Goal: Information Seeking & Learning: Learn about a topic

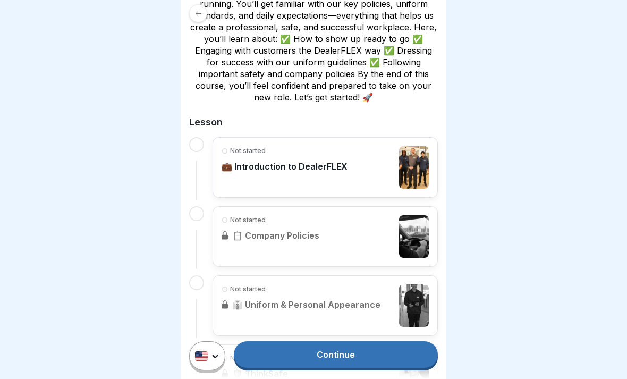
scroll to position [246, 0]
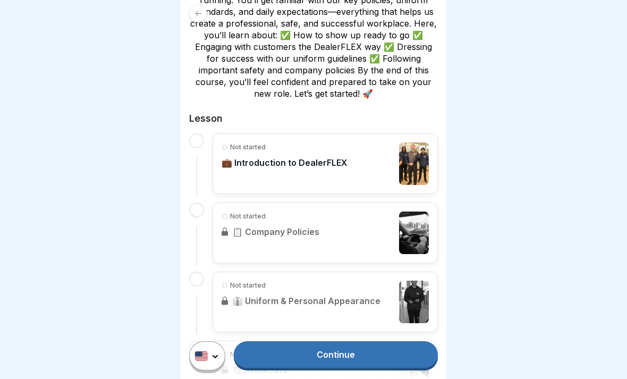
click at [324, 351] on link "Continue" at bounding box center [336, 354] width 204 height 27
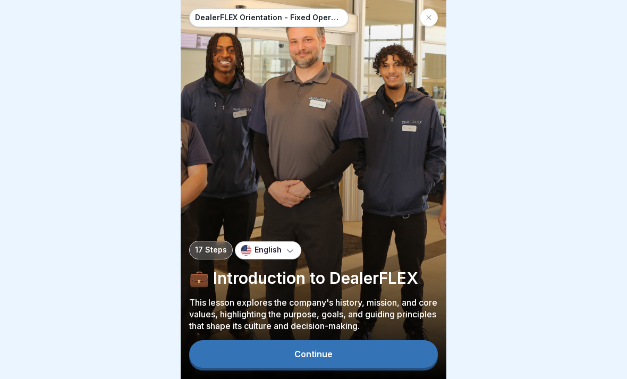
click at [394, 359] on button "Continue" at bounding box center [313, 354] width 249 height 28
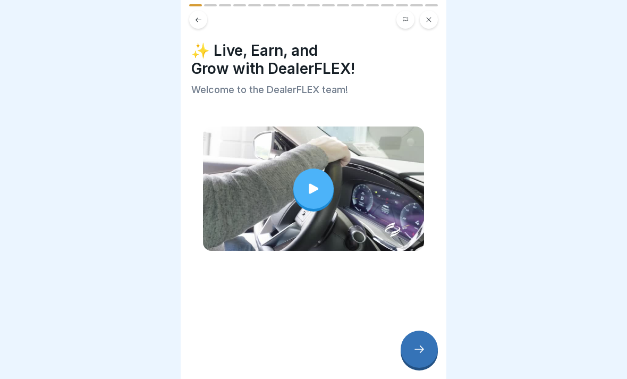
click at [324, 195] on div at bounding box center [314, 189] width 40 height 40
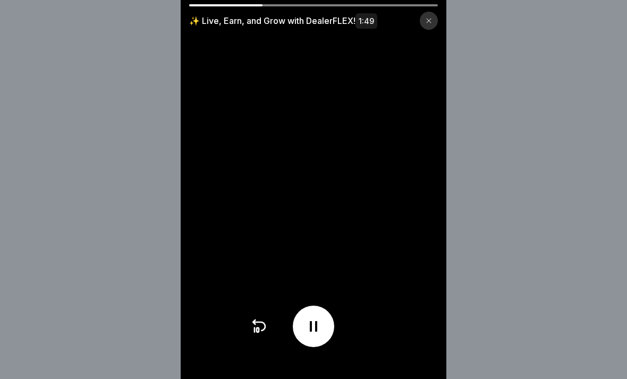
click at [312, 331] on icon at bounding box center [313, 326] width 7 height 11
click at [254, 334] on icon at bounding box center [258, 326] width 17 height 17
click at [250, 329] on icon at bounding box center [258, 326] width 17 height 17
click at [257, 329] on icon at bounding box center [258, 330] width 2 height 4
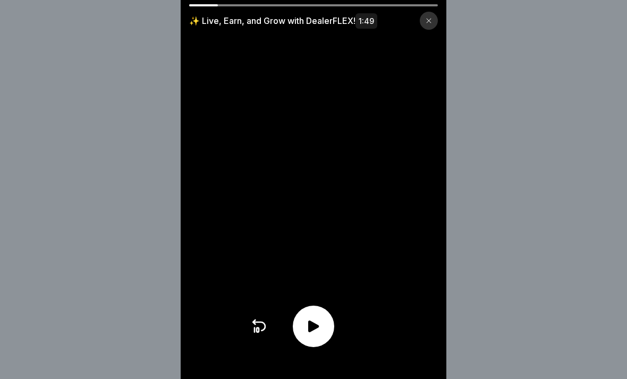
click at [256, 329] on icon at bounding box center [258, 326] width 17 height 17
click at [267, 321] on icon at bounding box center [258, 326] width 17 height 17
click at [269, 323] on div at bounding box center [313, 326] width 127 height 41
click at [258, 326] on icon at bounding box center [258, 326] width 17 height 17
click at [319, 318] on icon at bounding box center [313, 326] width 17 height 17
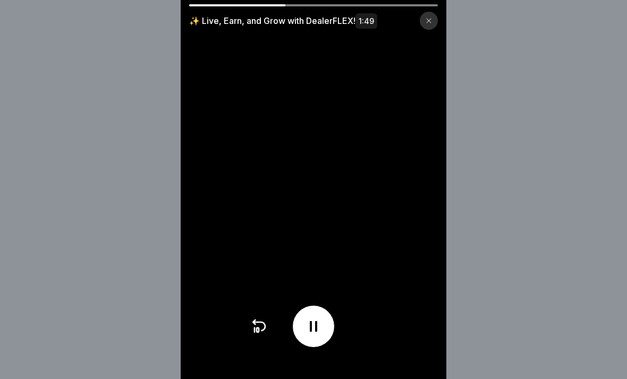
click at [325, 343] on div at bounding box center [313, 326] width 41 height 41
click at [317, 328] on icon at bounding box center [313, 327] width 11 height 12
click at [305, 323] on icon at bounding box center [313, 326] width 17 height 17
click at [308, 331] on icon at bounding box center [313, 326] width 17 height 17
click at [331, 333] on div at bounding box center [313, 326] width 41 height 41
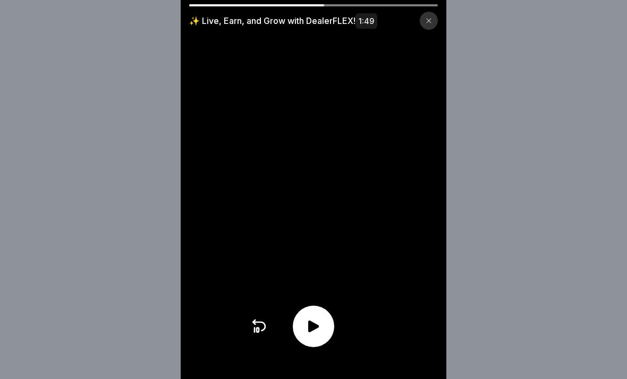
click at [261, 332] on icon at bounding box center [258, 326] width 17 height 17
click at [311, 339] on div at bounding box center [313, 326] width 41 height 41
click at [315, 325] on icon at bounding box center [313, 326] width 17 height 17
click at [332, 321] on div at bounding box center [313, 326] width 41 height 41
click at [312, 328] on icon at bounding box center [313, 326] width 7 height 11
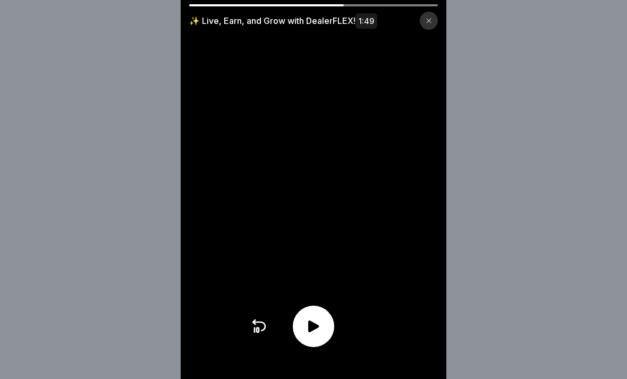
click at [305, 315] on div at bounding box center [313, 326] width 41 height 41
click at [365, 128] on video at bounding box center [314, 189] width 266 height 379
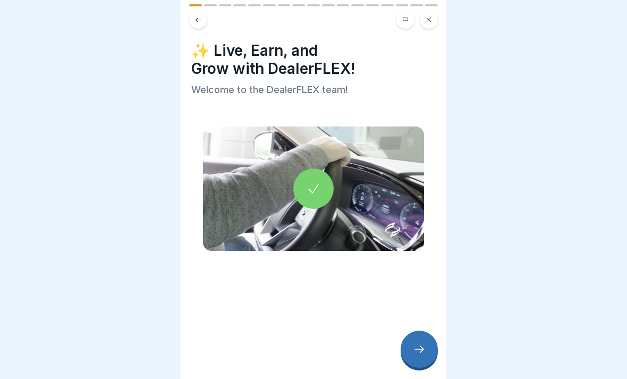
click at [412, 350] on div at bounding box center [419, 349] width 37 height 37
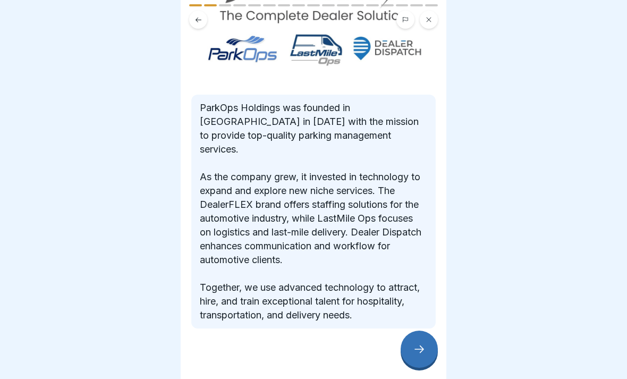
scroll to position [106, 0]
click at [420, 351] on icon at bounding box center [419, 349] width 13 height 13
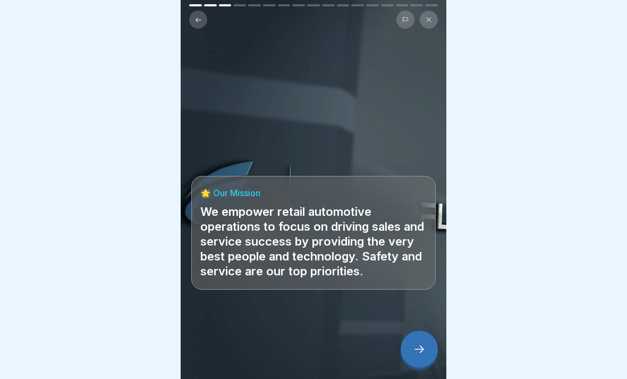
click at [418, 350] on icon at bounding box center [419, 349] width 13 height 13
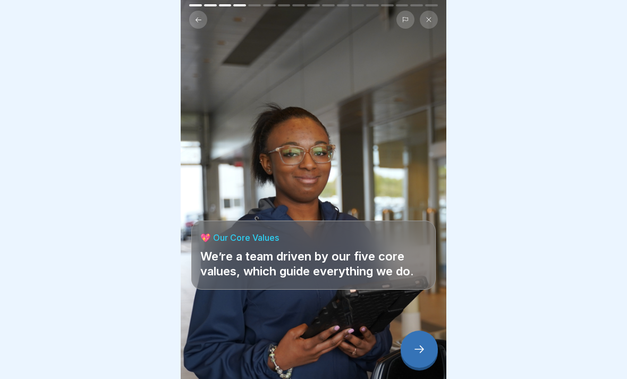
click at [419, 353] on icon at bounding box center [419, 349] width 13 height 13
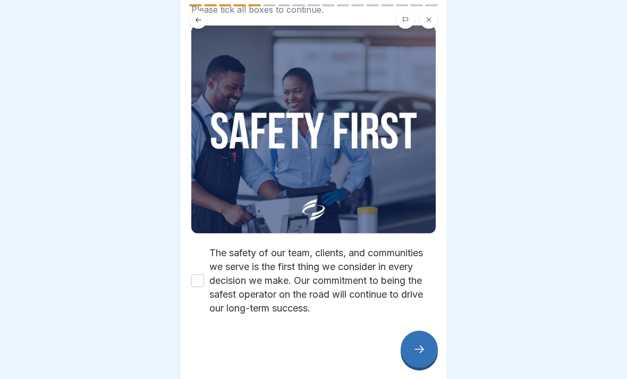
scroll to position [68, 0]
click at [191, 286] on button "The safety of our team, clients, and communities we serve is the first thing we…" at bounding box center [197, 280] width 13 height 13
click at [417, 345] on icon at bounding box center [419, 349] width 13 height 13
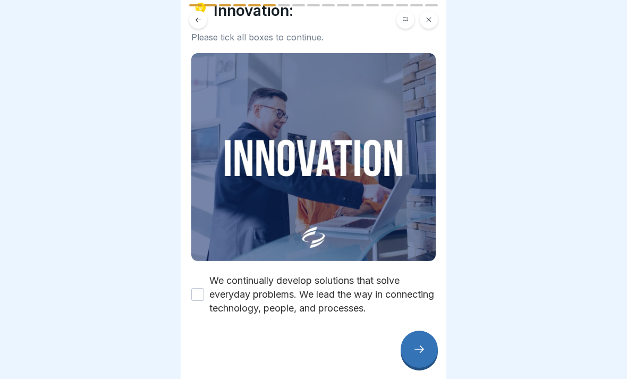
scroll to position [40, 0]
click at [198, 299] on button "We continually develop solutions that solve everyday problems. We lead the way …" at bounding box center [197, 294] width 13 height 13
click at [424, 348] on icon at bounding box center [419, 349] width 13 height 13
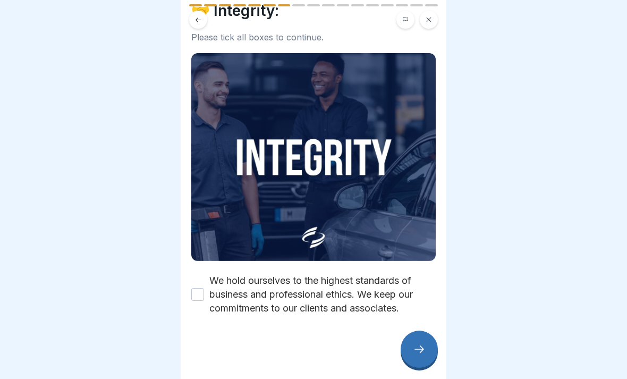
click at [193, 295] on button "We hold ourselves to the highest standards of business and professional ethics.…" at bounding box center [197, 294] width 13 height 13
click at [423, 345] on icon at bounding box center [419, 349] width 13 height 13
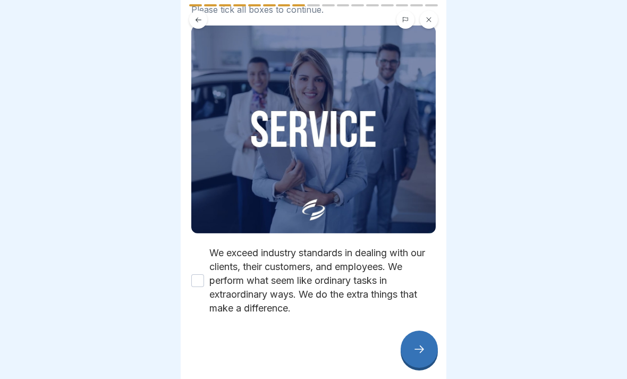
scroll to position [68, 0]
click at [425, 347] on icon at bounding box center [419, 349] width 13 height 13
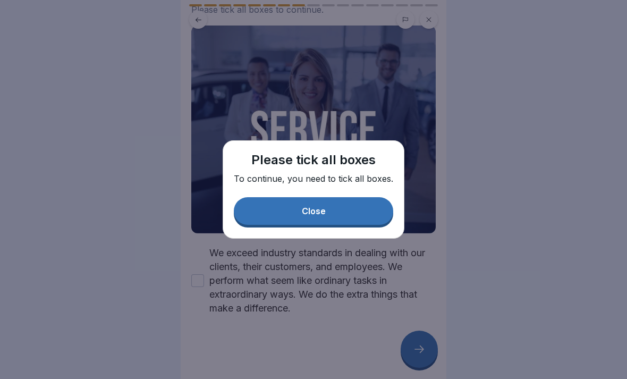
click at [368, 212] on button "Close" at bounding box center [314, 211] width 160 height 28
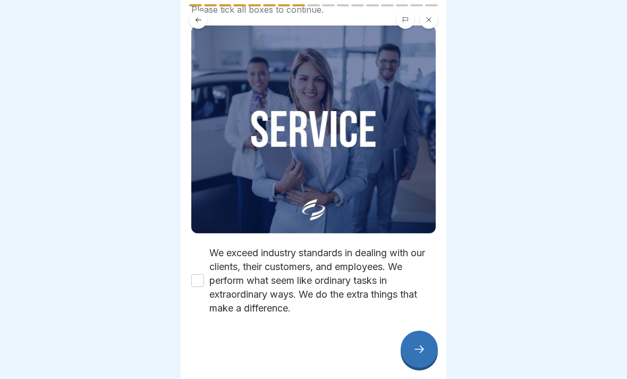
click at [197, 283] on button "We exceed industry standards in dealing with our clients, their customers, and …" at bounding box center [197, 280] width 13 height 13
click at [431, 340] on div at bounding box center [419, 349] width 37 height 37
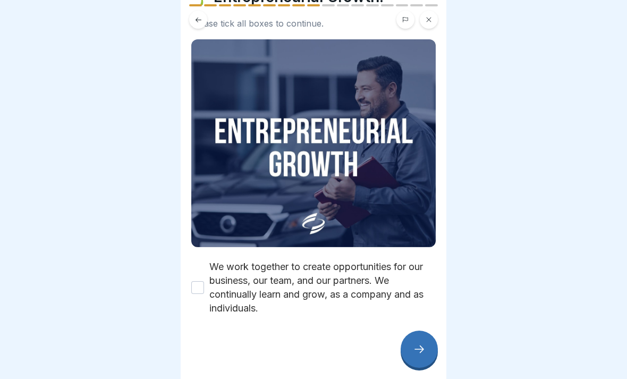
scroll to position [54, 0]
click at [211, 285] on label "We work together to create opportunities for our business, our team, and our pa…" at bounding box center [322, 287] width 227 height 55
click at [204, 285] on button "We work together to create opportunities for our business, our team, and our pa…" at bounding box center [197, 287] width 13 height 13
click at [419, 343] on icon at bounding box center [419, 349] width 13 height 13
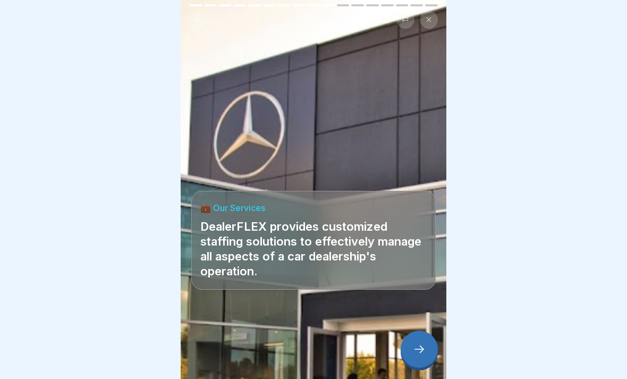
click at [422, 345] on icon at bounding box center [419, 349] width 13 height 13
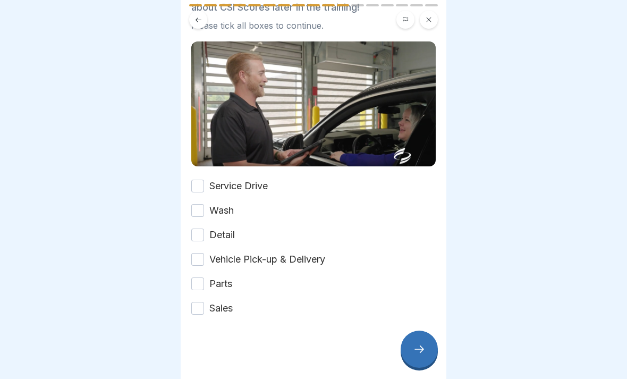
scroll to position [121, 0]
click at [197, 192] on button "Service Drive" at bounding box center [197, 186] width 13 height 13
click at [204, 210] on button "Wash" at bounding box center [197, 210] width 13 height 13
click at [202, 234] on button "Detail" at bounding box center [197, 235] width 13 height 13
click at [203, 259] on button "Vehicle Pick-up & Delivery" at bounding box center [197, 259] width 13 height 13
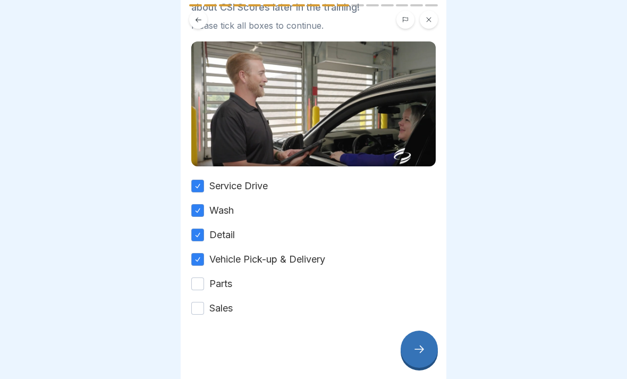
click at [203, 286] on button "Parts" at bounding box center [197, 284] width 13 height 13
click at [202, 313] on button "Sales" at bounding box center [197, 308] width 13 height 13
click at [418, 346] on icon at bounding box center [419, 349] width 13 height 13
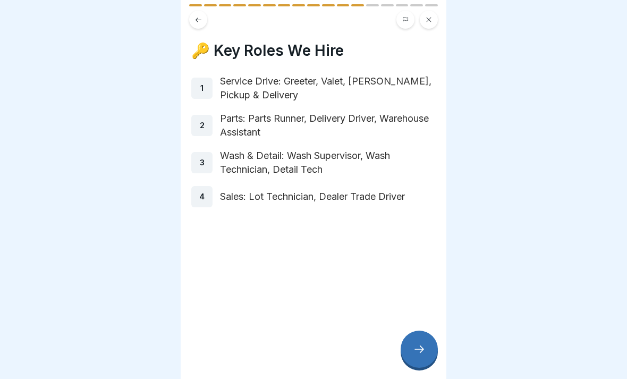
click at [424, 268] on div at bounding box center [313, 239] width 245 height 64
click at [421, 350] on icon at bounding box center [419, 349] width 13 height 13
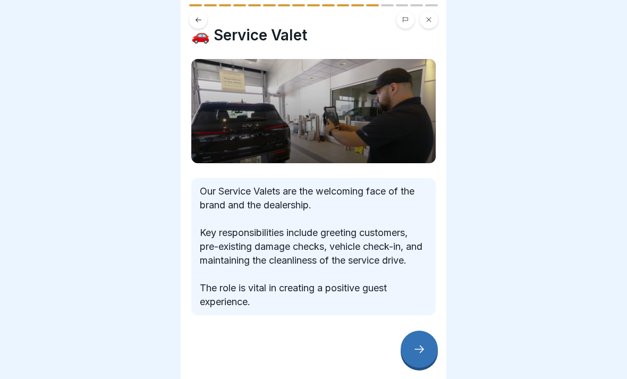
scroll to position [29, 0]
click at [429, 346] on div at bounding box center [419, 349] width 37 height 37
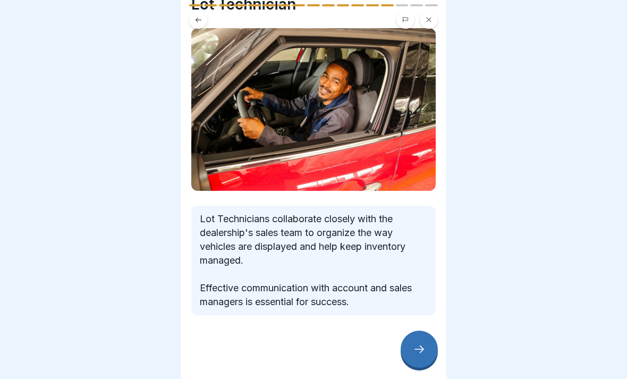
scroll to position [46, 0]
click at [418, 350] on icon at bounding box center [419, 349] width 13 height 13
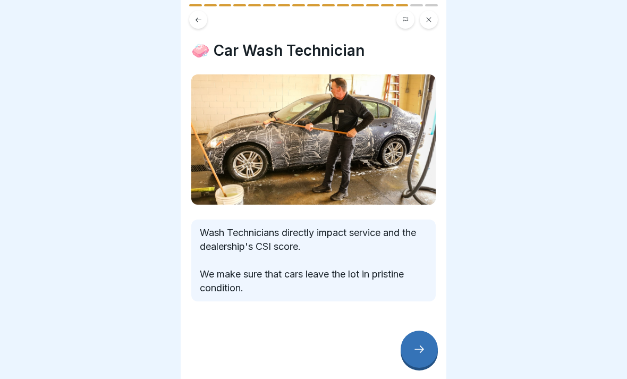
click at [425, 354] on icon at bounding box center [419, 349] width 13 height 13
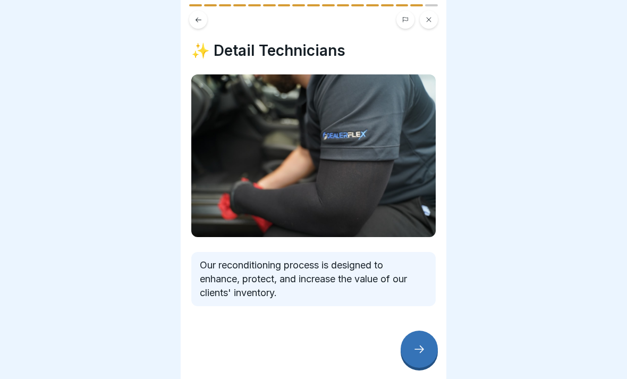
click at [419, 357] on div at bounding box center [419, 349] width 37 height 37
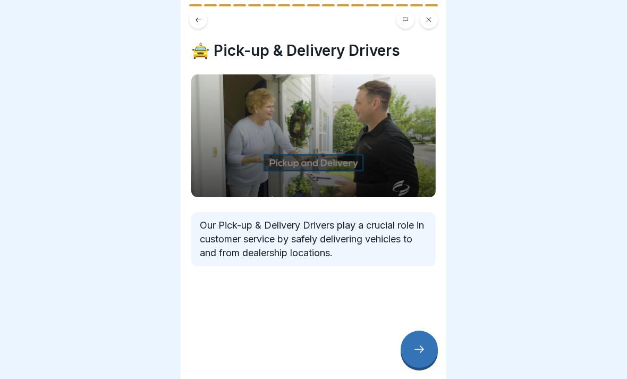
click at [415, 358] on div at bounding box center [419, 349] width 37 height 37
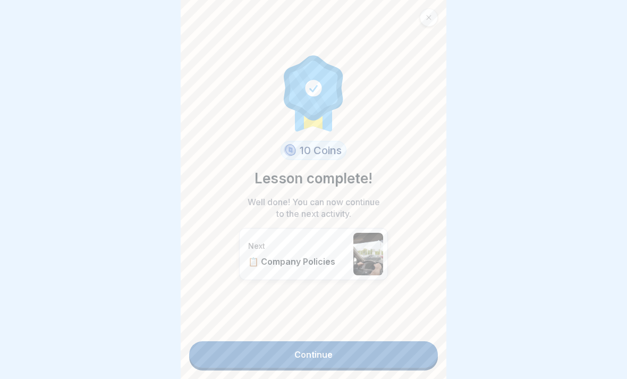
click at [353, 361] on link "Continue" at bounding box center [313, 354] width 249 height 27
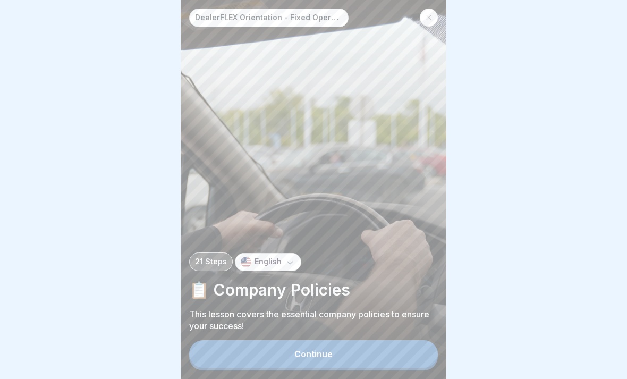
click at [360, 359] on button "Continue" at bounding box center [313, 354] width 249 height 28
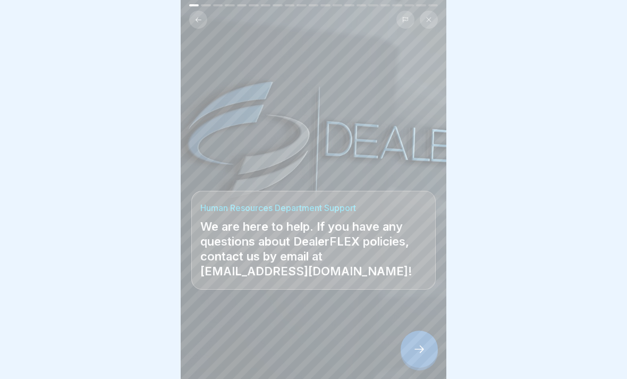
click at [422, 347] on icon at bounding box center [420, 349] width 10 height 7
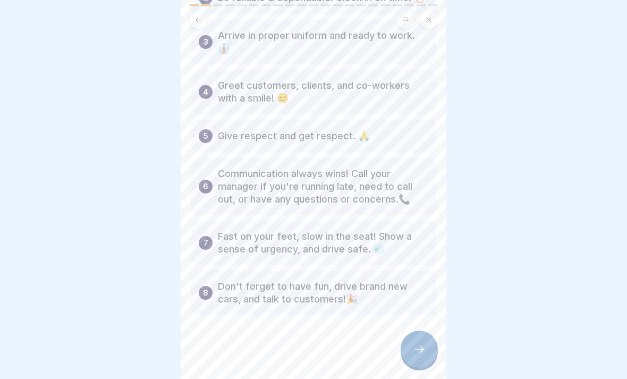
scroll to position [131, 0]
click at [417, 339] on div at bounding box center [419, 349] width 37 height 37
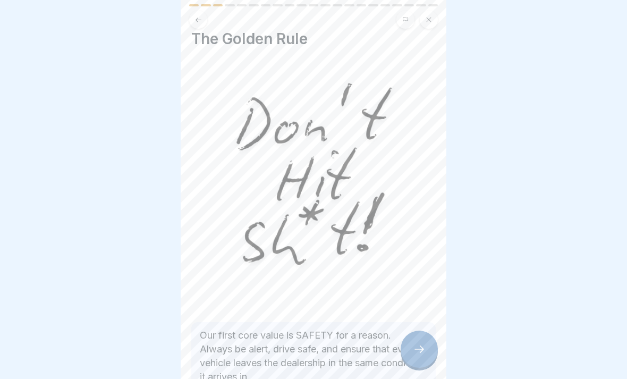
scroll to position [8, 0]
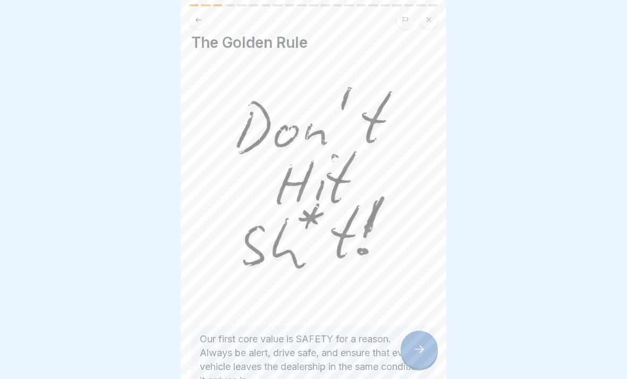
click at [418, 353] on icon at bounding box center [419, 349] width 13 height 13
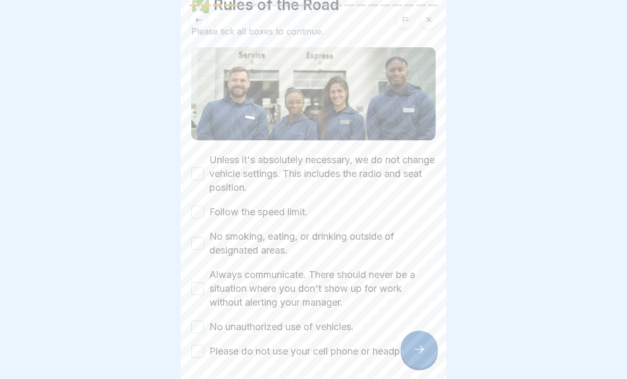
scroll to position [47, 0]
click at [199, 178] on button "Unless it's absolutely necessary, we do not change vehicle settings. This inclu…" at bounding box center [197, 172] width 13 height 13
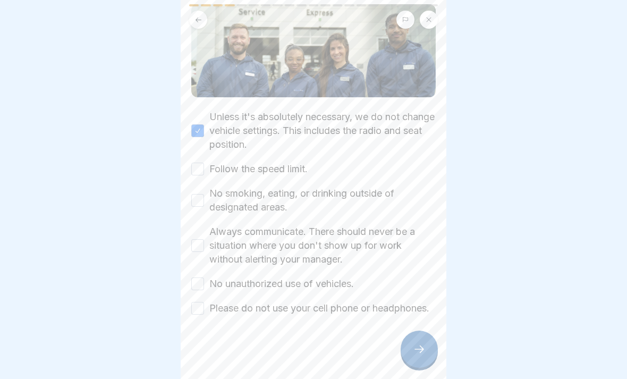
scroll to position [103, 0]
click at [203, 169] on div "Unless it's absolutely necessary, we do not change vehicle settings. This inclu…" at bounding box center [313, 212] width 245 height 205
click at [187, 165] on div "✅ Rules of the Road Please tick all boxes to continue. Unless it's absolutely n…" at bounding box center [314, 189] width 266 height 379
click at [198, 163] on button "Follow the speed limit." at bounding box center [197, 169] width 13 height 13
click at [197, 194] on button "No smoking, eating, or drinking outside of designated areas." at bounding box center [197, 200] width 13 height 13
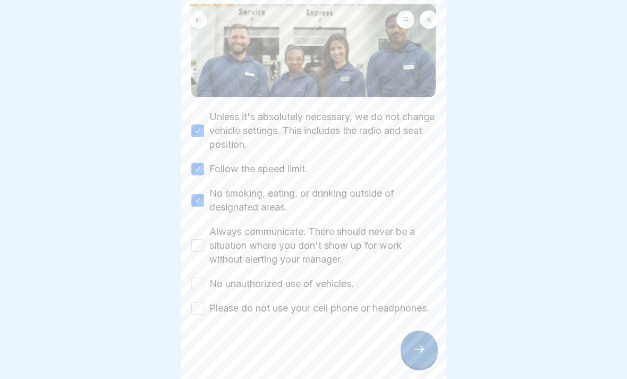
click at [197, 239] on button "Always communicate. There should never be a situation where you don't show up f…" at bounding box center [197, 245] width 13 height 13
click at [193, 283] on div "Unless it's absolutely necessary, we do not change vehicle settings. This inclu…" at bounding box center [313, 212] width 245 height 205
click at [204, 278] on button "No unauthorized use of vehicles." at bounding box center [197, 284] width 13 height 13
click at [192, 307] on button "Please do not use your cell phone or headphones." at bounding box center [197, 308] width 13 height 13
click at [409, 354] on div at bounding box center [419, 349] width 37 height 37
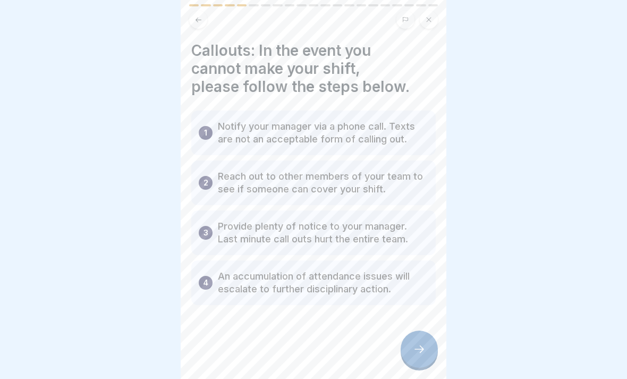
click at [415, 358] on div at bounding box center [419, 349] width 37 height 37
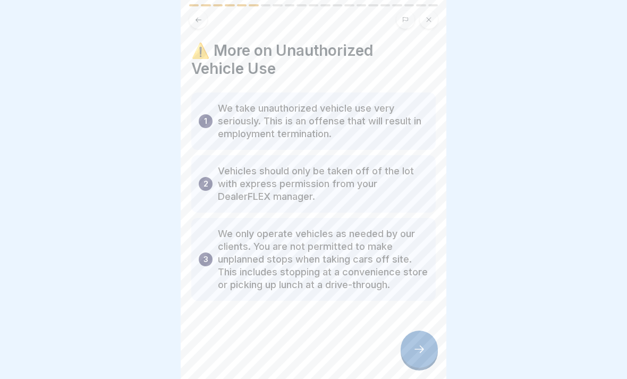
click at [413, 358] on div at bounding box center [419, 349] width 37 height 37
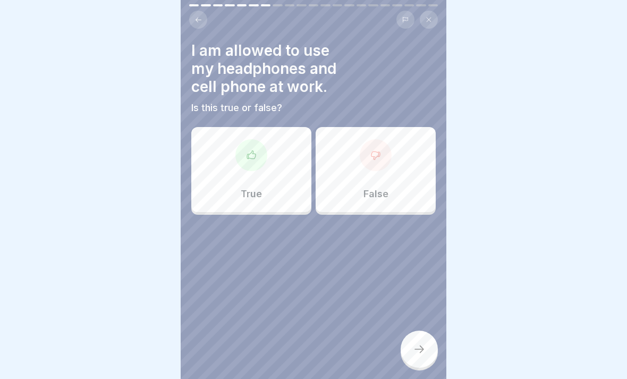
click at [389, 192] on div "False" at bounding box center [376, 169] width 120 height 85
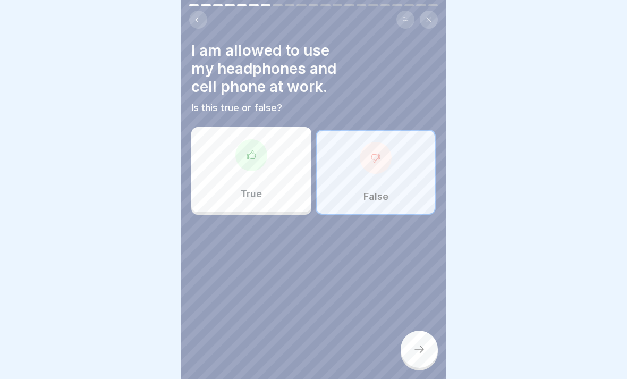
click at [420, 349] on icon at bounding box center [419, 349] width 13 height 13
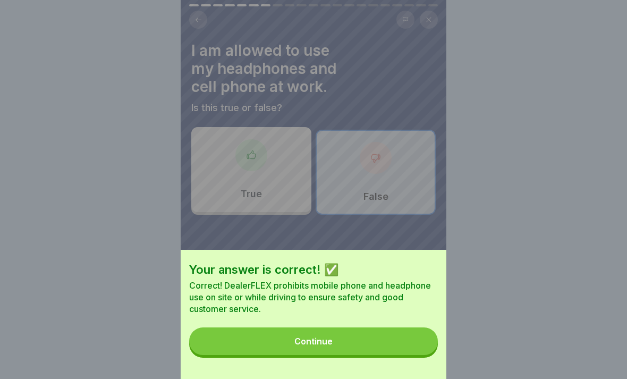
click at [397, 339] on button "Continue" at bounding box center [313, 342] width 249 height 28
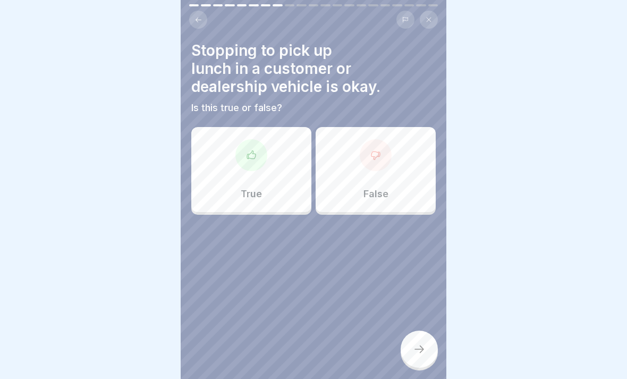
click at [401, 189] on div "False" at bounding box center [376, 169] width 120 height 85
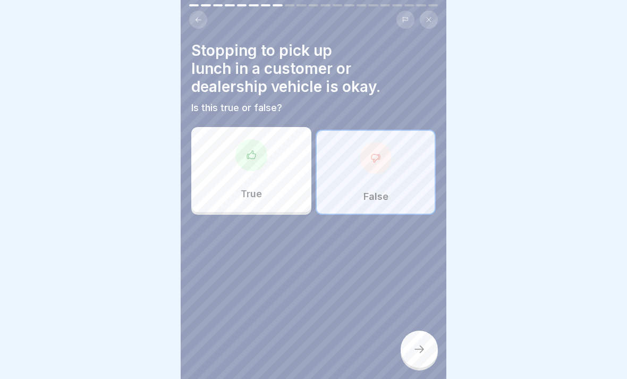
click at [431, 356] on div at bounding box center [419, 349] width 37 height 37
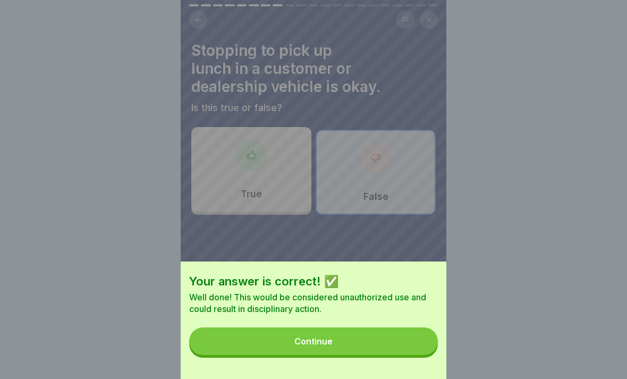
click at [413, 340] on button "Continue" at bounding box center [313, 342] width 249 height 28
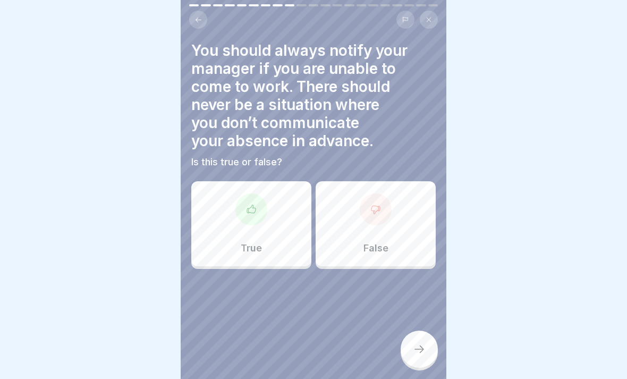
click at [253, 227] on div "True" at bounding box center [251, 223] width 120 height 85
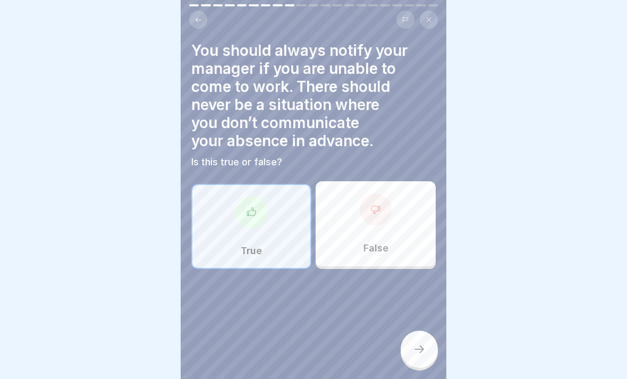
click at [425, 351] on icon at bounding box center [419, 349] width 13 height 13
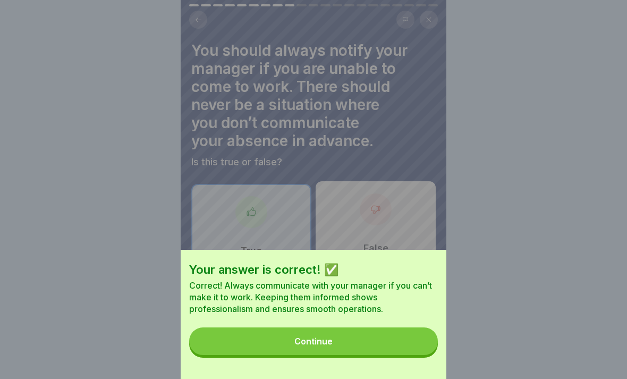
click at [398, 339] on button "Continue" at bounding box center [313, 342] width 249 height 28
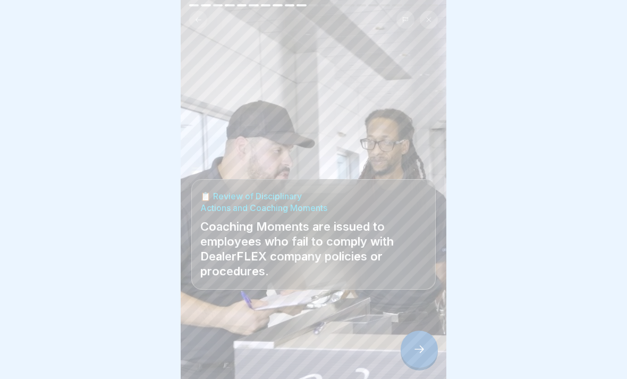
click at [413, 347] on div at bounding box center [419, 349] width 37 height 37
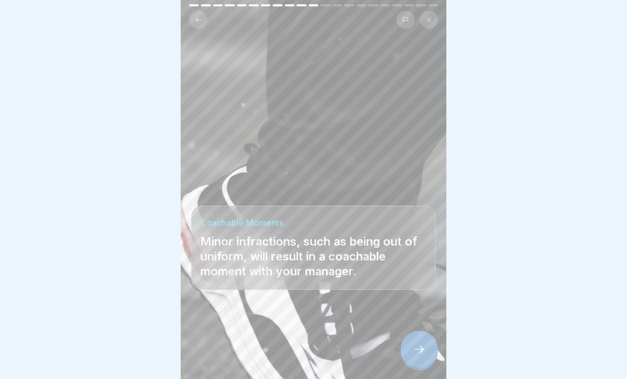
click at [423, 353] on icon at bounding box center [419, 349] width 13 height 13
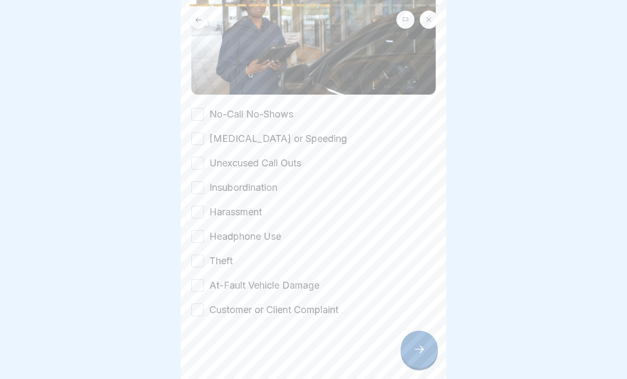
scroll to position [154, 0]
click at [195, 113] on button "No-Call No-Shows" at bounding box center [197, 112] width 13 height 13
click at [197, 141] on button "Reckless Driving or Speeding" at bounding box center [197, 137] width 13 height 13
click at [195, 167] on button "Unexcused Call Outs" at bounding box center [197, 162] width 13 height 13
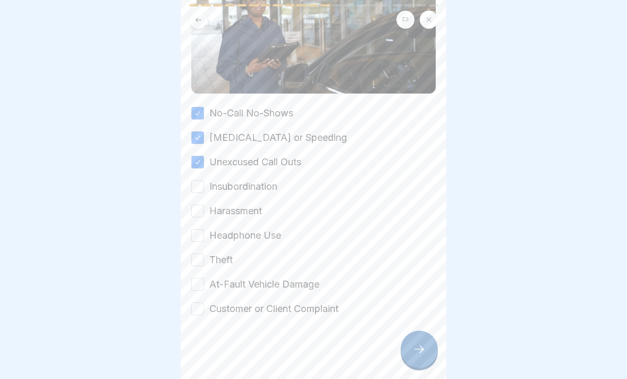
click at [202, 190] on button "Insubordination" at bounding box center [197, 186] width 13 height 13
click at [203, 215] on button "Harassment" at bounding box center [197, 211] width 13 height 13
click at [203, 239] on button "Headphone Use" at bounding box center [197, 235] width 13 height 13
click at [202, 261] on button "Theft" at bounding box center [197, 260] width 13 height 13
click at [203, 287] on button "At-Fault Vehicle Damage" at bounding box center [197, 284] width 13 height 13
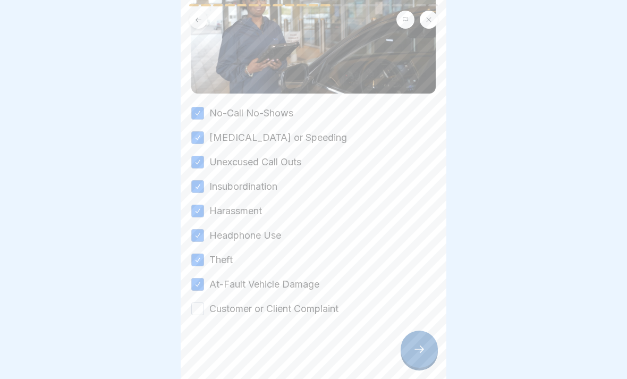
click at [199, 311] on button "Customer or Client Complaint" at bounding box center [197, 309] width 13 height 13
click at [421, 345] on icon at bounding box center [419, 349] width 13 height 13
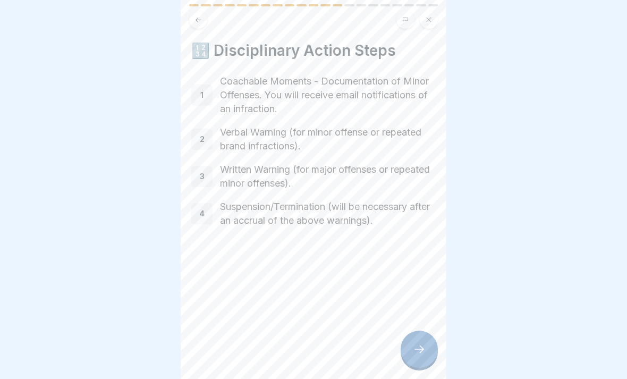
click at [422, 348] on icon at bounding box center [419, 349] width 13 height 13
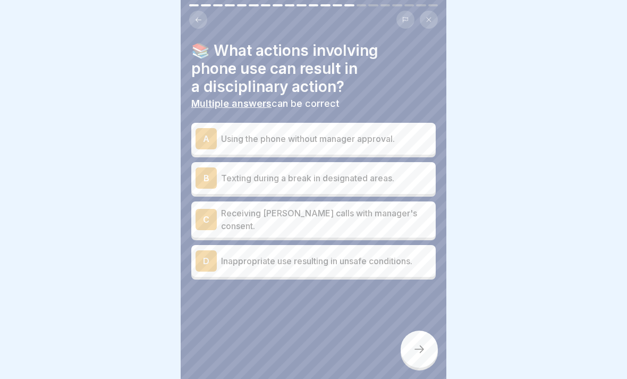
click at [407, 259] on p "Inappropriate use resulting in unsafe conditions." at bounding box center [326, 261] width 211 height 13
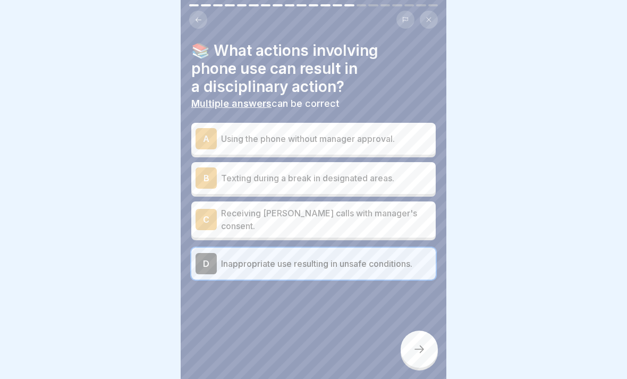
click at [400, 139] on p "Using the phone without manager approval." at bounding box center [326, 138] width 211 height 13
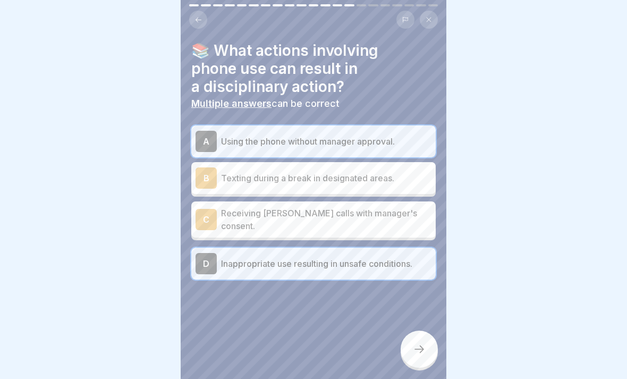
click at [417, 343] on icon at bounding box center [419, 349] width 13 height 13
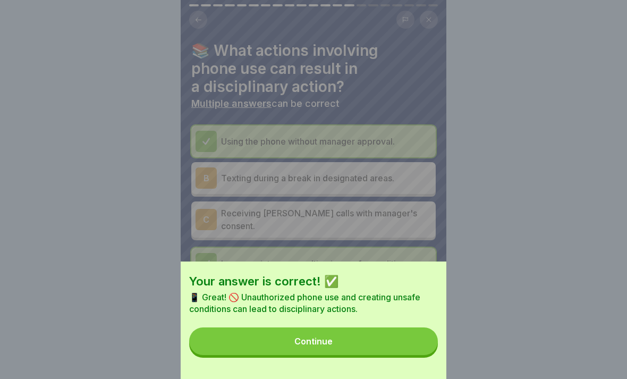
click at [403, 342] on button "Continue" at bounding box center [313, 342] width 249 height 28
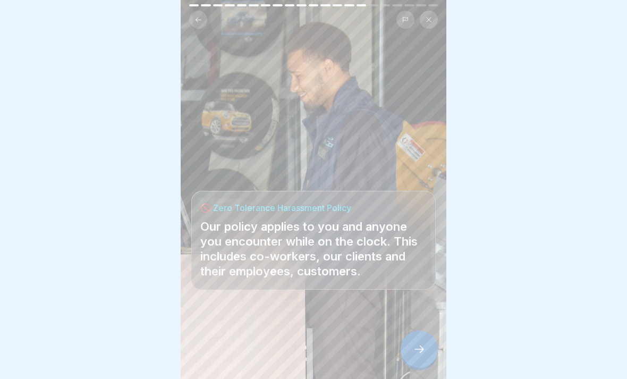
click at [421, 349] on icon at bounding box center [419, 349] width 13 height 13
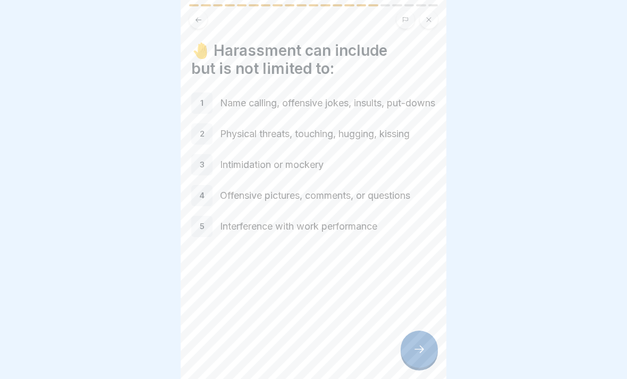
click at [421, 344] on icon at bounding box center [419, 349] width 13 height 13
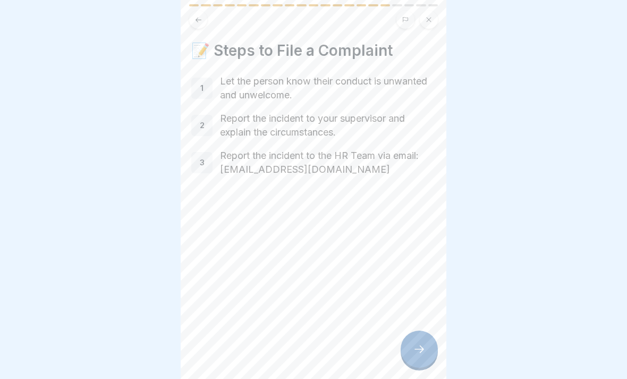
click at [426, 339] on div at bounding box center [419, 349] width 37 height 37
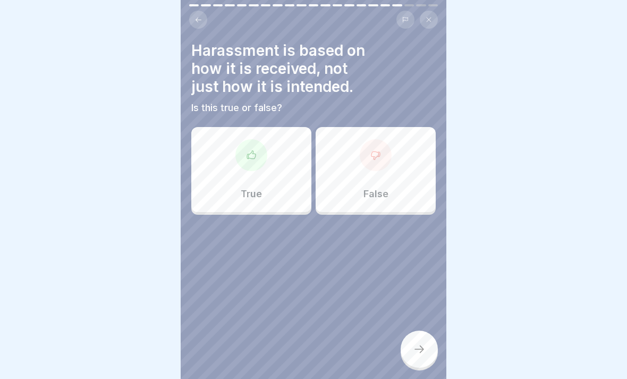
click at [263, 200] on div "True" at bounding box center [251, 169] width 120 height 85
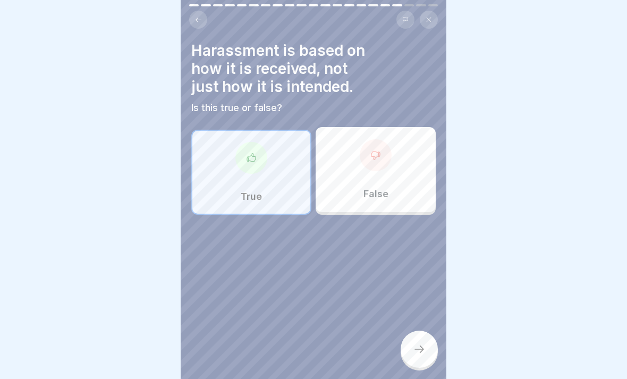
click at [430, 347] on div at bounding box center [419, 349] width 37 height 37
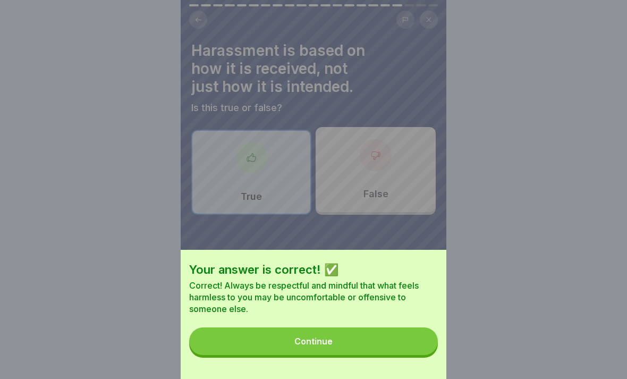
click at [391, 341] on button "Continue" at bounding box center [313, 342] width 249 height 28
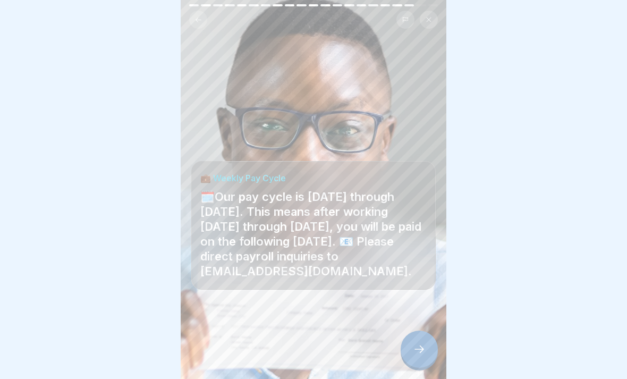
click at [415, 350] on icon at bounding box center [419, 349] width 13 height 13
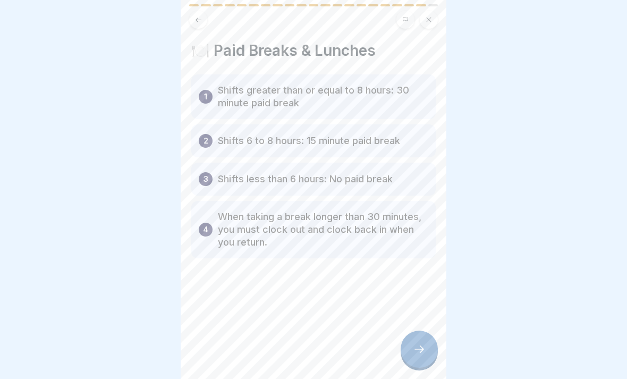
click at [418, 354] on icon at bounding box center [419, 349] width 13 height 13
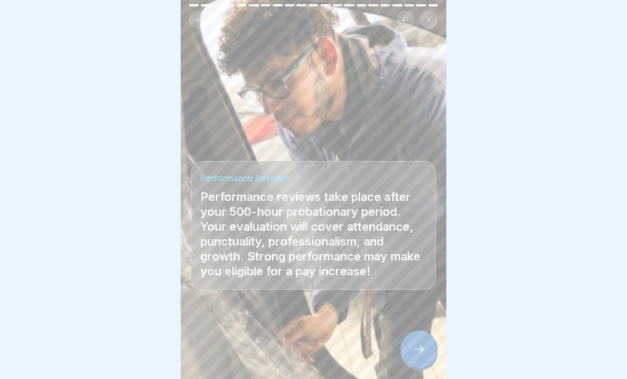
click at [195, 19] on icon at bounding box center [199, 20] width 8 height 8
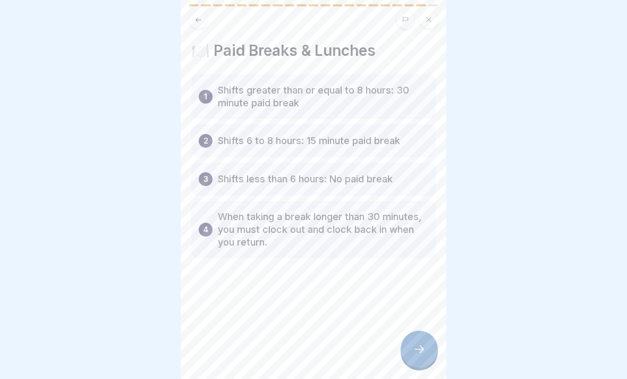
click at [419, 347] on icon at bounding box center [419, 349] width 13 height 13
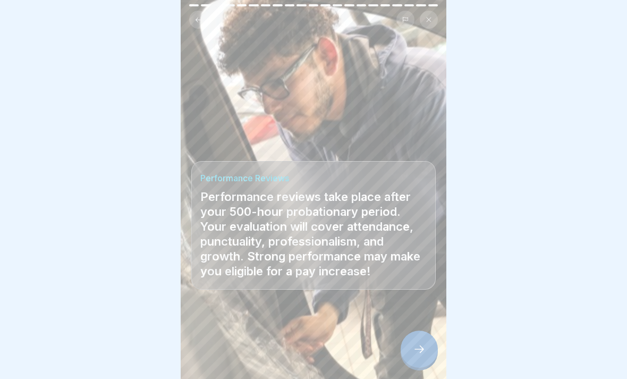
click at [417, 345] on icon at bounding box center [419, 349] width 13 height 13
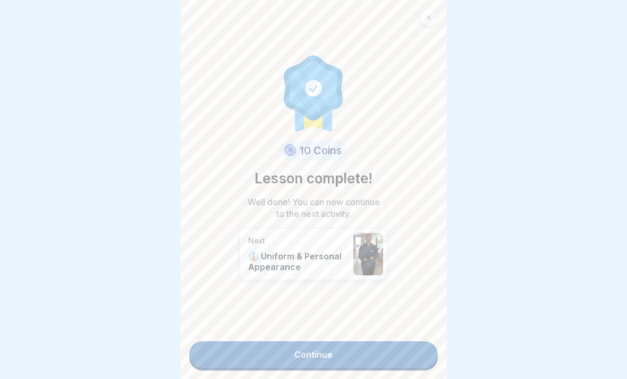
click at [412, 353] on link "Continue" at bounding box center [313, 354] width 249 height 27
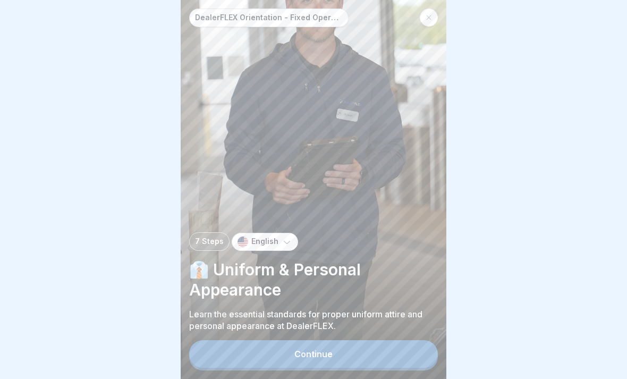
click at [384, 347] on button "Continue" at bounding box center [313, 354] width 249 height 28
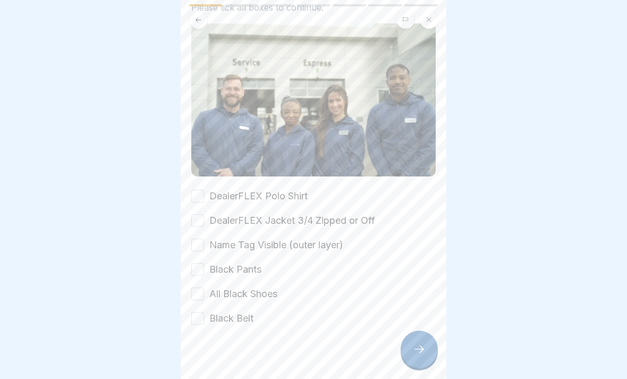
scroll to position [75, 0]
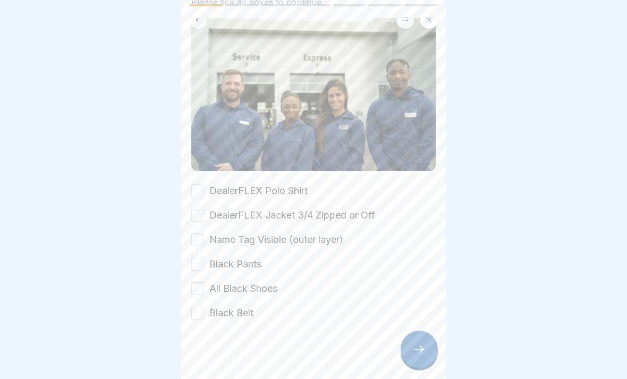
click at [199, 191] on button "DealerFLEX Polo Shirt" at bounding box center [197, 191] width 13 height 13
click at [200, 218] on button "DealerFLEX Jacket 3/4 Zipped or Off" at bounding box center [197, 215] width 13 height 13
click at [202, 242] on button "Name Tag Visible (outer layer)" at bounding box center [197, 239] width 13 height 13
click at [195, 269] on button "Black Pants" at bounding box center [197, 264] width 13 height 13
click at [203, 301] on div "DealerFLEX Polo Shirt DealerFLEX Jacket 3/4 Zipped or Off Name Tag Visible (out…" at bounding box center [313, 252] width 245 height 136
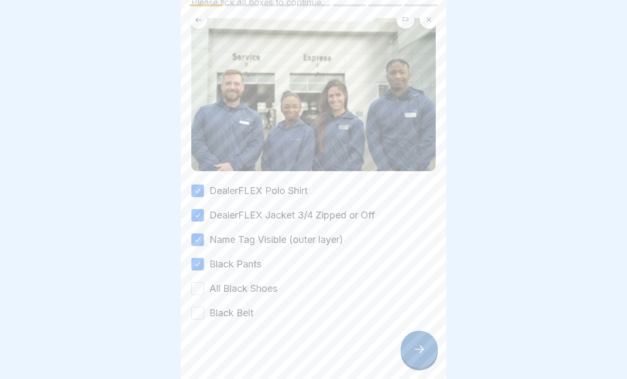
click at [203, 284] on button "All Black Shoes" at bounding box center [197, 288] width 13 height 13
click at [197, 315] on button "Black Belt" at bounding box center [197, 313] width 13 height 13
click at [421, 354] on icon at bounding box center [419, 349] width 13 height 13
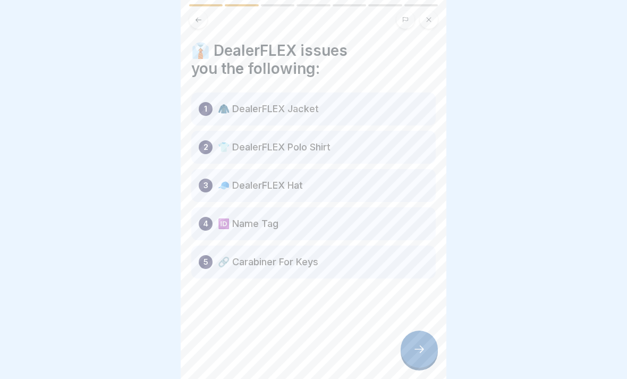
click at [414, 334] on div at bounding box center [419, 349] width 37 height 37
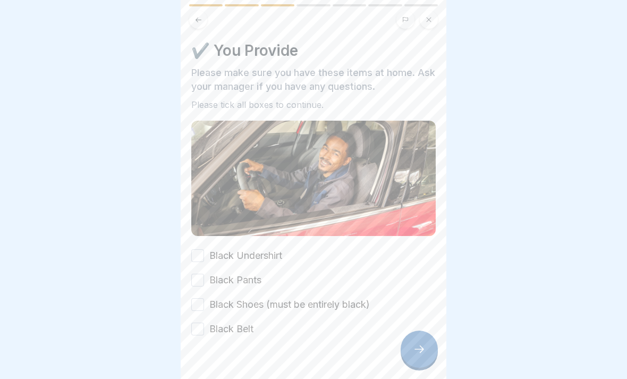
click at [203, 254] on button "Black Undershirt" at bounding box center [197, 255] width 13 height 13
click at [206, 293] on div "Black Undershirt Black Pants Black Shoes (must be entirely black) Black Belt" at bounding box center [313, 292] width 245 height 87
click at [212, 280] on label "Black Pants" at bounding box center [235, 280] width 52 height 14
click at [204, 280] on button "Black Pants" at bounding box center [197, 280] width 13 height 13
click at [213, 309] on label "Black Shoes (must be entirely black)" at bounding box center [289, 305] width 161 height 14
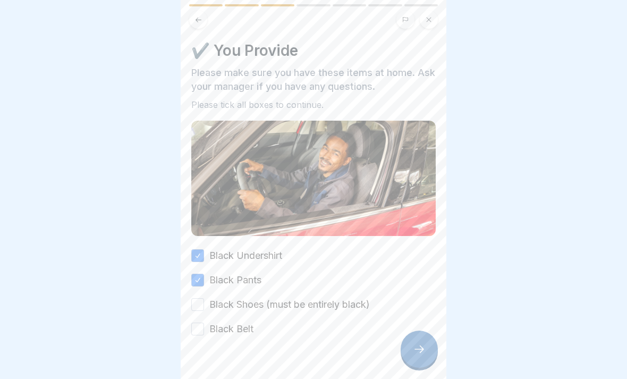
click at [204, 309] on button "Black Shoes (must be entirely black)" at bounding box center [197, 304] width 13 height 13
click at [204, 330] on button "Black Belt" at bounding box center [197, 329] width 13 height 13
click at [416, 352] on icon at bounding box center [419, 349] width 13 height 13
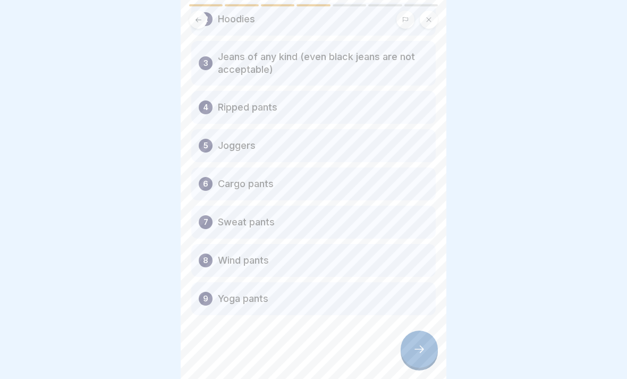
scroll to position [128, 0]
click at [417, 351] on icon at bounding box center [419, 349] width 13 height 13
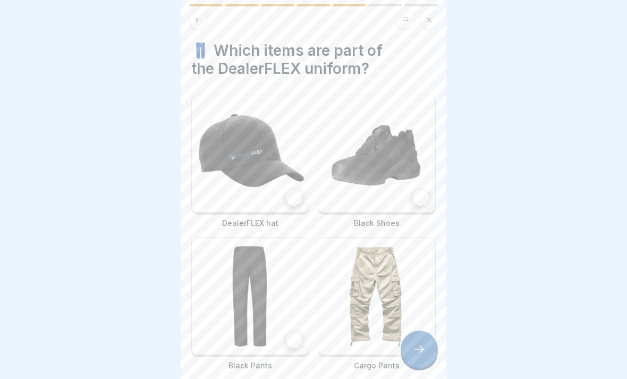
click at [286, 193] on img at bounding box center [250, 153] width 117 height 117
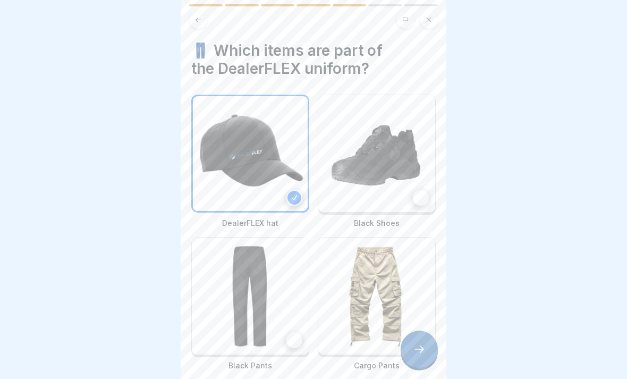
click at [407, 198] on img at bounding box center [376, 153] width 117 height 117
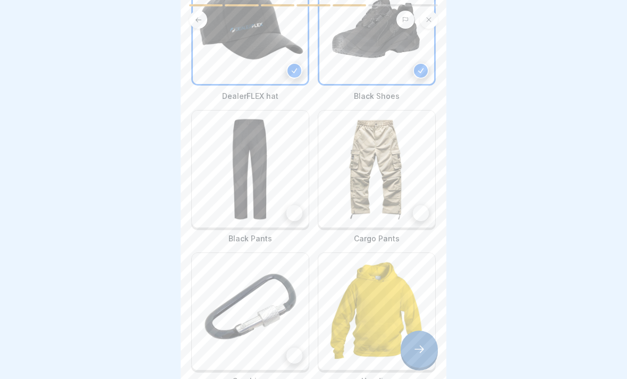
click at [277, 191] on img at bounding box center [250, 169] width 117 height 117
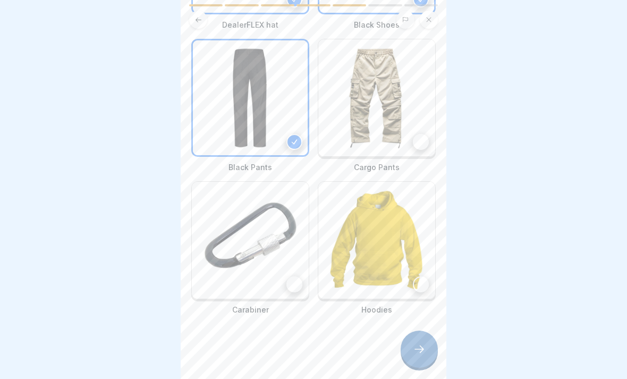
scroll to position [198, 0]
click at [280, 256] on img at bounding box center [250, 240] width 117 height 117
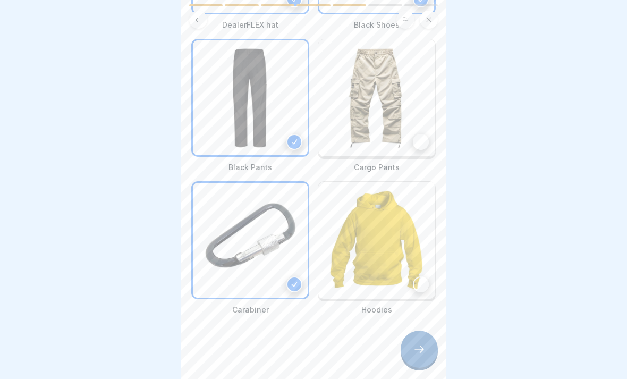
click at [424, 354] on icon at bounding box center [419, 349] width 13 height 13
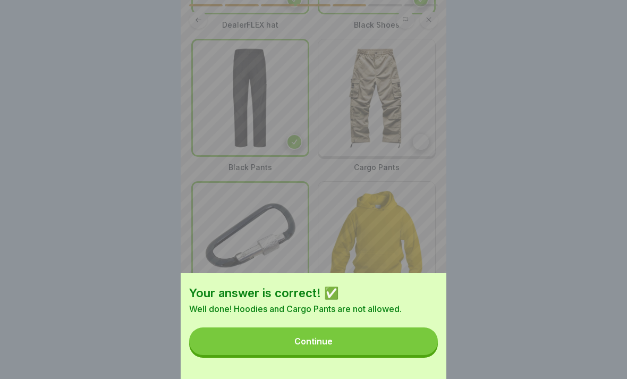
click at [403, 349] on button "Continue" at bounding box center [313, 342] width 249 height 28
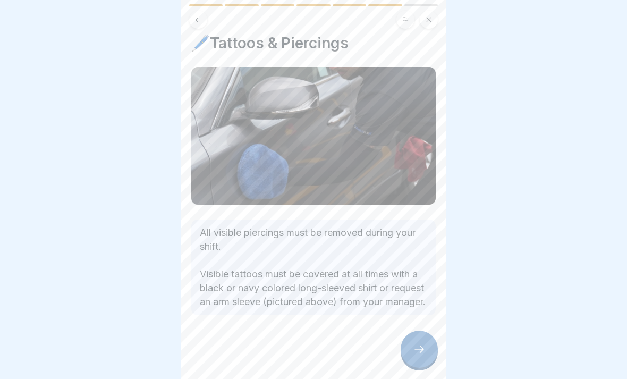
scroll to position [21, 0]
click at [424, 361] on div at bounding box center [419, 349] width 37 height 37
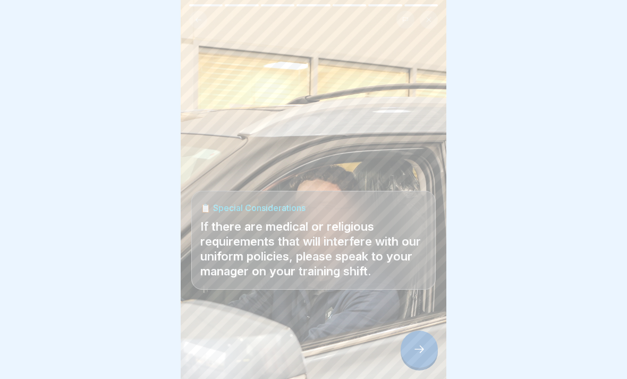
click at [417, 357] on div at bounding box center [419, 349] width 37 height 37
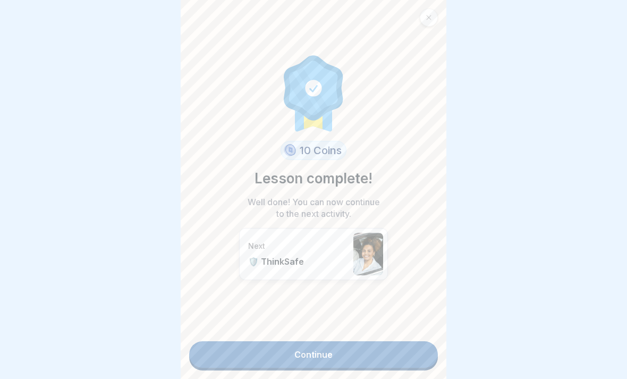
click at [408, 353] on link "Continue" at bounding box center [313, 354] width 249 height 27
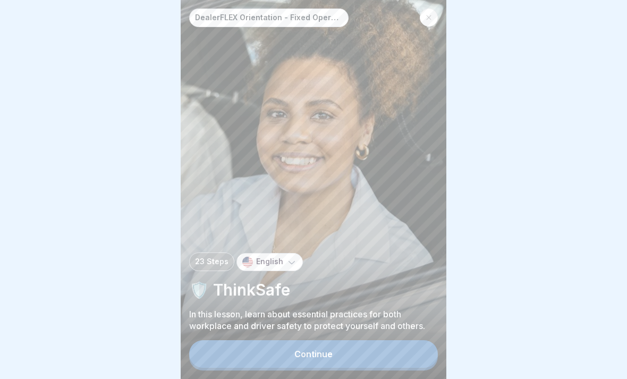
click at [412, 357] on button "Continue" at bounding box center [313, 354] width 249 height 28
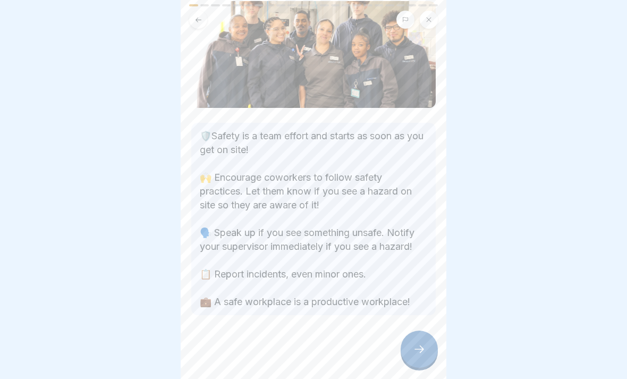
scroll to position [73, 0]
click at [421, 350] on icon at bounding box center [419, 349] width 13 height 13
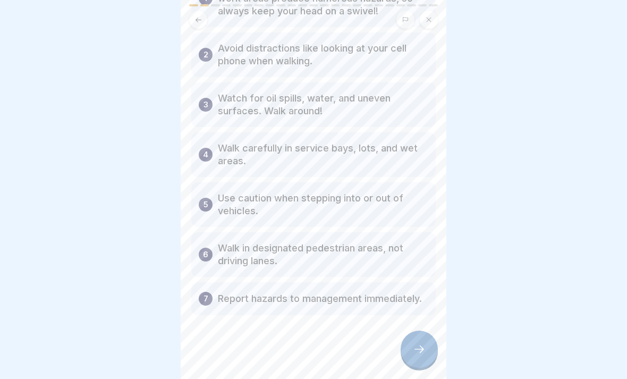
scroll to position [105, 0]
click at [424, 340] on div at bounding box center [419, 349] width 37 height 37
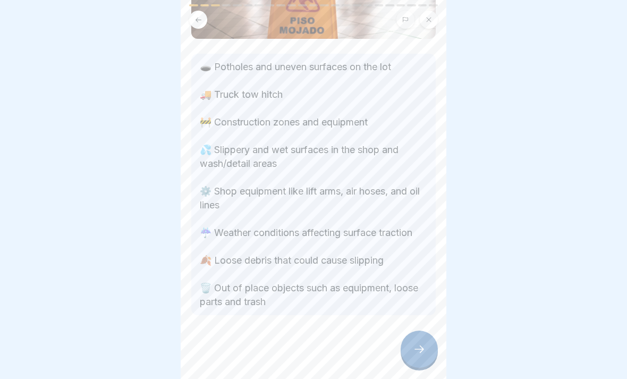
scroll to position [118, 0]
click at [418, 348] on icon at bounding box center [419, 349] width 13 height 13
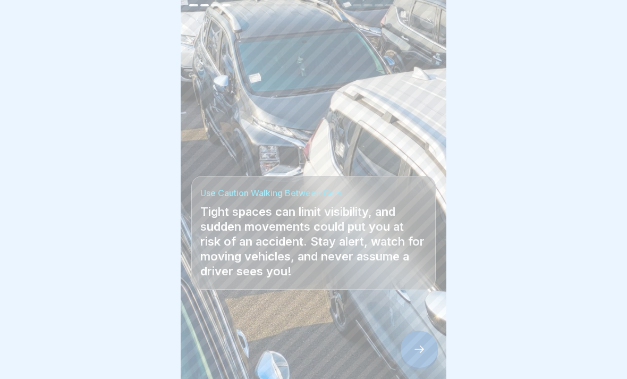
click at [421, 345] on icon at bounding box center [419, 349] width 13 height 13
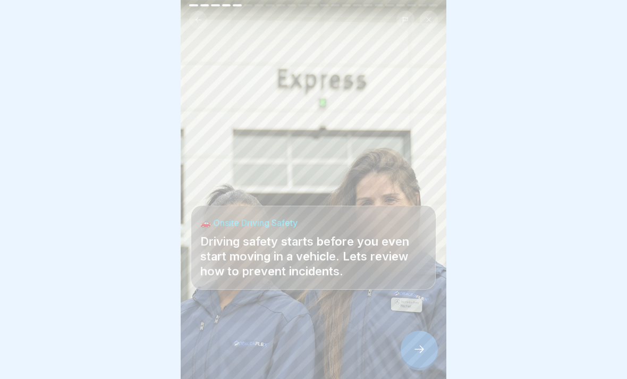
click at [430, 351] on div at bounding box center [419, 349] width 37 height 37
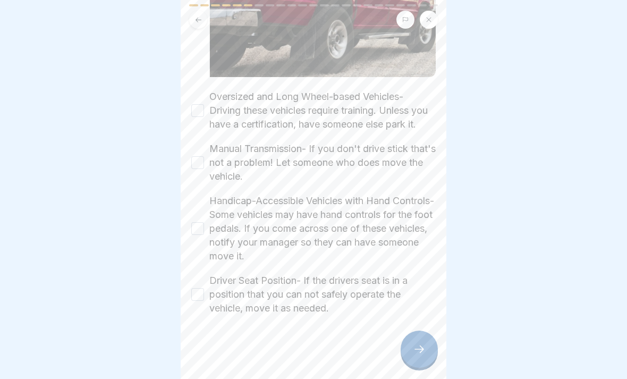
scroll to position [216, 0]
click at [197, 108] on button "Oversized and Long Wheel-based Vehicles- Driving these vehicles require trainin…" at bounding box center [197, 110] width 13 height 13
click at [192, 157] on button "Manual Transmission- If you don't drive stick that's not a problem! Let someone…" at bounding box center [197, 162] width 13 height 13
click at [206, 242] on div "Handicap-Accessible Vehicles with Hand Controls- Some vehicles may have hand co…" at bounding box center [313, 228] width 245 height 69
click at [192, 247] on div "Handicap-Accessible Vehicles with Hand Controls- Some vehicles may have hand co…" at bounding box center [313, 228] width 245 height 69
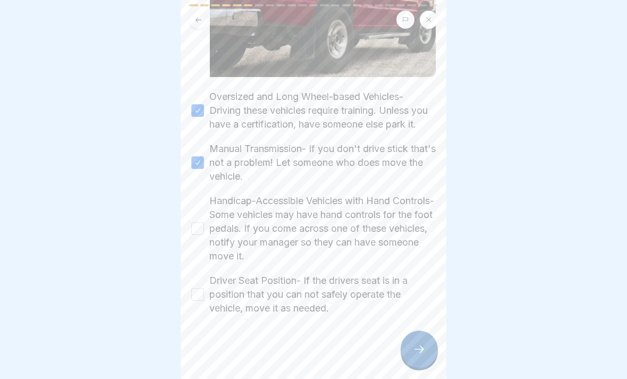
click at [192, 233] on button "Handicap-Accessible Vehicles with Hand Controls- Some vehicles may have hand co…" at bounding box center [197, 228] width 13 height 13
click at [200, 290] on button "Driver Seat Position- If the drivers seat is in a position that you can not saf…" at bounding box center [197, 294] width 13 height 13
click at [424, 348] on icon at bounding box center [419, 349] width 13 height 13
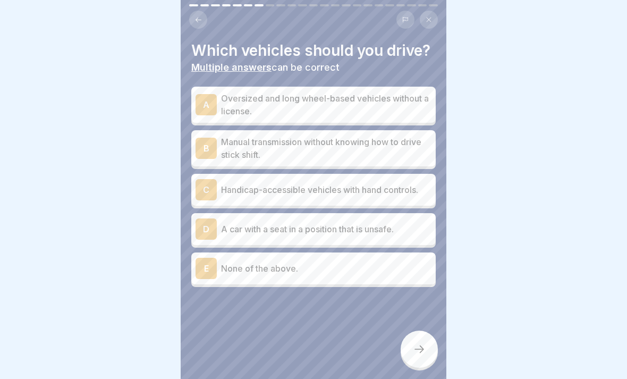
click at [269, 264] on p "None of the above." at bounding box center [326, 268] width 211 height 13
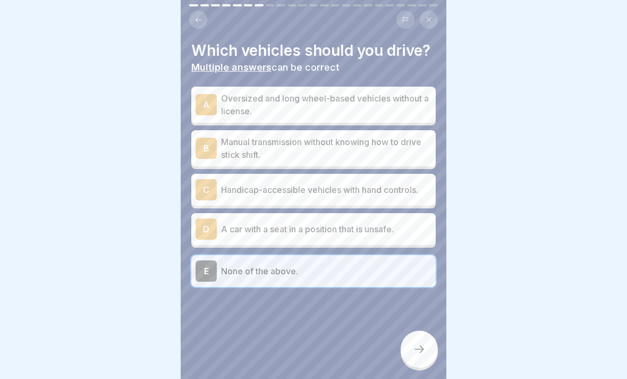
click at [415, 353] on icon at bounding box center [419, 349] width 13 height 13
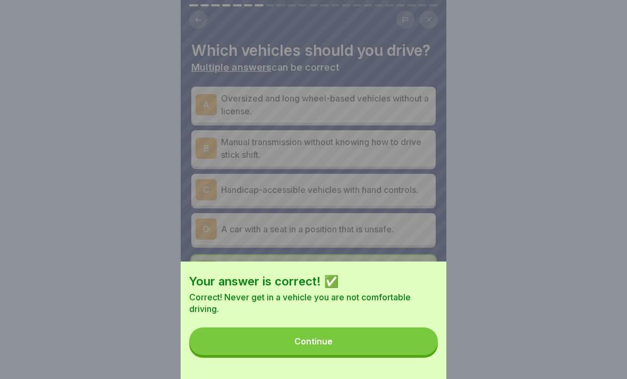
click at [282, 345] on button "Continue" at bounding box center [313, 342] width 249 height 28
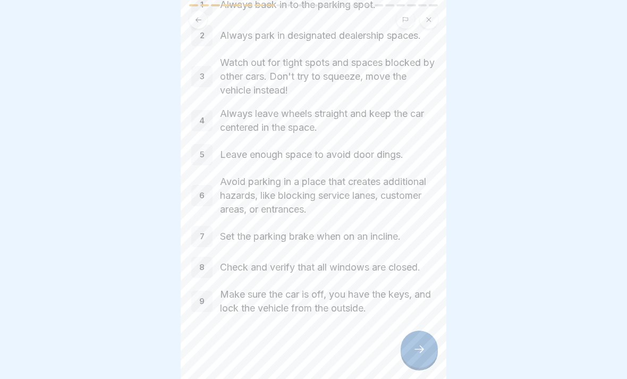
scroll to position [80, 0]
click at [422, 346] on icon at bounding box center [419, 349] width 13 height 13
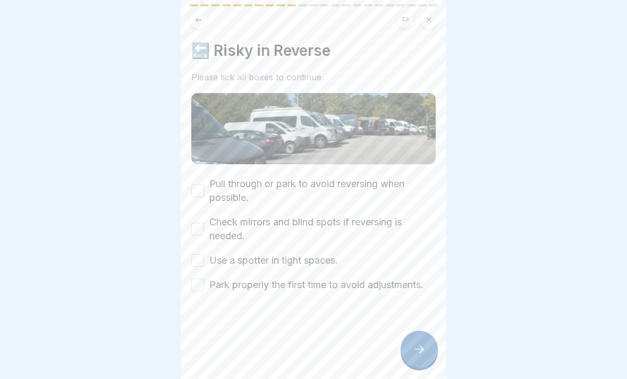
click at [194, 186] on button "Pull through or park to avoid reversing when possible." at bounding box center [197, 191] width 13 height 13
click at [194, 233] on button "Check mirrors and blind spots if reversing is needed." at bounding box center [197, 229] width 13 height 13
click at [197, 257] on button "Use a spotter in tight spaces." at bounding box center [197, 260] width 13 height 13
click at [194, 289] on button "Park properly the first time to avoid adjustments." at bounding box center [197, 285] width 13 height 13
click at [414, 356] on div at bounding box center [419, 349] width 37 height 37
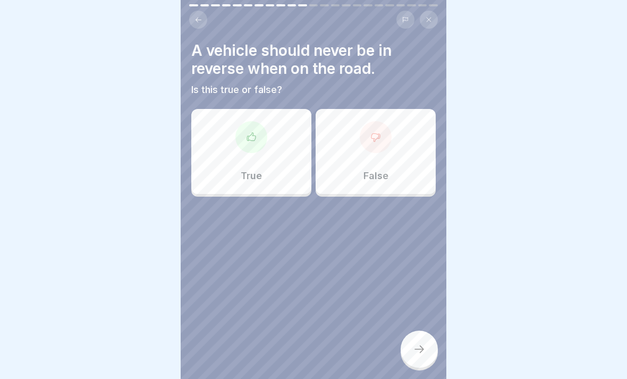
click at [290, 163] on div "True" at bounding box center [251, 151] width 120 height 85
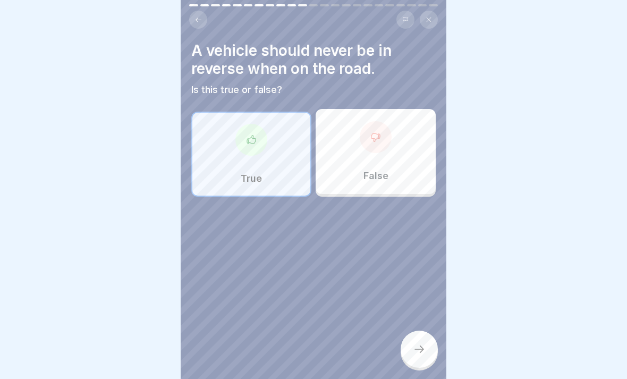
click at [434, 354] on div at bounding box center [419, 349] width 37 height 37
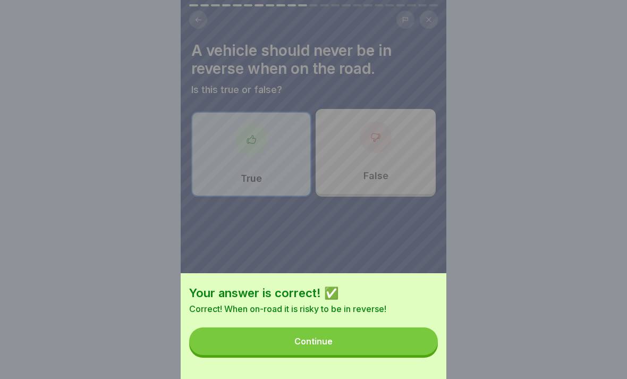
click at [388, 347] on button "Continue" at bounding box center [313, 342] width 249 height 28
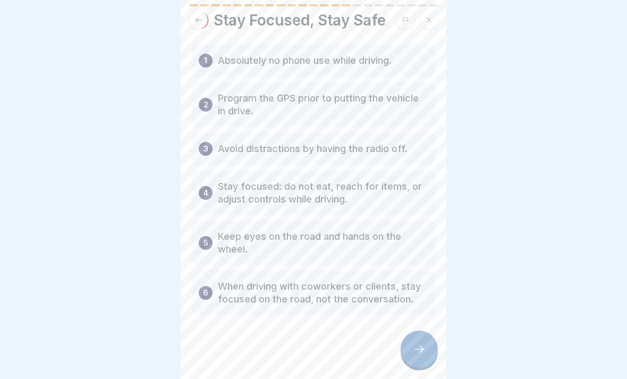
scroll to position [30, 0]
click at [418, 347] on icon at bounding box center [419, 349] width 13 height 13
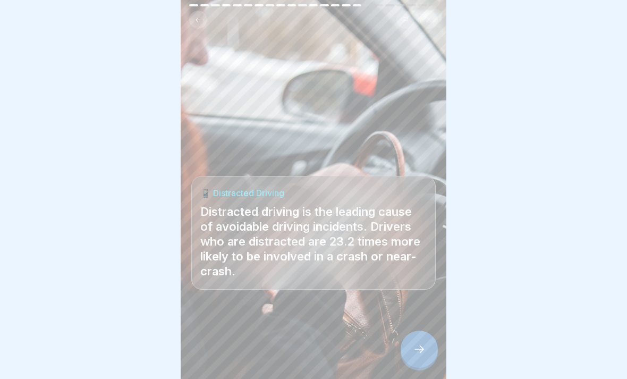
click at [432, 342] on div at bounding box center [419, 349] width 37 height 37
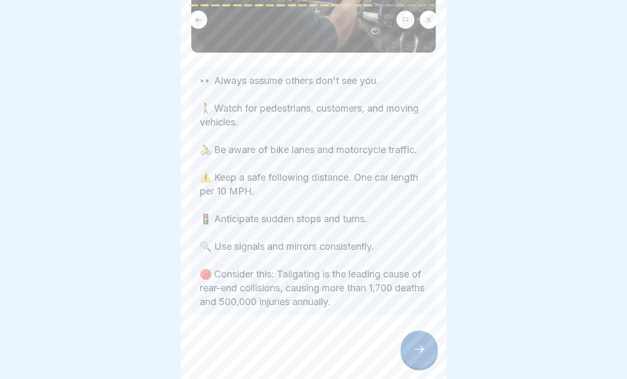
scroll to position [112, 0]
click at [425, 348] on icon at bounding box center [419, 349] width 13 height 13
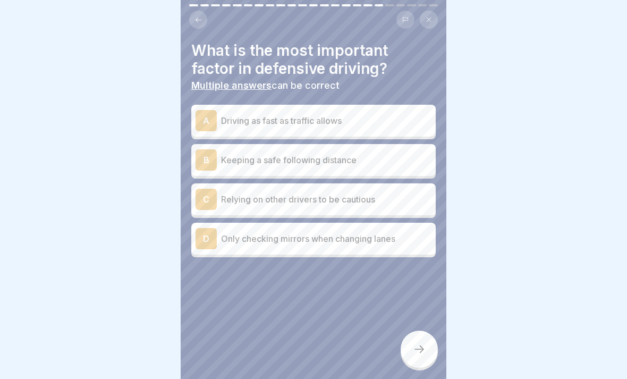
click at [348, 163] on p "Keeping a safe following distance" at bounding box center [326, 160] width 211 height 13
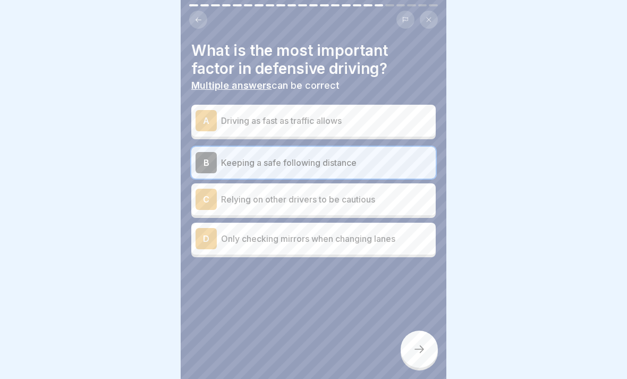
click at [415, 344] on div at bounding box center [419, 349] width 37 height 37
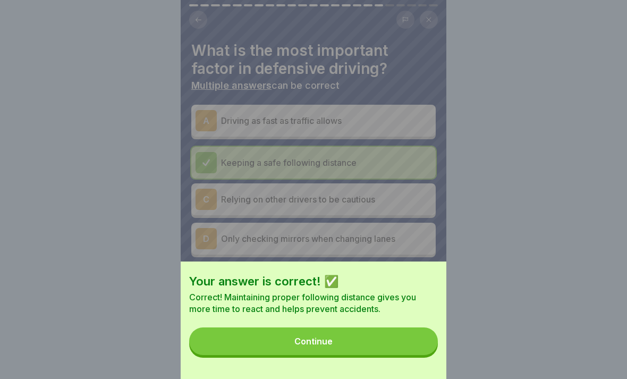
click at [314, 342] on div "Continue" at bounding box center [314, 342] width 38 height 10
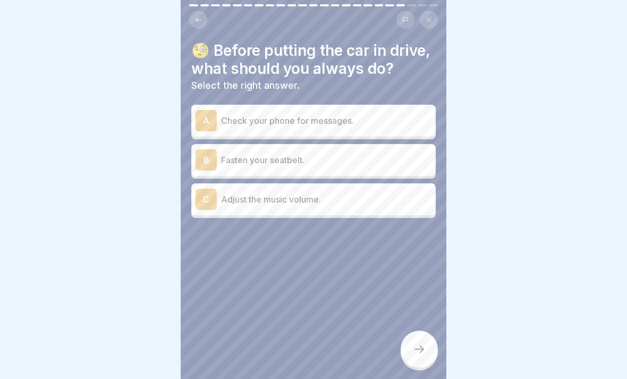
click at [352, 166] on div "B Fasten your seatbelt." at bounding box center [314, 159] width 236 height 21
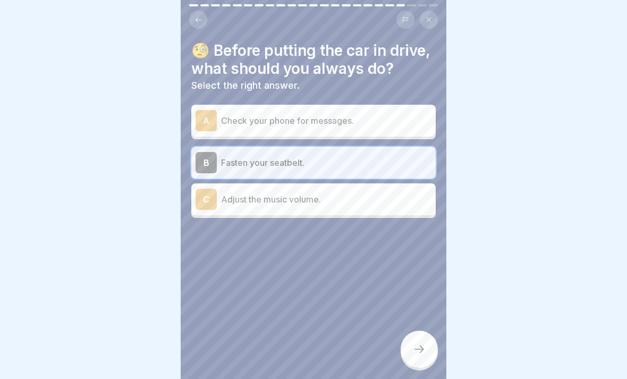
click at [413, 355] on icon at bounding box center [419, 349] width 13 height 13
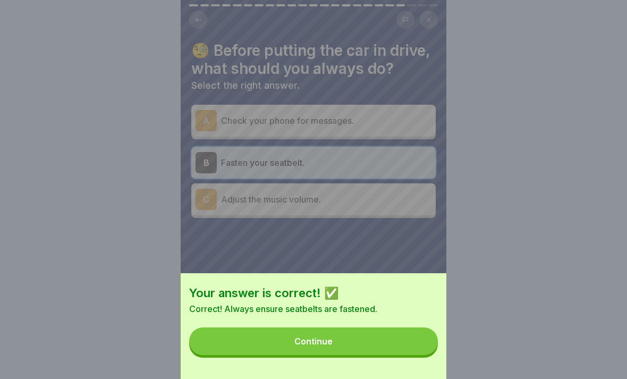
click at [375, 348] on button "Continue" at bounding box center [313, 342] width 249 height 28
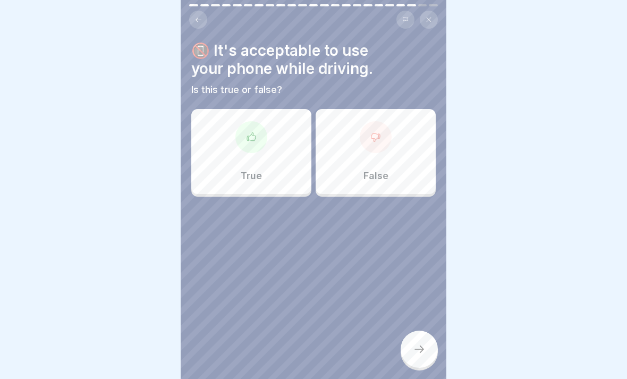
click at [400, 161] on div "False" at bounding box center [376, 151] width 120 height 85
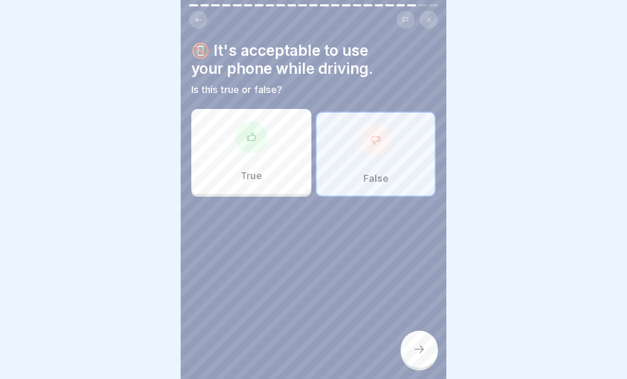
click at [417, 351] on icon at bounding box center [419, 349] width 13 height 13
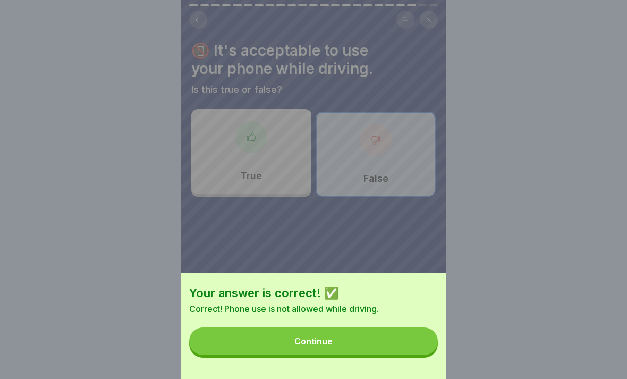
click at [403, 338] on button "Continue" at bounding box center [313, 342] width 249 height 28
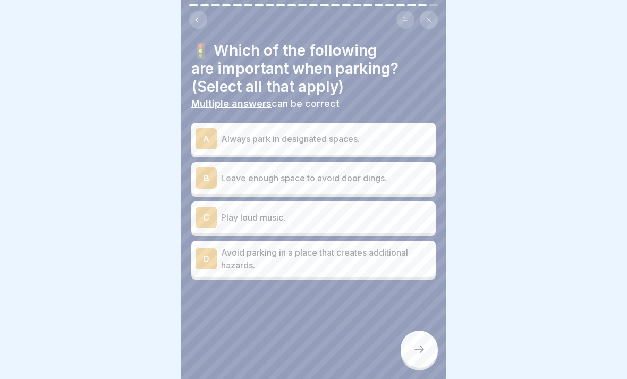
click at [381, 141] on p "Always park in designated spaces." at bounding box center [326, 138] width 211 height 13
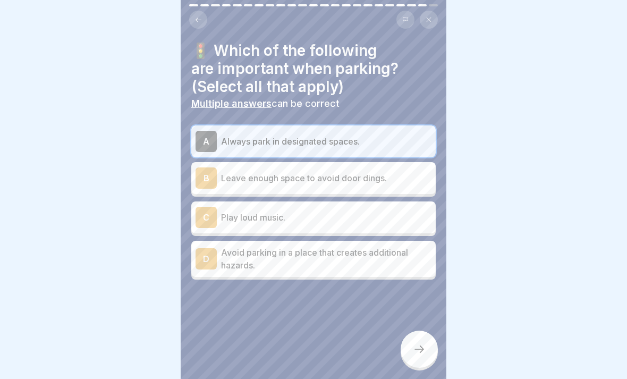
click at [383, 180] on p "Leave enough space to avoid door dings." at bounding box center [326, 178] width 211 height 13
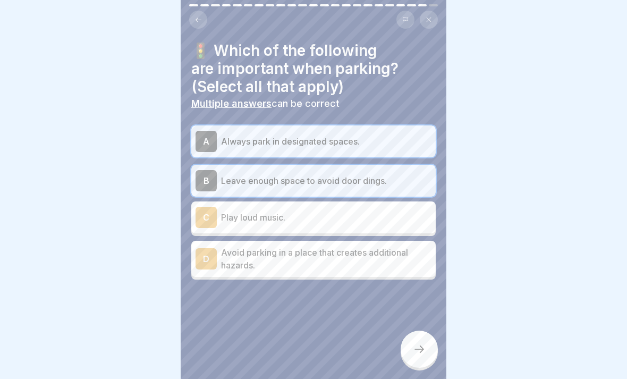
click at [406, 261] on p "Avoid parking in a place that creates additional hazards." at bounding box center [326, 259] width 211 height 26
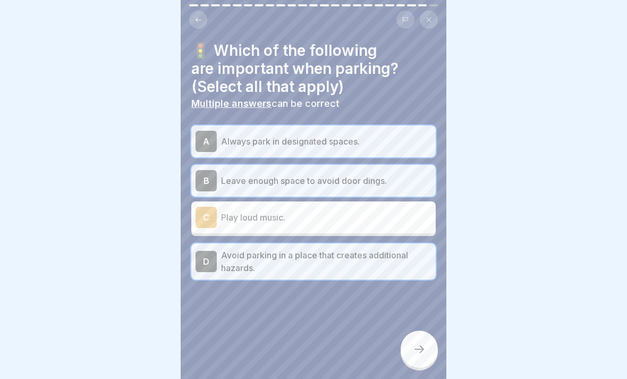
click at [421, 354] on icon at bounding box center [419, 349] width 13 height 13
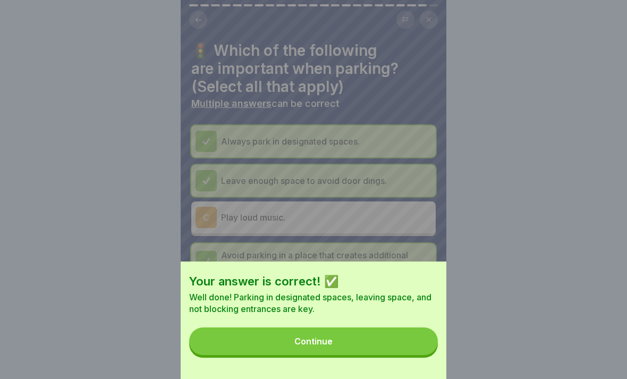
click at [404, 344] on button "Continue" at bounding box center [313, 342] width 249 height 28
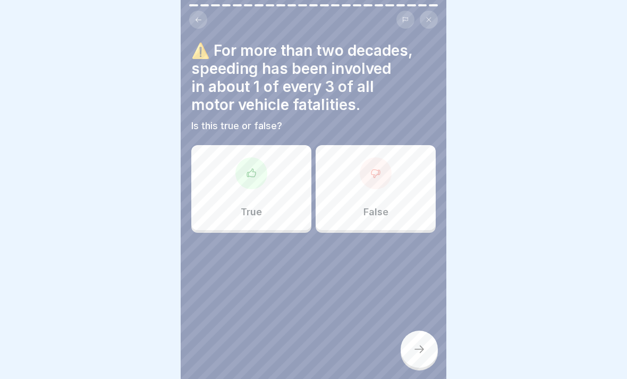
click at [292, 201] on div "True" at bounding box center [251, 187] width 120 height 85
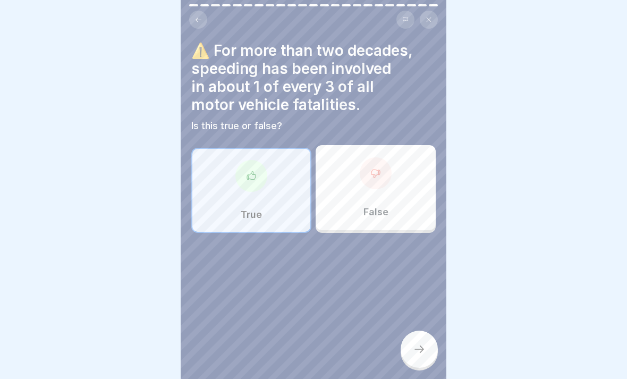
click at [422, 354] on icon at bounding box center [419, 349] width 13 height 13
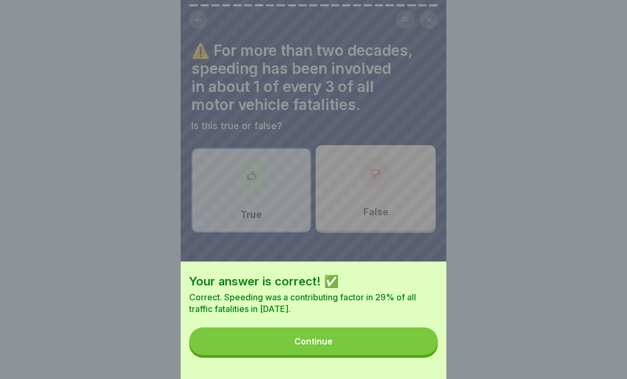
click at [410, 346] on button "Continue" at bounding box center [313, 342] width 249 height 28
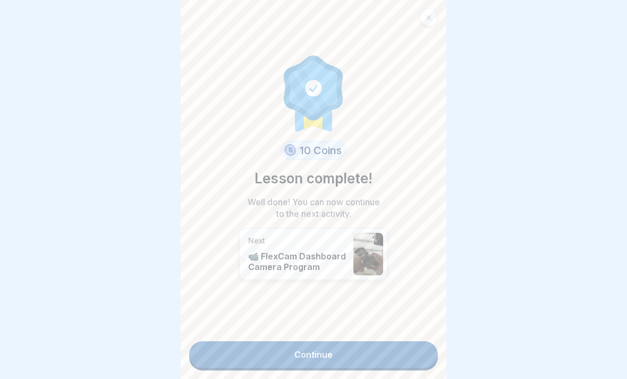
click at [363, 356] on link "Continue" at bounding box center [313, 354] width 249 height 27
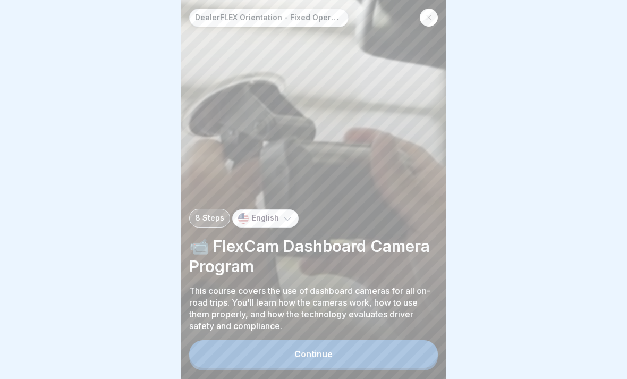
click at [377, 356] on button "Continue" at bounding box center [313, 354] width 249 height 28
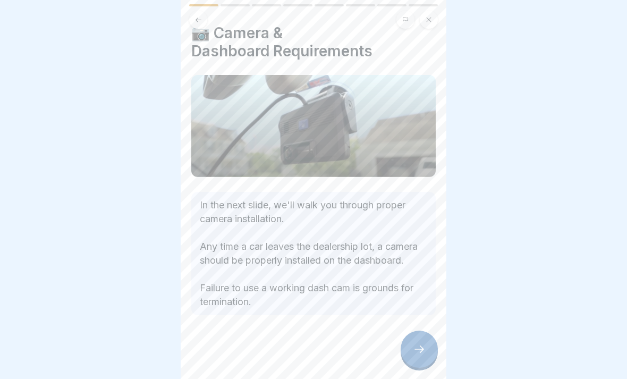
scroll to position [31, 0]
click at [420, 350] on icon at bounding box center [419, 349] width 13 height 13
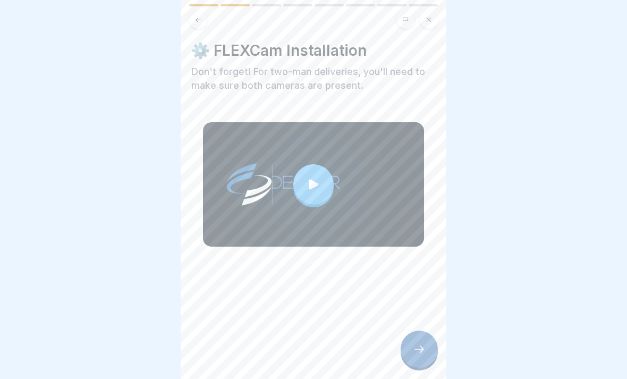
click at [316, 194] on div at bounding box center [314, 184] width 40 height 40
click at [416, 353] on icon at bounding box center [419, 349] width 13 height 13
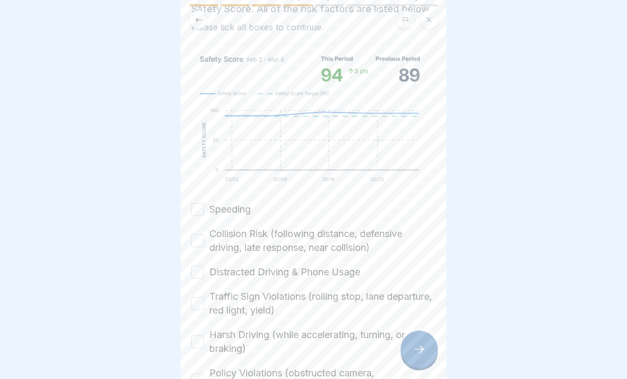
scroll to position [150, 0]
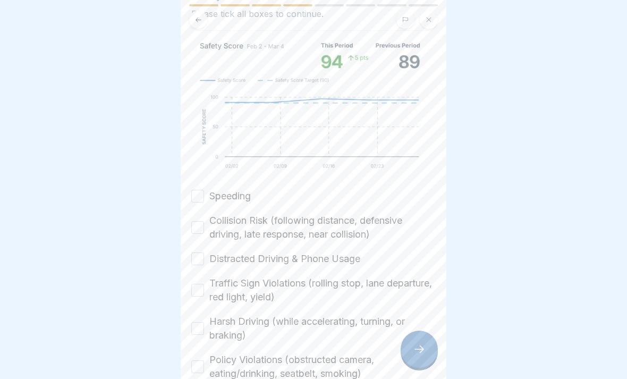
click at [203, 194] on button "Speeding" at bounding box center [197, 196] width 13 height 13
click at [199, 232] on button "Collision Risk (following distance, defensive driving, late response, near coll…" at bounding box center [197, 227] width 13 height 13
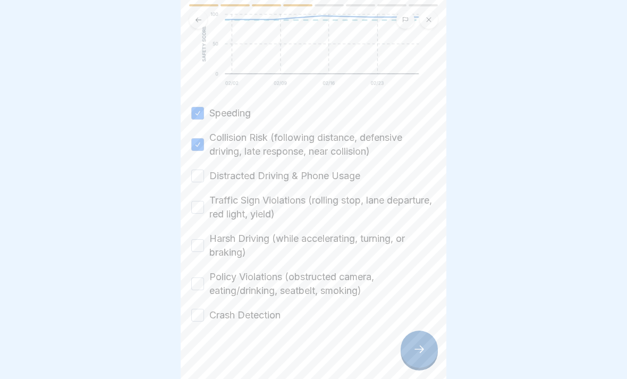
scroll to position [238, 0]
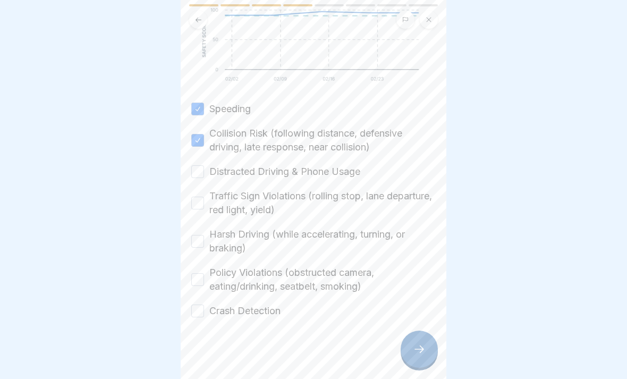
click at [195, 174] on button "Distracted Driving & Phone Usage" at bounding box center [197, 171] width 13 height 13
click at [199, 208] on button "Traffic Sign Violations (rolling stop, lane departure, red light, yield)" at bounding box center [197, 203] width 13 height 13
click at [197, 237] on button "Harsh Driving (while accelerating, turning, or braking)" at bounding box center [197, 241] width 13 height 13
click at [195, 277] on button "Policy Violations (obstructed camera, eating/drinking, seatbelt, smoking)" at bounding box center [197, 279] width 13 height 13
click at [198, 308] on button "Crash Detection" at bounding box center [197, 311] width 13 height 13
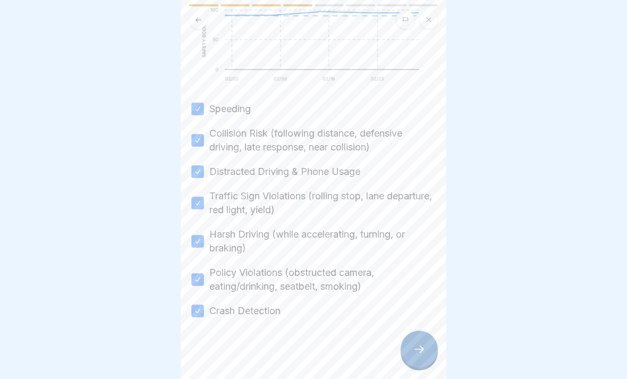
click at [431, 342] on div at bounding box center [419, 349] width 37 height 37
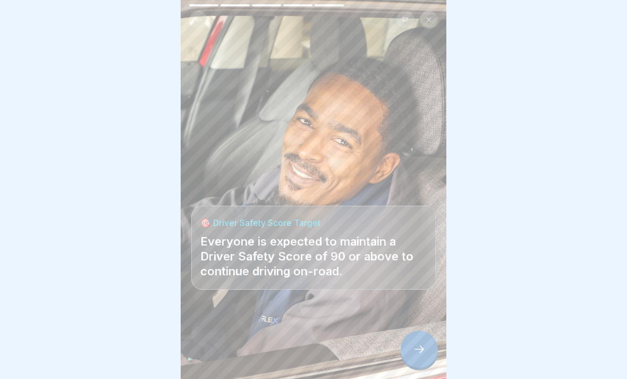
click at [422, 347] on icon at bounding box center [420, 349] width 10 height 7
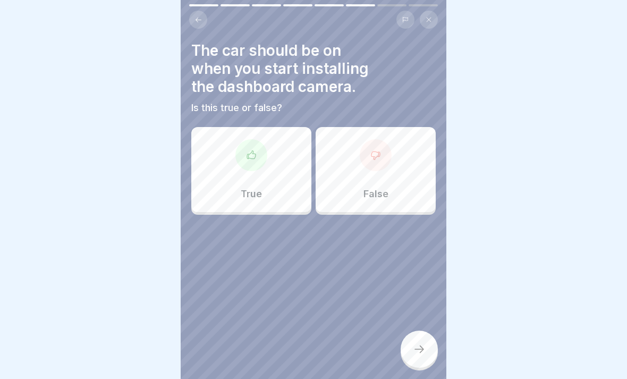
click at [345, 175] on div "False" at bounding box center [376, 169] width 120 height 85
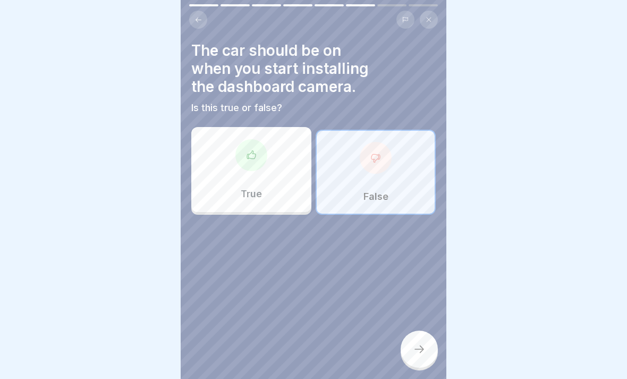
click at [424, 355] on icon at bounding box center [419, 349] width 13 height 13
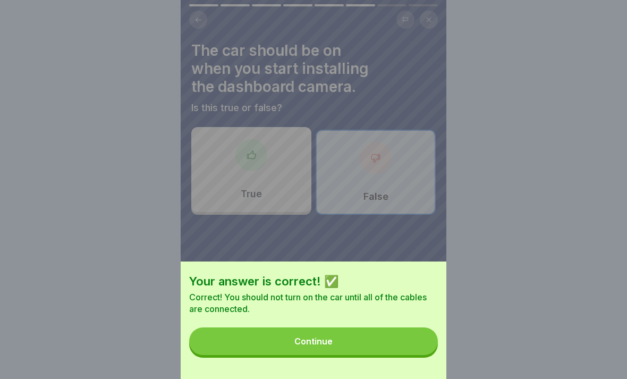
click at [273, 349] on button "Continue" at bounding box center [313, 342] width 249 height 28
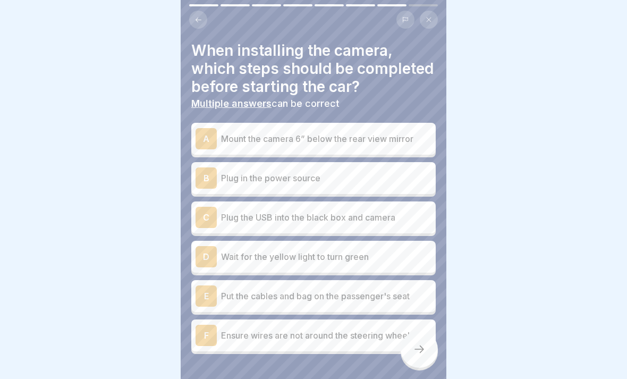
click at [244, 138] on p "Mount the camera 6” below the rear view mirror" at bounding box center [326, 138] width 211 height 13
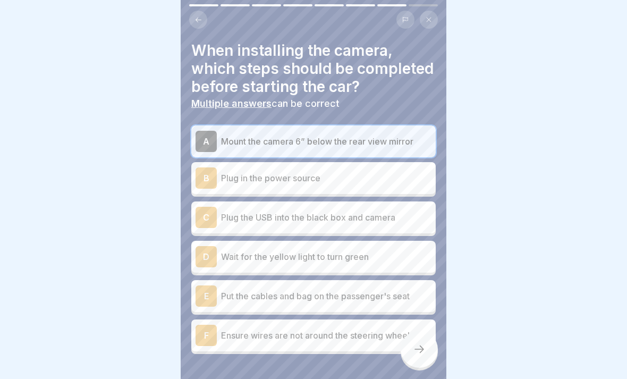
click at [207, 173] on div "B" at bounding box center [206, 177] width 21 height 21
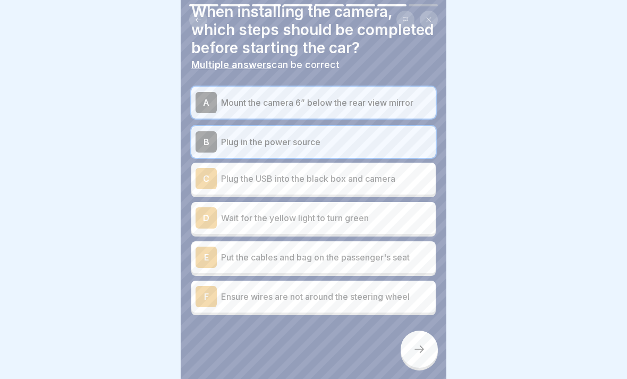
scroll to position [38, 0]
click at [228, 217] on p "Wait for the yellow light to turn green" at bounding box center [326, 218] width 211 height 13
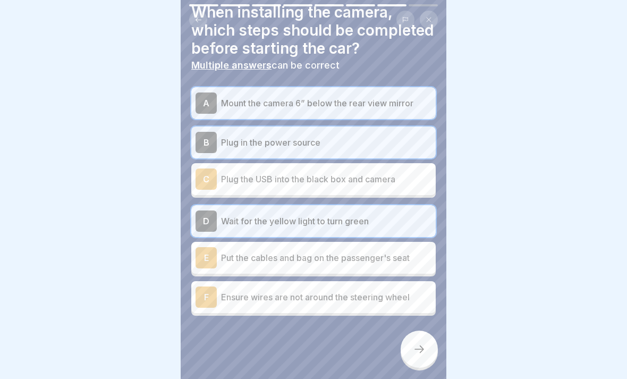
click at [231, 259] on p "Put the cables and bag on the passenger's seat" at bounding box center [326, 258] width 211 height 13
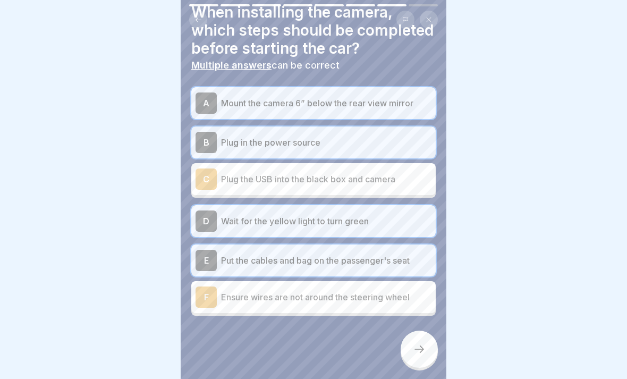
click at [233, 295] on p "Ensure wires are not around the steering wheel" at bounding box center [326, 297] width 211 height 13
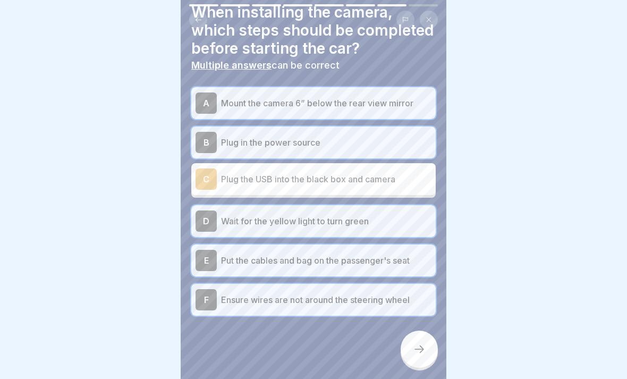
click at [211, 181] on div "C" at bounding box center [206, 179] width 21 height 21
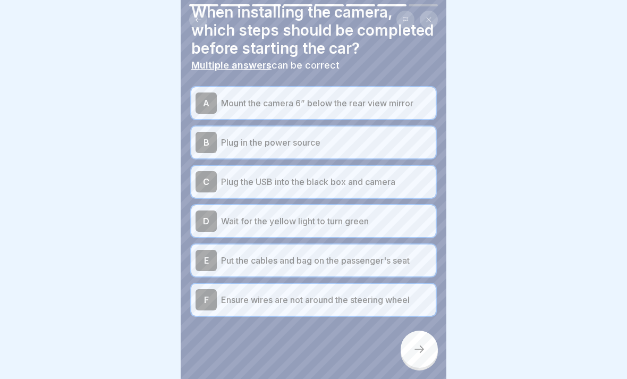
click at [427, 351] on div at bounding box center [419, 349] width 37 height 37
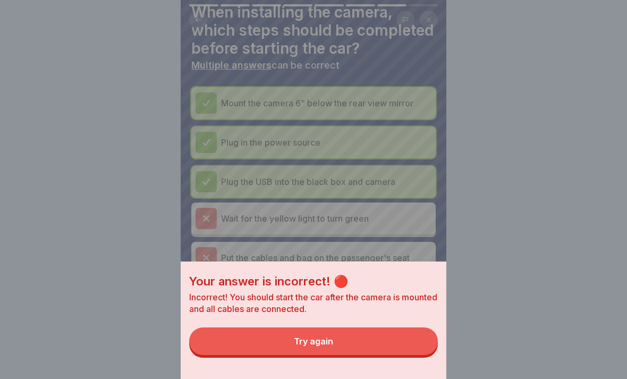
click at [291, 346] on button "Try again" at bounding box center [313, 342] width 249 height 28
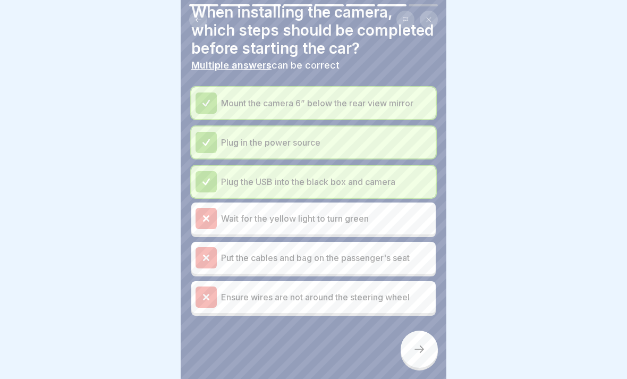
click at [235, 227] on div "Wait for the yellow light to turn green" at bounding box center [314, 218] width 236 height 21
click at [214, 186] on div at bounding box center [206, 181] width 21 height 21
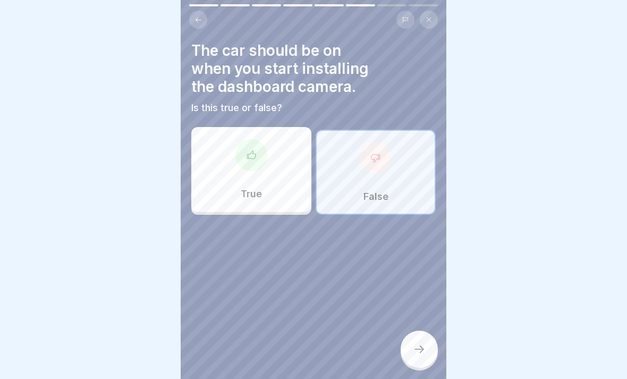
click at [428, 357] on div at bounding box center [419, 349] width 37 height 37
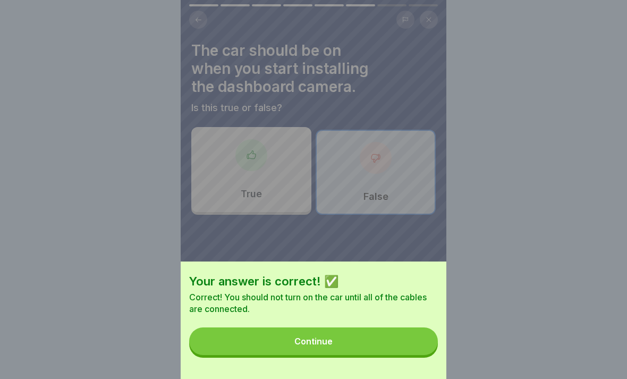
click at [300, 337] on button "Continue" at bounding box center [313, 342] width 249 height 28
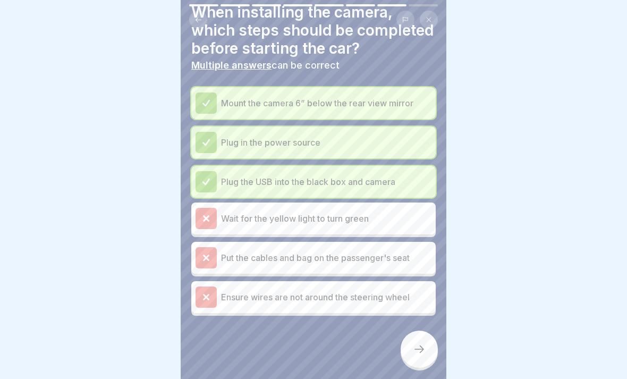
click at [417, 353] on icon at bounding box center [419, 349] width 13 height 13
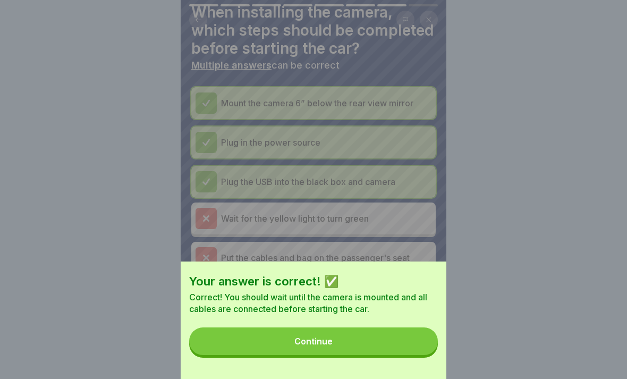
click at [341, 343] on button "Continue" at bounding box center [313, 342] width 249 height 28
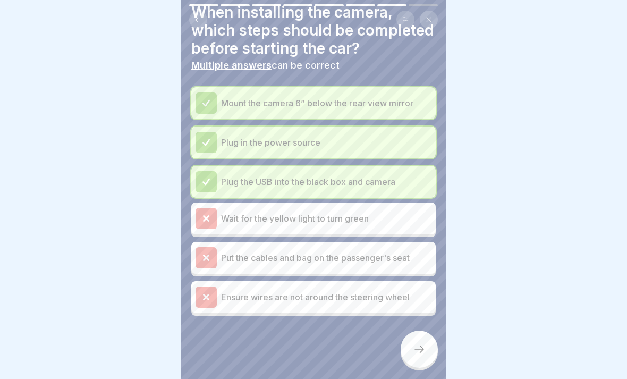
click at [418, 346] on icon at bounding box center [419, 349] width 13 height 13
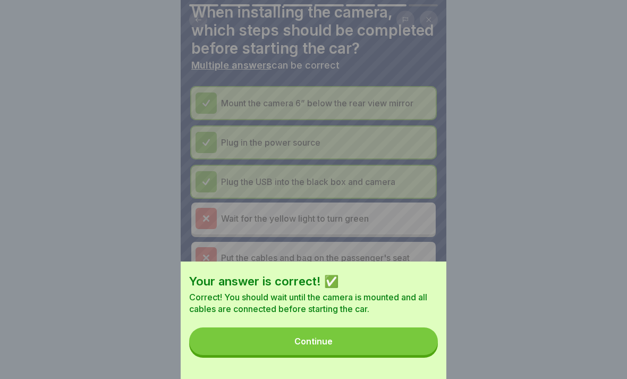
click at [373, 348] on button "Continue" at bounding box center [313, 342] width 249 height 28
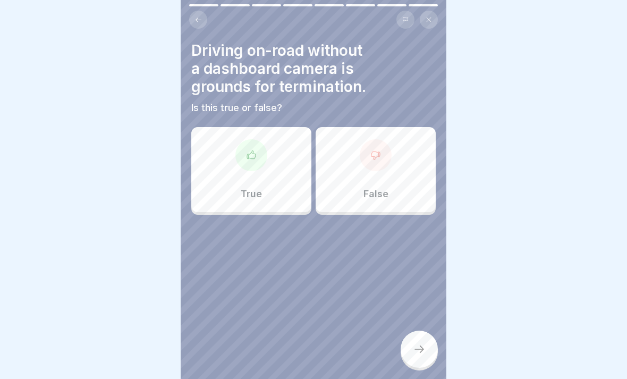
click at [239, 175] on div "True" at bounding box center [251, 169] width 120 height 85
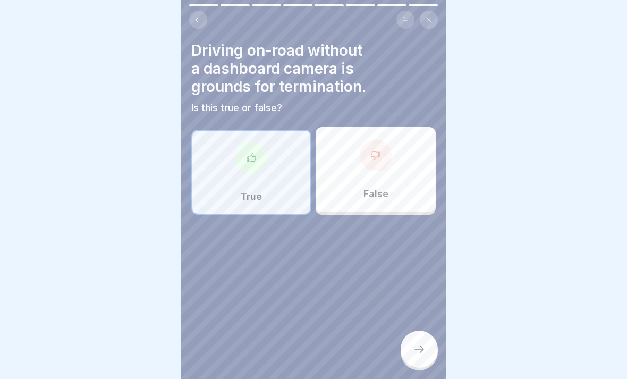
click at [428, 359] on div at bounding box center [419, 349] width 37 height 37
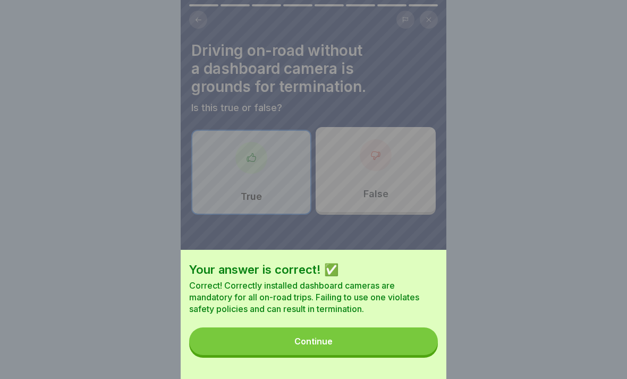
click at [378, 347] on button "Continue" at bounding box center [313, 342] width 249 height 28
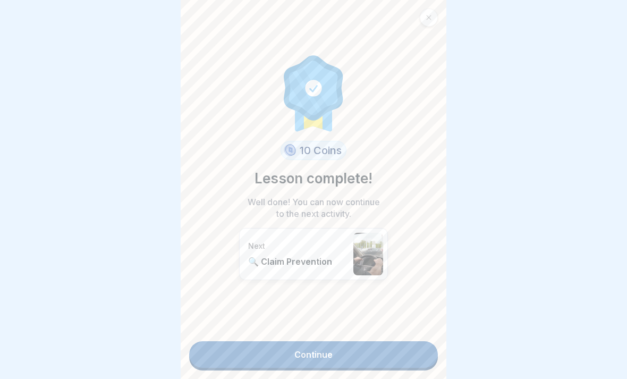
click at [400, 351] on link "Continue" at bounding box center [313, 354] width 249 height 27
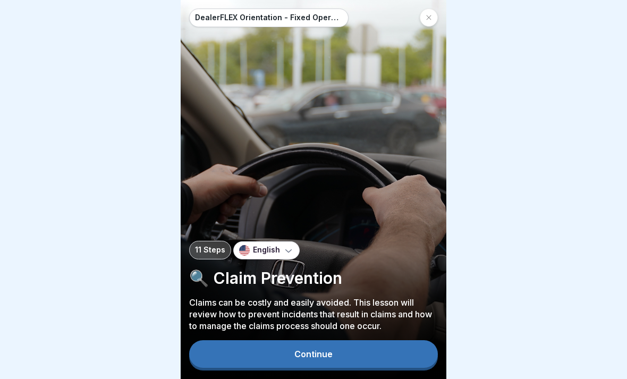
click at [401, 352] on button "Continue" at bounding box center [313, 354] width 249 height 28
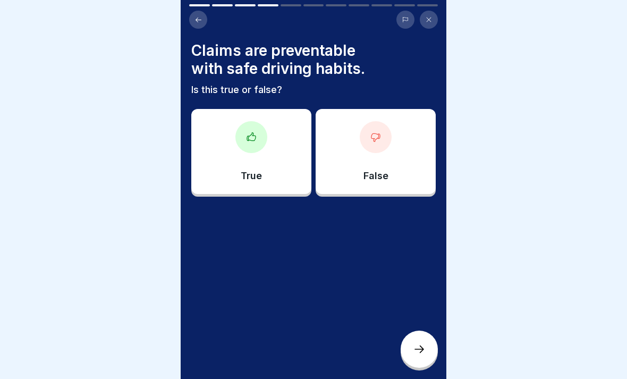
click at [243, 148] on div at bounding box center [252, 137] width 32 height 32
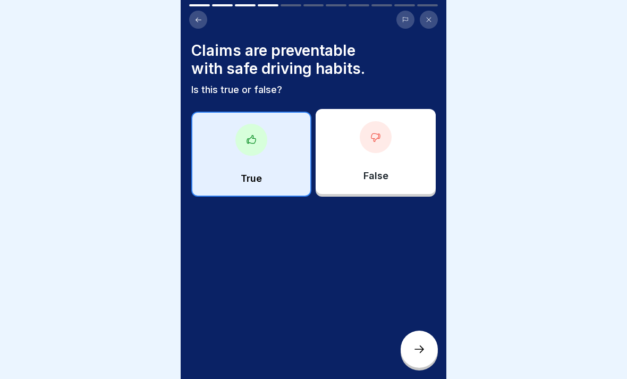
click at [425, 356] on div at bounding box center [419, 349] width 37 height 37
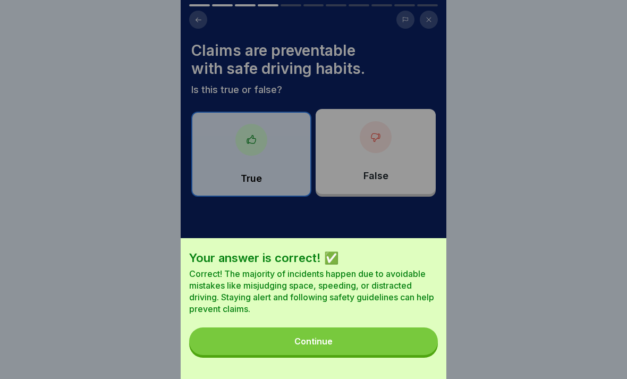
click at [368, 347] on button "Continue" at bounding box center [313, 342] width 249 height 28
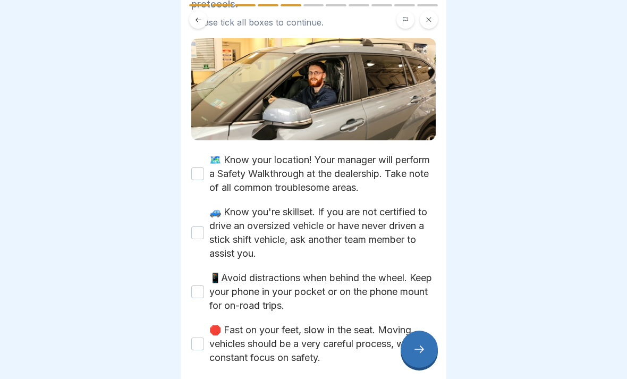
scroll to position [88, 0]
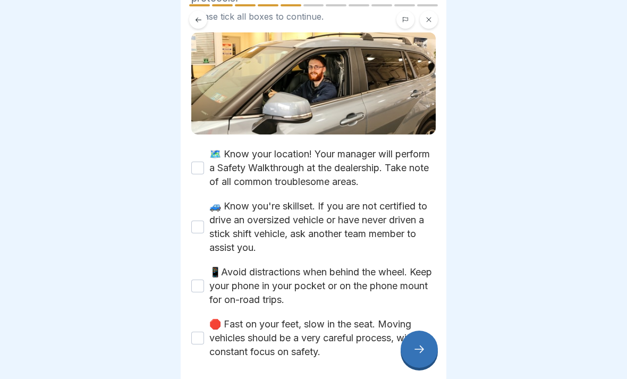
click at [194, 173] on button "🗺️ Know your location! Your manager will perform a Safety Walkthrough at the de…" at bounding box center [197, 168] width 13 height 13
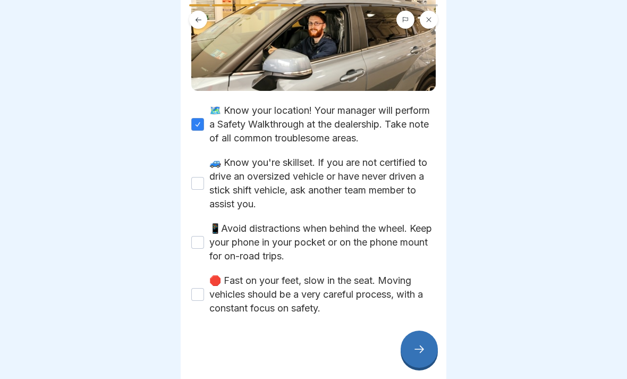
scroll to position [132, 0]
click at [194, 189] on button "🚙 Know you're skillset. If you are not certified to drive an oversized vehicle …" at bounding box center [197, 183] width 13 height 13
click at [196, 245] on button "📱Avoid distractions when behind the wheel. Keep your phone in your pocket or on…" at bounding box center [197, 242] width 13 height 13
click at [195, 297] on button "🛑 Fast on your feet, slow in the seat. Moving vehicles should be a very careful…" at bounding box center [197, 294] width 13 height 13
click at [425, 353] on icon at bounding box center [419, 349] width 13 height 13
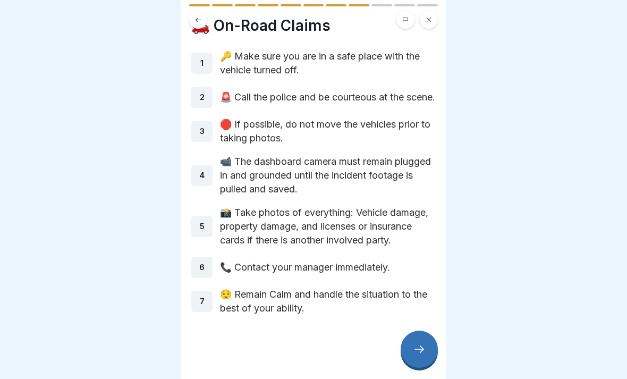
scroll to position [31, 0]
click at [418, 343] on icon at bounding box center [419, 349] width 13 height 13
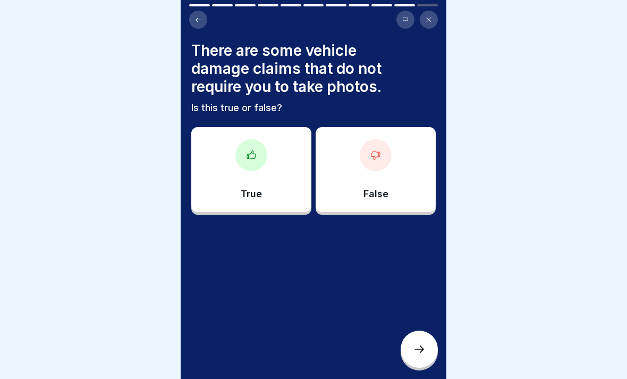
click at [421, 218] on div at bounding box center [313, 247] width 245 height 64
click at [417, 185] on div "False" at bounding box center [376, 169] width 120 height 85
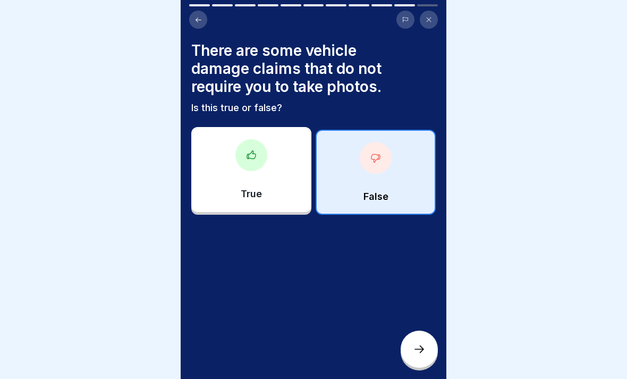
click at [425, 346] on icon at bounding box center [419, 349] width 13 height 13
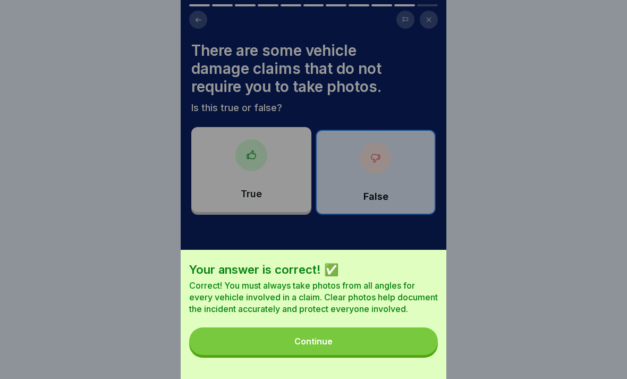
click at [248, 345] on button "Continue" at bounding box center [313, 342] width 249 height 28
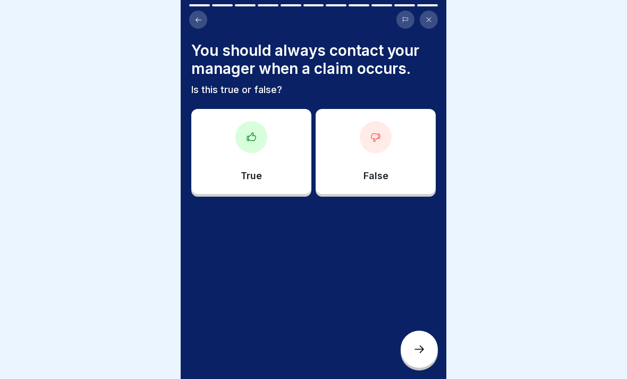
click at [286, 157] on div "True" at bounding box center [251, 151] width 120 height 85
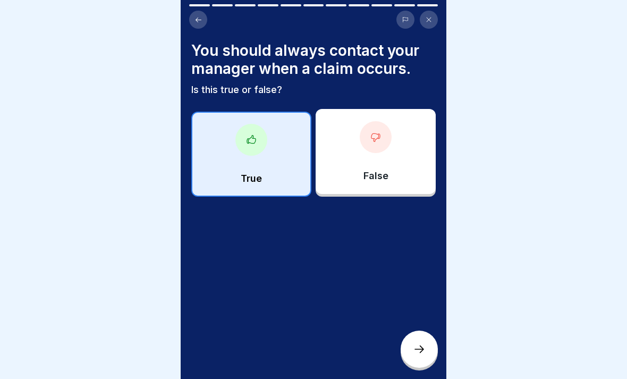
click at [422, 348] on icon at bounding box center [420, 349] width 10 height 7
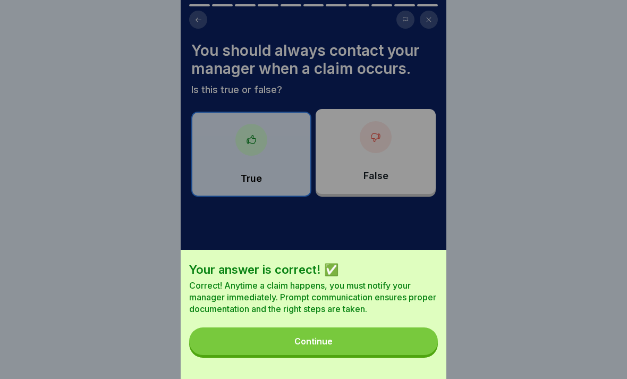
click at [303, 346] on div "Continue" at bounding box center [314, 342] width 38 height 10
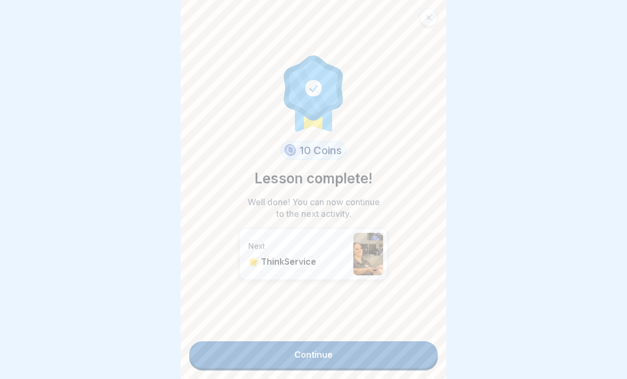
click at [283, 358] on link "Continue" at bounding box center [313, 354] width 249 height 27
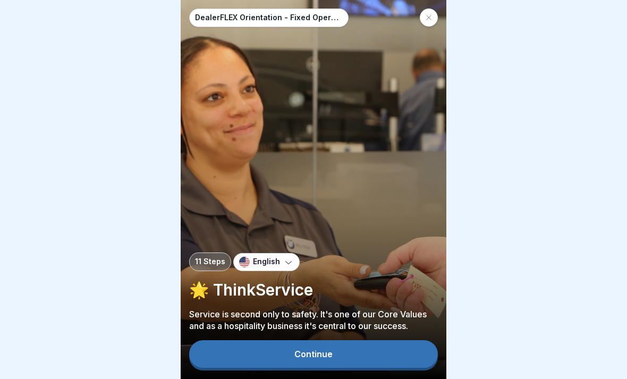
click at [283, 352] on button "Continue" at bounding box center [313, 354] width 249 height 28
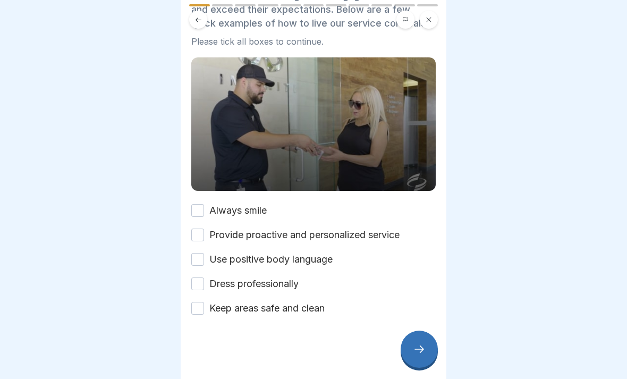
scroll to position [77, 0]
click at [216, 211] on label "Always smile" at bounding box center [237, 211] width 57 height 14
click at [204, 211] on button "Always smile" at bounding box center [197, 210] width 13 height 13
click at [203, 236] on button "Provide proactive and personalized service" at bounding box center [197, 235] width 13 height 13
click at [202, 262] on button "Use positive body language" at bounding box center [197, 259] width 13 height 13
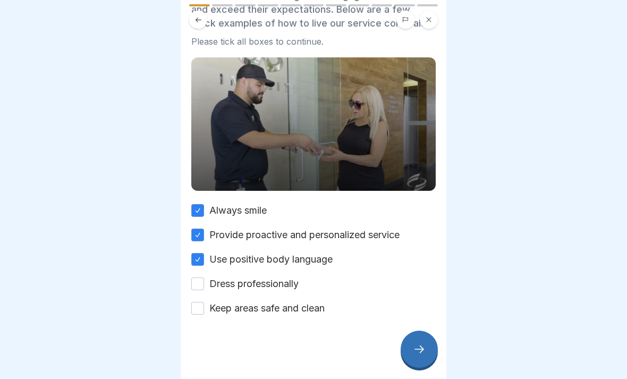
click at [202, 286] on button "Dress professionally" at bounding box center [197, 284] width 13 height 13
click at [200, 312] on button "Keep areas safe and clean" at bounding box center [197, 308] width 13 height 13
click at [435, 345] on div at bounding box center [419, 349] width 37 height 37
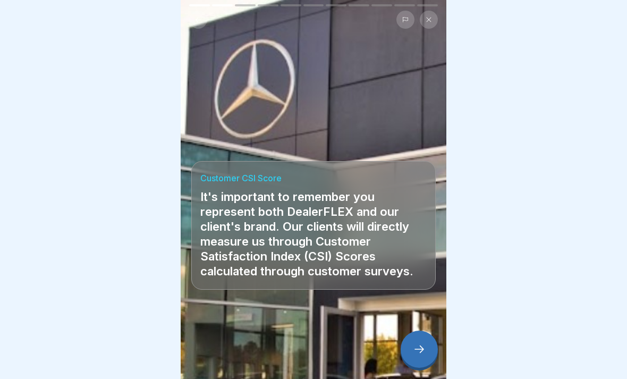
click at [430, 338] on div at bounding box center [419, 349] width 37 height 37
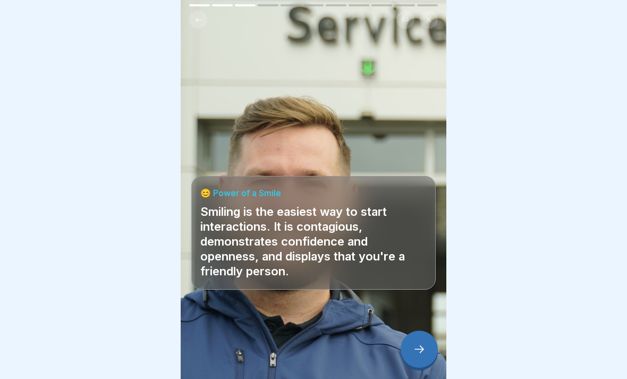
click at [418, 346] on icon at bounding box center [419, 349] width 13 height 13
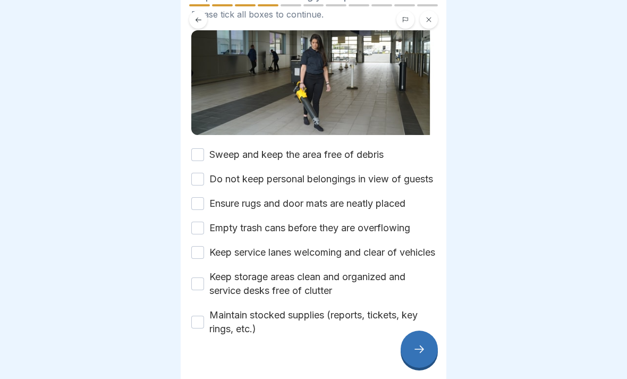
scroll to position [102, 0]
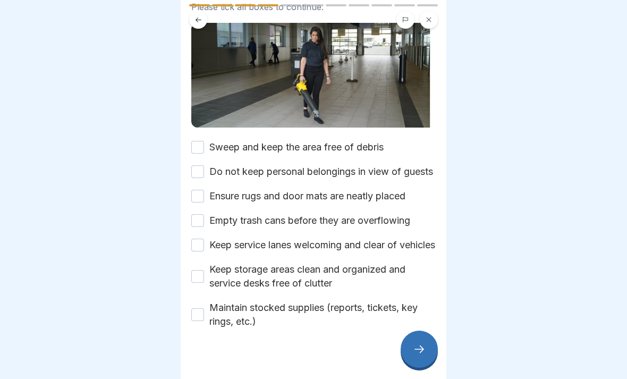
click at [207, 145] on div "Sweep and keep the area free of debris" at bounding box center [287, 147] width 192 height 14
click at [196, 174] on button "Do not keep personal belongings in view of guests" at bounding box center [197, 171] width 13 height 13
click at [202, 150] on button "Sweep and keep the area free of debris" at bounding box center [197, 147] width 13 height 13
click at [197, 203] on button "Ensure rugs and door mats are neatly placed" at bounding box center [197, 196] width 13 height 13
click at [202, 227] on button "Empty trash cans before they are overflowing" at bounding box center [197, 220] width 13 height 13
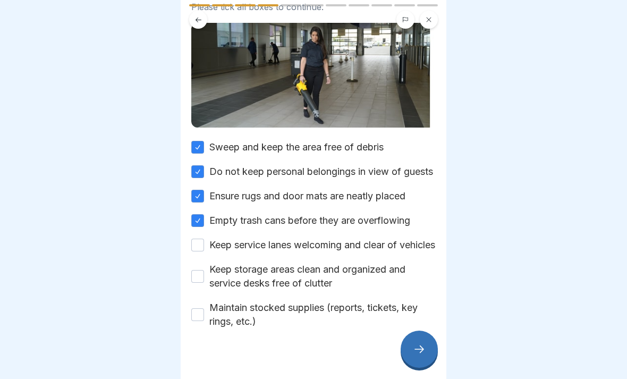
click at [200, 252] on button "Keep service lanes welcoming and clear of vehicles" at bounding box center [197, 245] width 13 height 13
click at [196, 283] on button "Keep storage areas clean and organized and service desks free of clutter" at bounding box center [197, 276] width 13 height 13
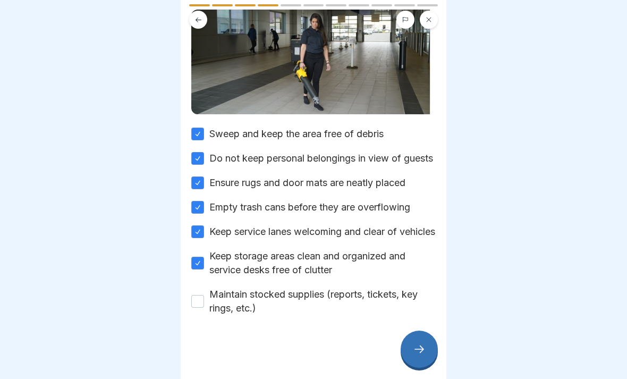
scroll to position [143, 0]
click at [194, 307] on button "Maintain stocked supplies (reports, tickets, key rings, etc.)" at bounding box center [197, 301] width 13 height 13
click at [418, 342] on div at bounding box center [419, 349] width 37 height 37
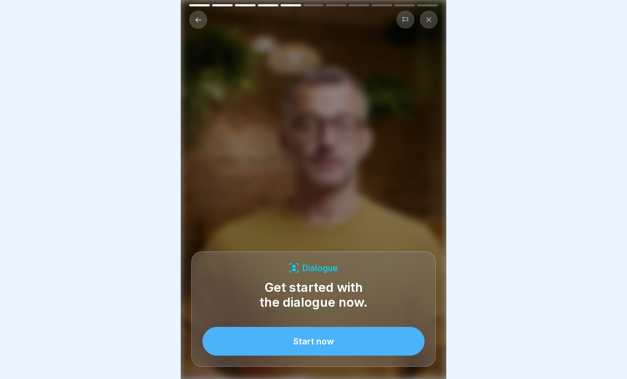
click at [387, 339] on button "Start now" at bounding box center [314, 341] width 222 height 29
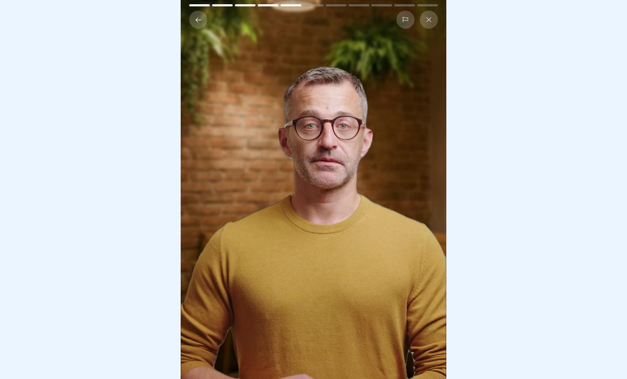
click at [364, 322] on video at bounding box center [314, 189] width 266 height 379
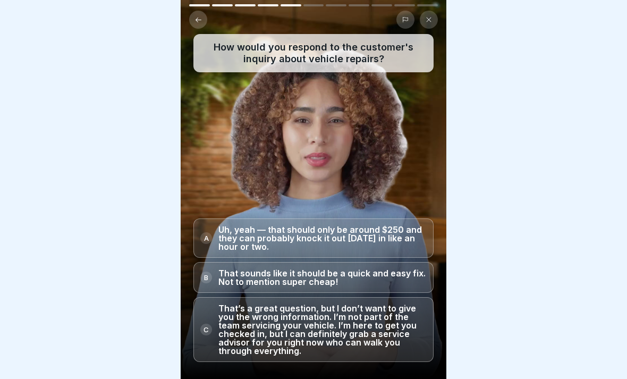
click at [195, 20] on icon at bounding box center [199, 20] width 8 height 8
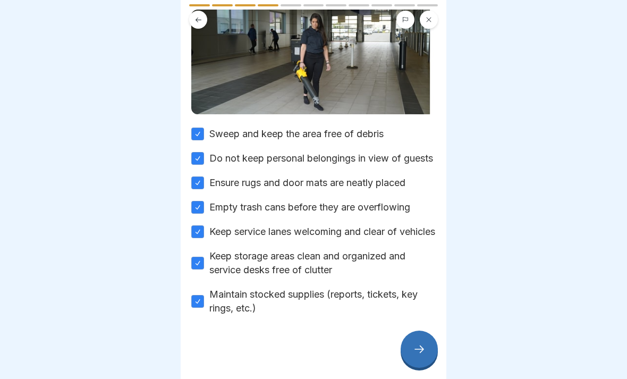
click at [418, 359] on div at bounding box center [419, 349] width 37 height 37
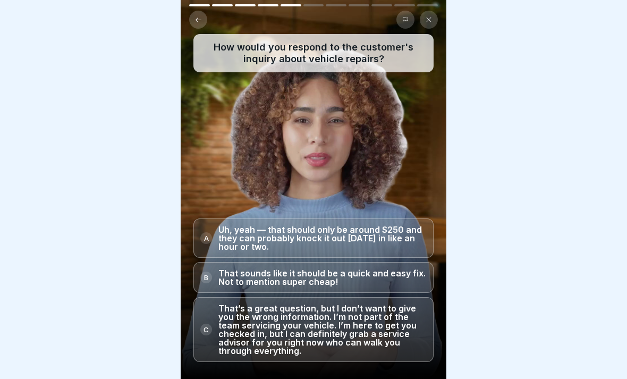
click at [399, 336] on p "That’s a great question, but I don’t want to give you the wrong information. I’…" at bounding box center [323, 329] width 208 height 51
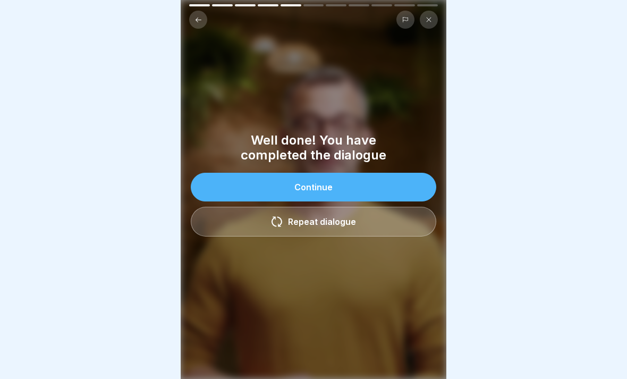
click at [393, 181] on button "Continue" at bounding box center [314, 187] width 246 height 29
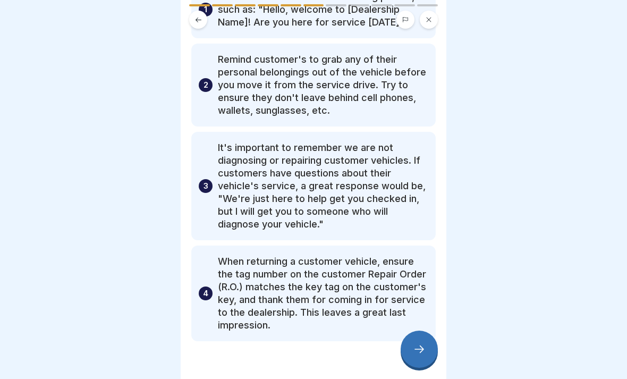
scroll to position [125, 0]
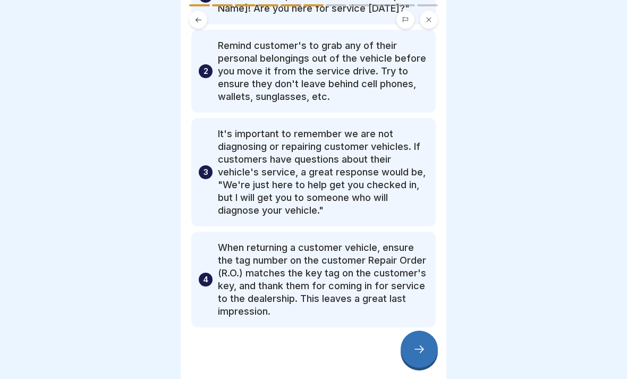
click at [421, 350] on icon at bounding box center [419, 349] width 13 height 13
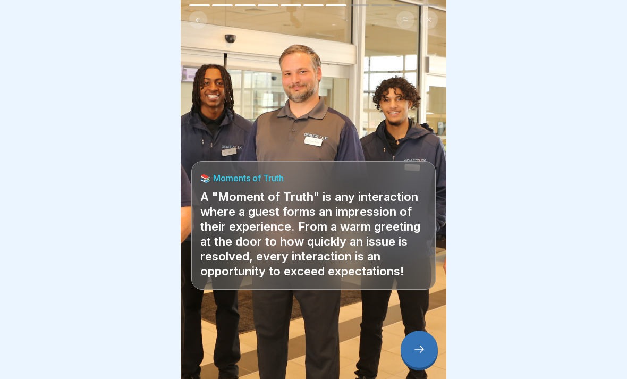
click at [420, 347] on icon at bounding box center [419, 349] width 13 height 13
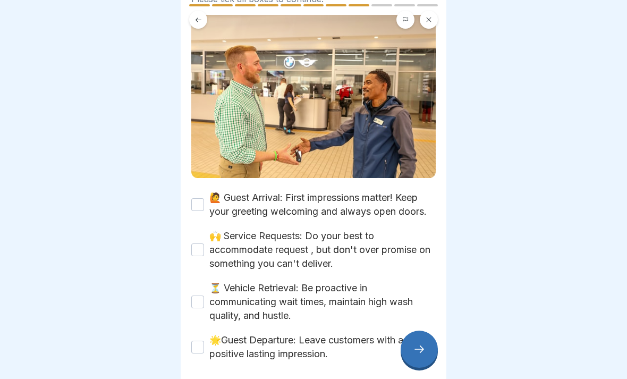
scroll to position [144, 0]
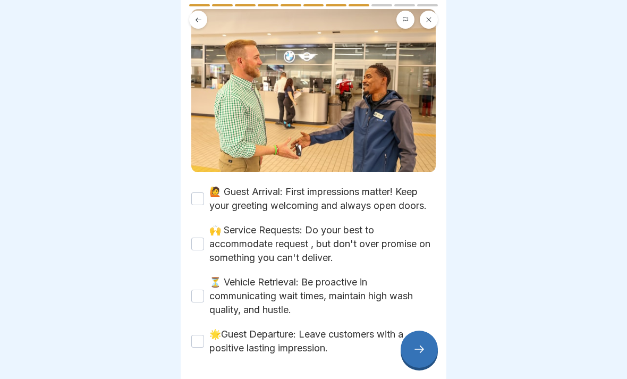
click at [210, 197] on label "🙋 Guest Arrival: First impressions matter! Keep your greeting welcoming and alw…" at bounding box center [322, 199] width 227 height 28
click at [204, 197] on button "🙋 Guest Arrival: First impressions matter! Keep your greeting welcoming and alw…" at bounding box center [197, 198] width 13 height 13
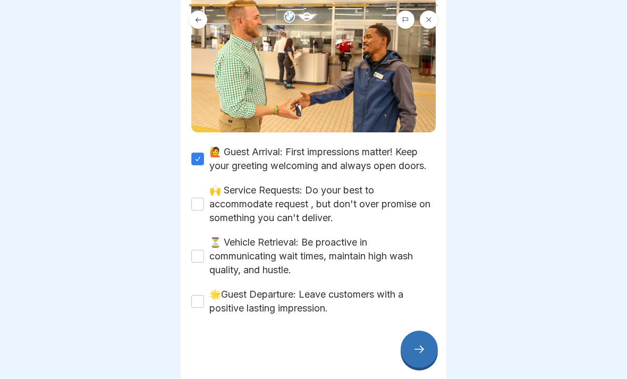
scroll to position [183, 0]
click at [200, 219] on div "🙌 Service Requests: Do your best to accommodate request , but don't over promis…" at bounding box center [313, 204] width 245 height 41
click at [199, 209] on button "🙌 Service Requests: Do your best to accommodate request , but don't over promis…" at bounding box center [197, 204] width 13 height 13
click at [192, 266] on div "⏳ Vehicle Retrieval: Be proactive in communicating wait times, maintain high wa…" at bounding box center [313, 256] width 245 height 41
click at [199, 256] on button "⏳ Vehicle Retrieval: Be proactive in communicating wait times, maintain high wa…" at bounding box center [197, 256] width 13 height 13
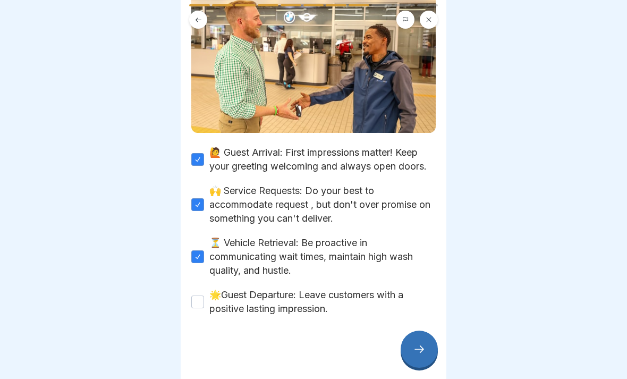
click at [204, 307] on button "🌟Guest Departure: Leave customers with a positive lasting impression." at bounding box center [197, 302] width 13 height 13
click at [409, 340] on div at bounding box center [419, 349] width 37 height 37
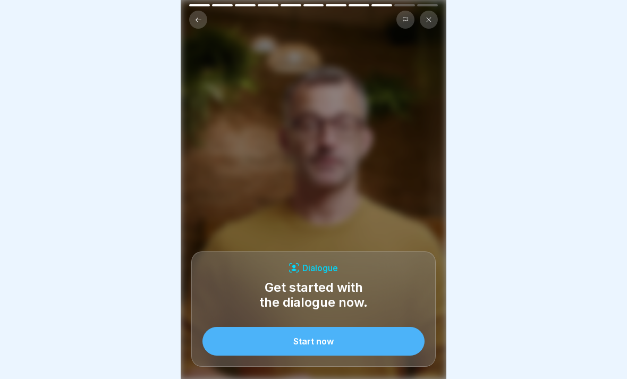
click at [341, 341] on button "Start now" at bounding box center [314, 341] width 222 height 29
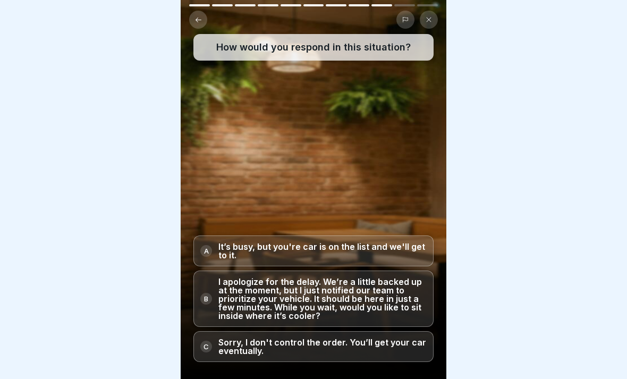
click at [388, 46] on p "How would you respond in this situation?" at bounding box center [314, 47] width 232 height 12
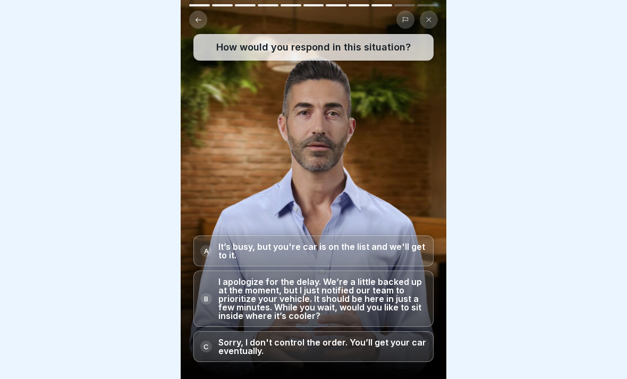
click at [351, 58] on div "How would you respond in this situation?" at bounding box center [314, 47] width 240 height 27
click at [375, 299] on p "I apologize for the delay. We’re a little backed up at the moment, but I just n…" at bounding box center [323, 299] width 208 height 43
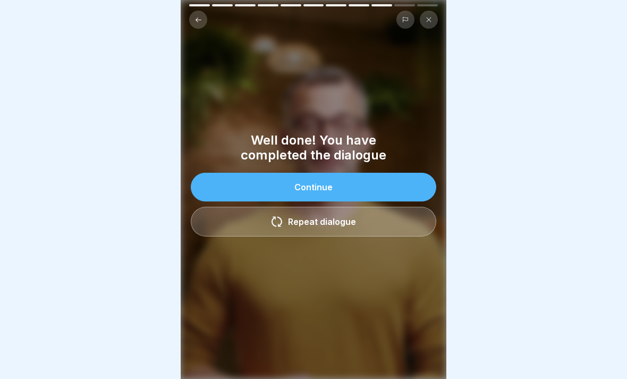
click at [416, 183] on button "Continue" at bounding box center [314, 187] width 246 height 29
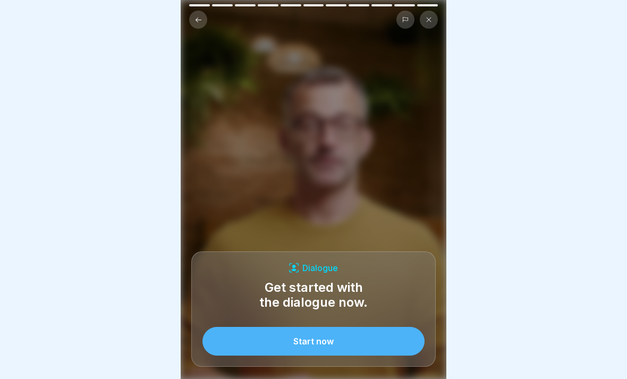
click at [390, 337] on button "Start now" at bounding box center [314, 341] width 222 height 29
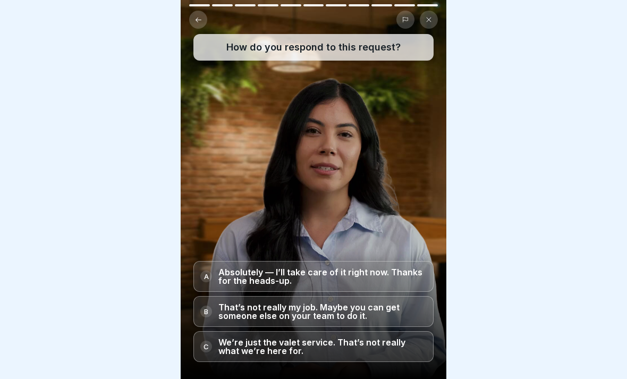
click at [413, 273] on p "Absolutely — I’ll take care of it right now. Thanks for the heads-up." at bounding box center [323, 276] width 208 height 17
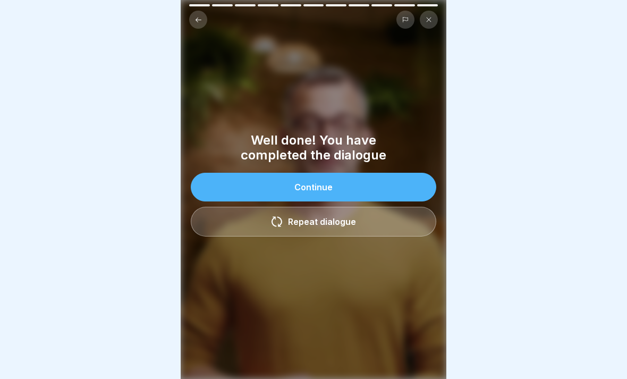
click at [375, 186] on button "Continue" at bounding box center [314, 187] width 246 height 29
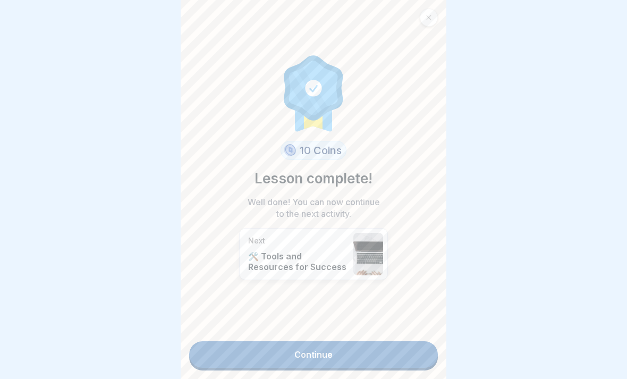
click at [363, 354] on link "Continue" at bounding box center [313, 354] width 249 height 27
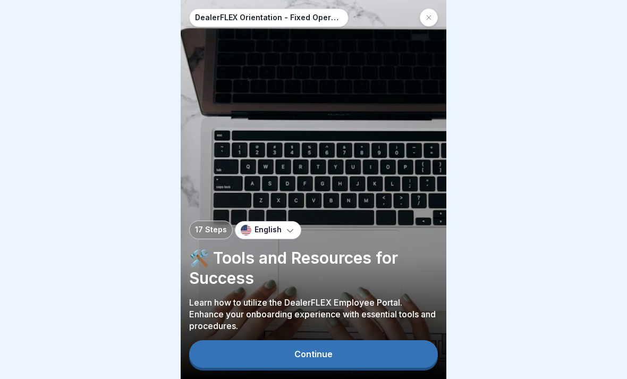
click at [315, 30] on div "DealerFLEX Orientation - Fixed Operations Division 17 Steps English 🛠️ Tools an…" at bounding box center [314, 189] width 266 height 379
click at [428, 21] on div at bounding box center [429, 18] width 18 height 18
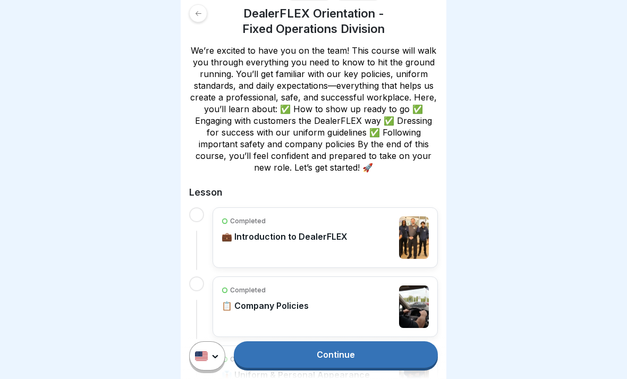
click at [613, 91] on div at bounding box center [313, 189] width 627 height 379
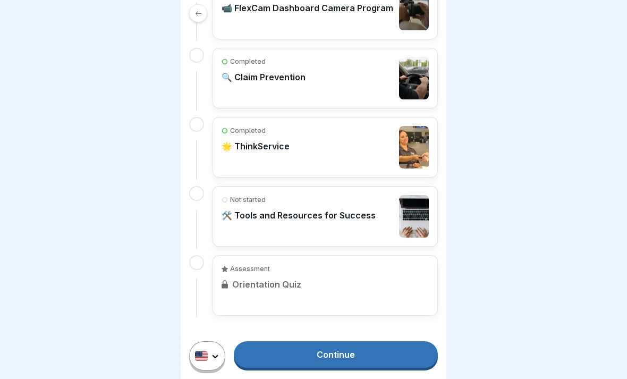
scroll to position [677, 0]
click at [318, 351] on link "Continue" at bounding box center [336, 354] width 204 height 27
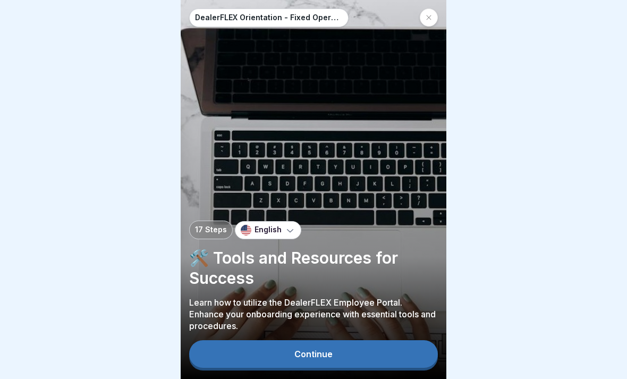
click at [337, 354] on button "Continue" at bounding box center [313, 354] width 249 height 28
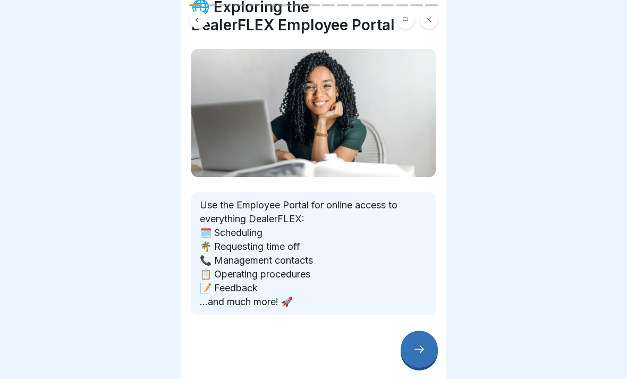
scroll to position [44, 0]
click at [415, 351] on icon at bounding box center [419, 349] width 13 height 13
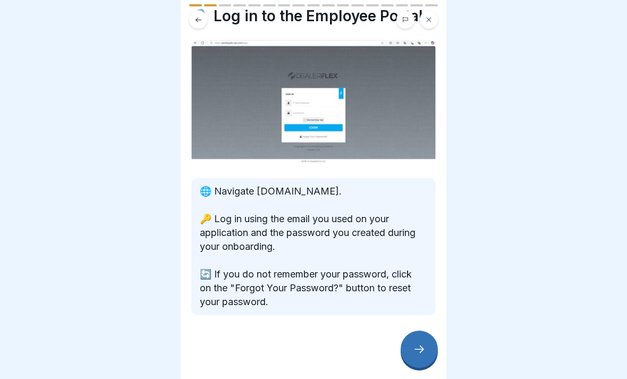
scroll to position [35, 0]
click at [420, 346] on icon at bounding box center [419, 349] width 13 height 13
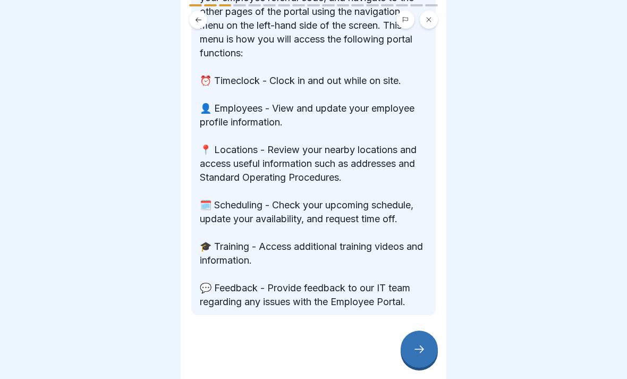
scroll to position [289, 0]
click at [421, 345] on icon at bounding box center [419, 349] width 13 height 13
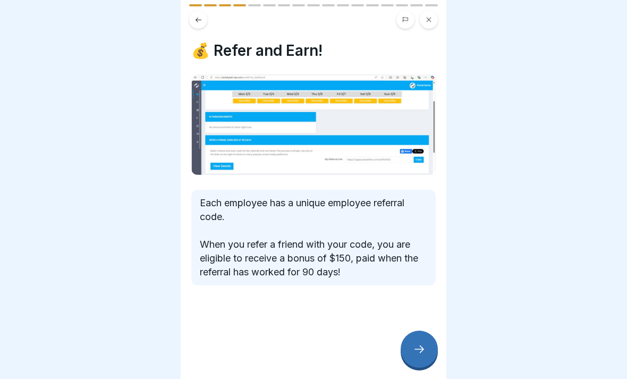
click at [425, 354] on icon at bounding box center [419, 349] width 13 height 13
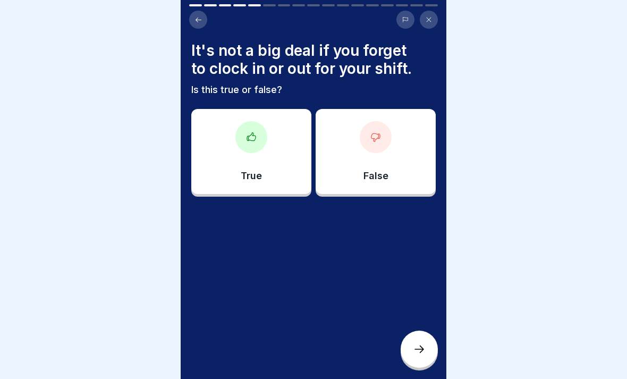
click at [403, 147] on div "False" at bounding box center [376, 151] width 120 height 85
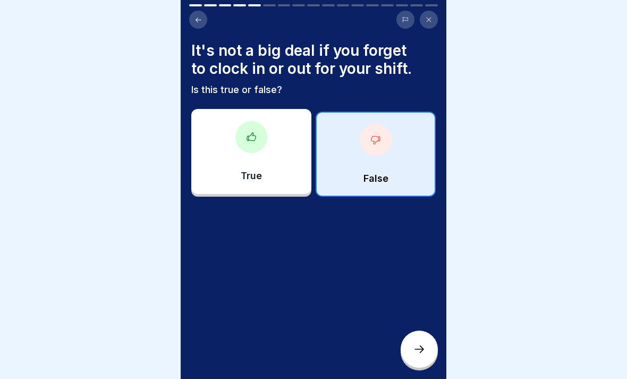
click at [425, 348] on icon at bounding box center [419, 349] width 13 height 13
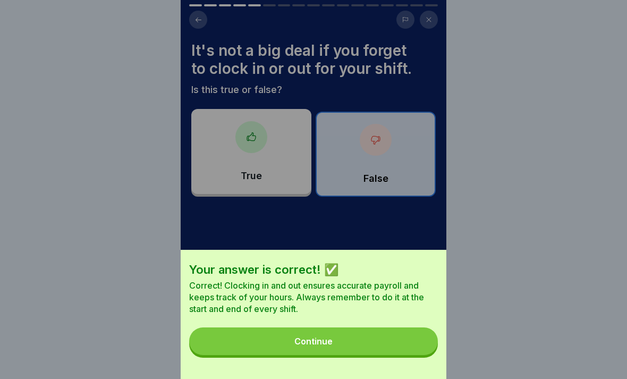
click at [310, 340] on div "Continue" at bounding box center [314, 342] width 38 height 10
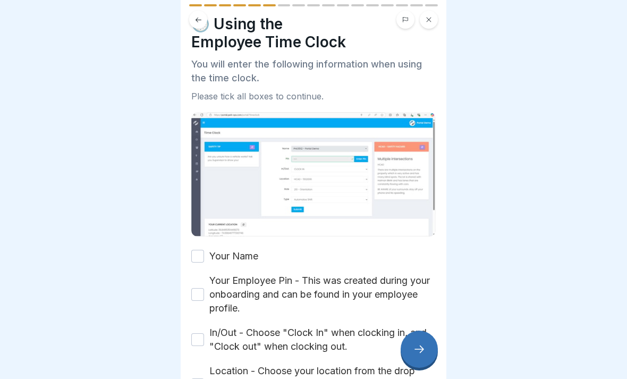
scroll to position [30, 0]
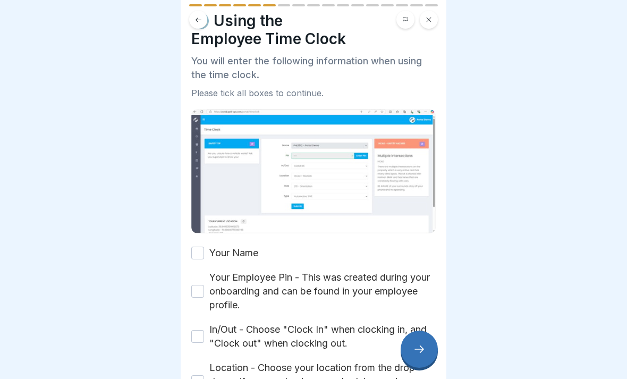
click at [289, 340] on label "In/Out - Choose "Clock In" when clocking in, and "Clock out" when clocking out." at bounding box center [322, 337] width 227 height 28
click at [204, 340] on button "In/Out - Choose "Clock In" when clocking in, and "Clock out" when clocking out." at bounding box center [197, 336] width 13 height 13
click at [321, 258] on div "Your Name Your Employee Pin - This was created during your onboarding and can b…" at bounding box center [313, 369] width 245 height 247
click at [201, 248] on button "Your Name" at bounding box center [197, 253] width 13 height 13
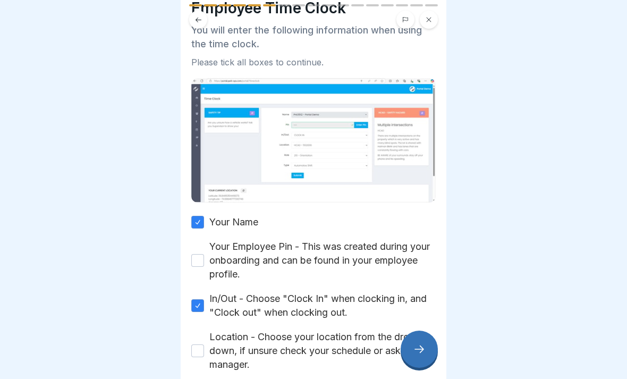
scroll to position [65, 0]
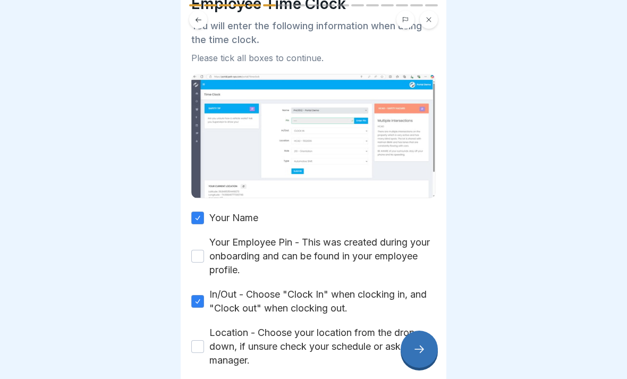
click at [194, 261] on button "Your Employee Pin - This was created during your onboarding and can be found in…" at bounding box center [197, 256] width 13 height 13
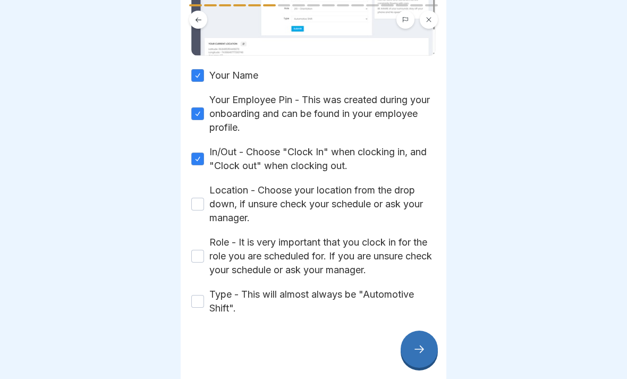
scroll to position [207, 0]
click at [196, 210] on button "Location - Choose your location from the drop down, if unsure check your schedu…" at bounding box center [197, 204] width 13 height 13
click at [194, 261] on button "Role - It is very important that you clock in for the role you are scheduled fo…" at bounding box center [197, 256] width 13 height 13
click at [197, 306] on button "Type - This will almost always be "Automotive Shift"." at bounding box center [197, 301] width 13 height 13
click at [425, 358] on div at bounding box center [419, 349] width 37 height 37
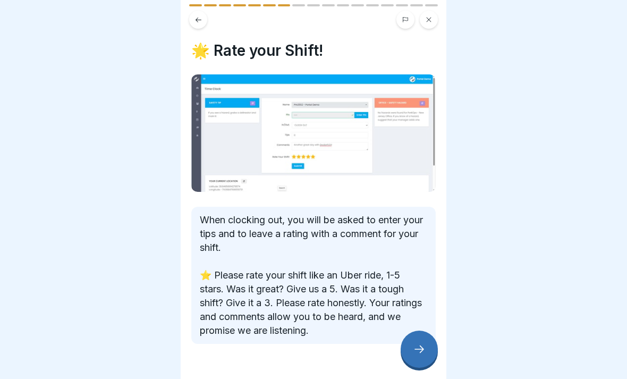
click at [412, 338] on div at bounding box center [419, 349] width 37 height 37
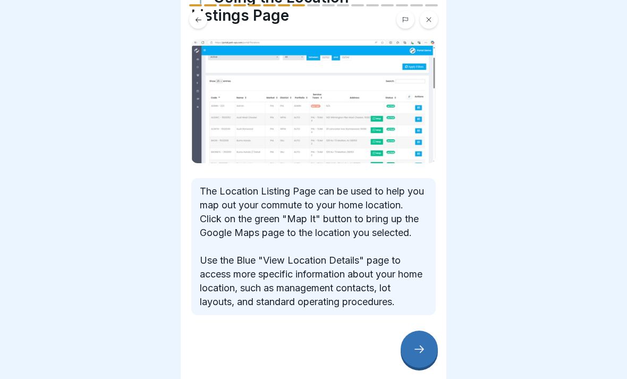
scroll to position [67, 0]
click at [433, 351] on div at bounding box center [419, 349] width 37 height 37
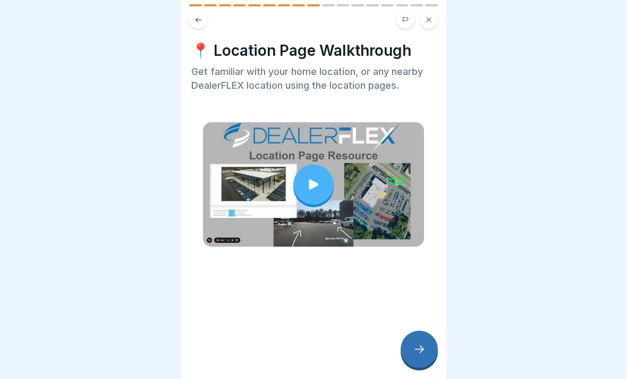
click at [323, 181] on div at bounding box center [314, 184] width 40 height 40
click at [428, 361] on div at bounding box center [419, 349] width 37 height 37
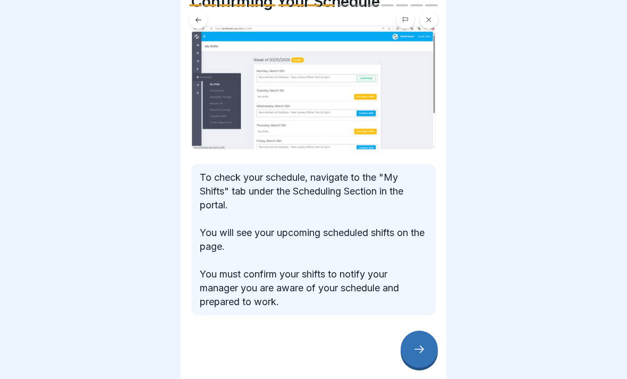
click at [421, 342] on div at bounding box center [419, 349] width 37 height 37
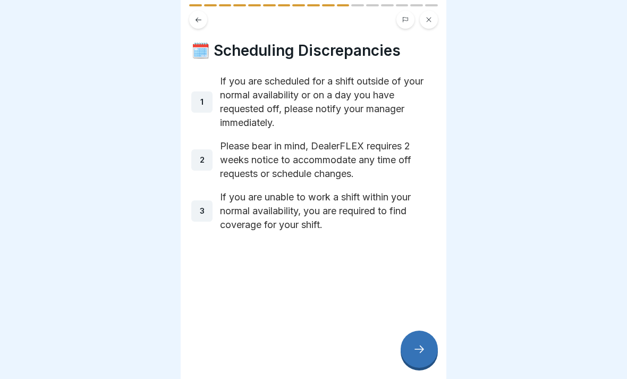
click at [422, 348] on icon at bounding box center [419, 349] width 13 height 13
click at [418, 345] on icon at bounding box center [419, 349] width 13 height 13
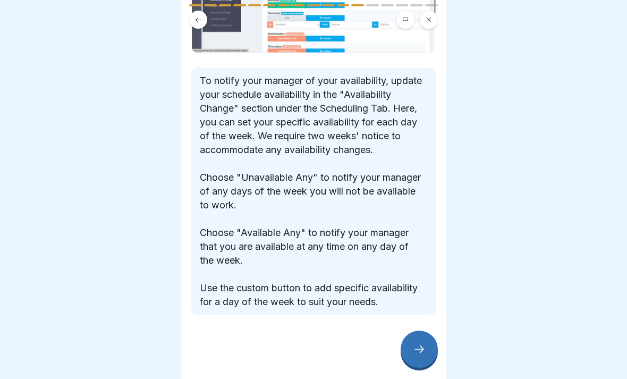
scroll to position [160, 0]
click at [420, 343] on icon at bounding box center [419, 349] width 13 height 13
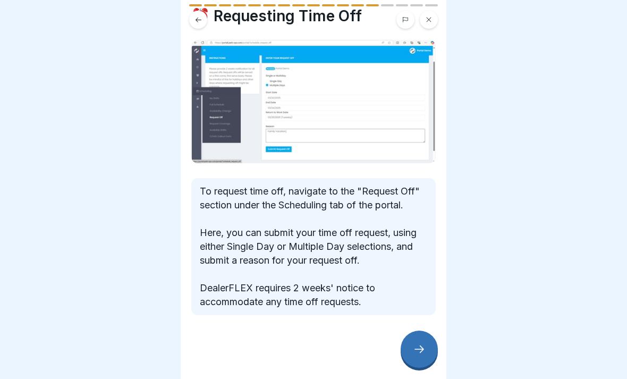
scroll to position [35, 0]
click at [427, 351] on div at bounding box center [419, 349] width 37 height 37
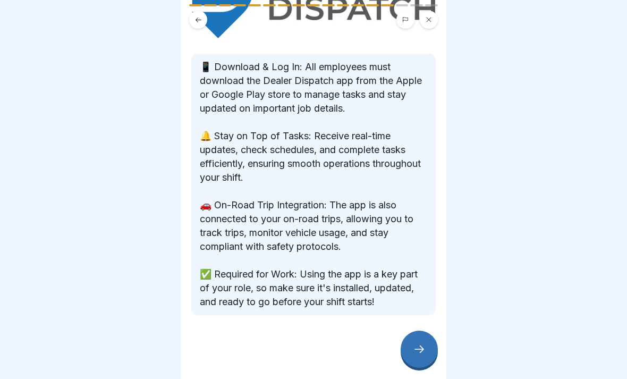
scroll to position [143, 0]
click at [415, 343] on icon at bounding box center [419, 349] width 13 height 13
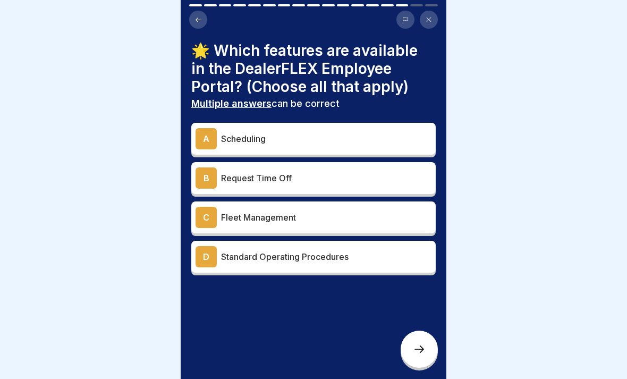
click at [393, 145] on div "A Scheduling" at bounding box center [314, 138] width 236 height 21
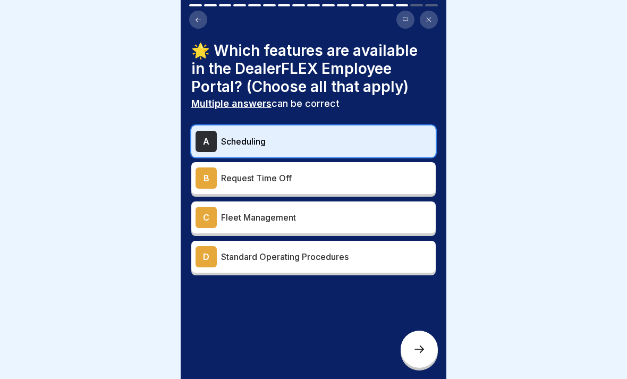
click at [390, 189] on div "B Request Time Off" at bounding box center [313, 178] width 245 height 32
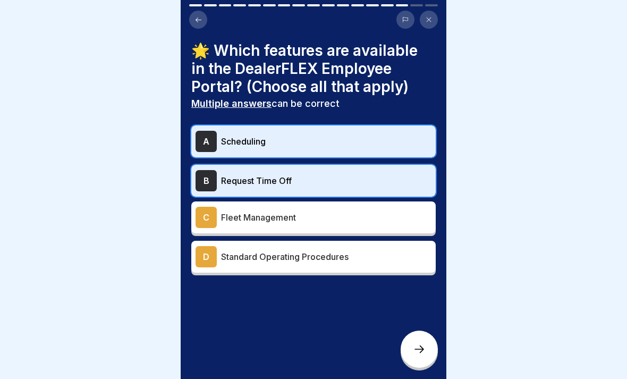
click at [370, 224] on div "C Fleet Management" at bounding box center [314, 217] width 236 height 21
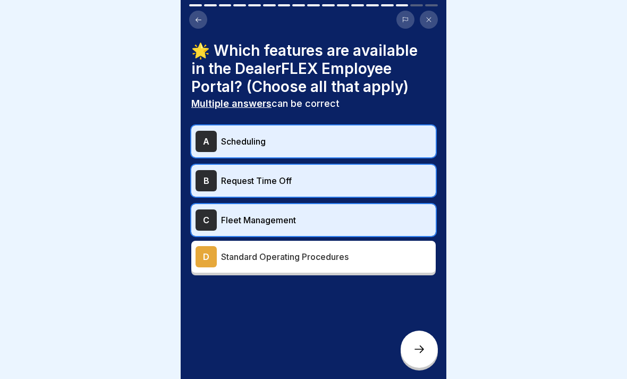
click at [376, 220] on p "Fleet Management" at bounding box center [326, 220] width 211 height 13
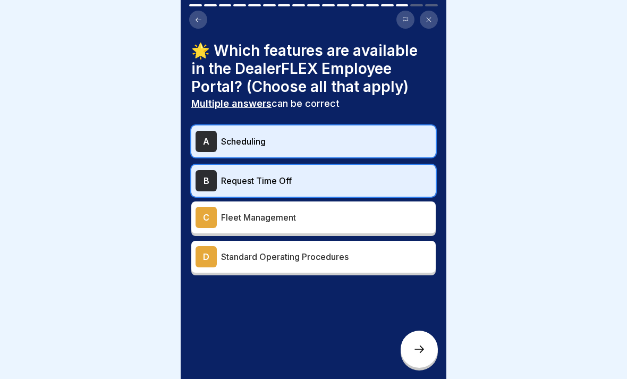
click at [418, 342] on div at bounding box center [419, 349] width 37 height 37
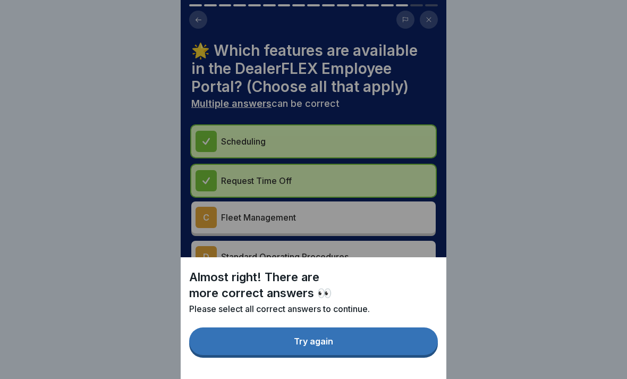
click at [393, 342] on button "Try again" at bounding box center [313, 342] width 249 height 28
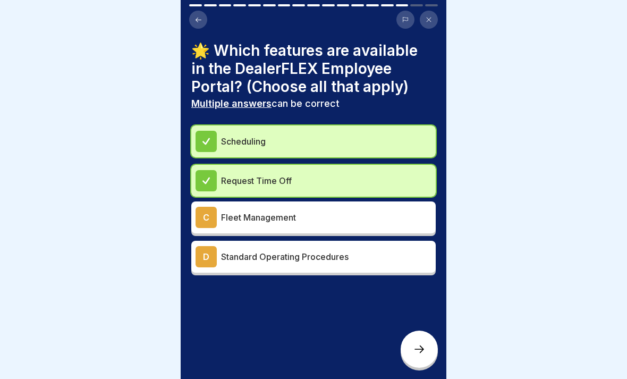
click at [205, 222] on div "C" at bounding box center [206, 217] width 21 height 21
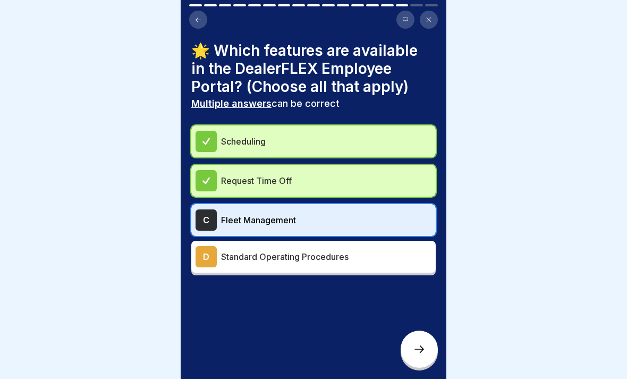
click at [210, 256] on div "D" at bounding box center [206, 256] width 21 height 21
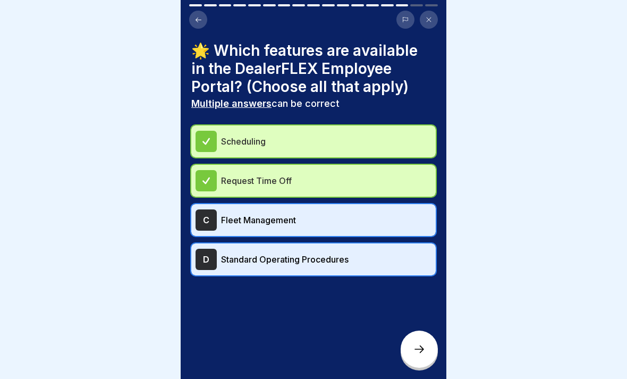
click at [205, 223] on div "C" at bounding box center [206, 219] width 21 height 21
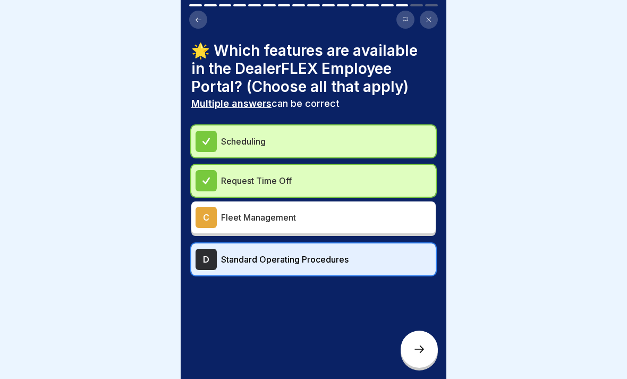
click at [412, 348] on div at bounding box center [419, 349] width 37 height 37
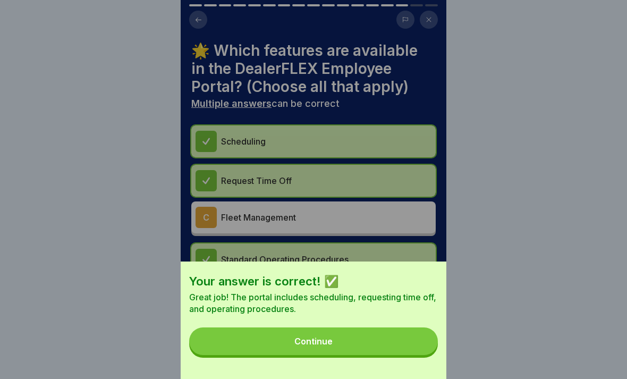
click at [378, 341] on button "Continue" at bounding box center [313, 342] width 249 height 28
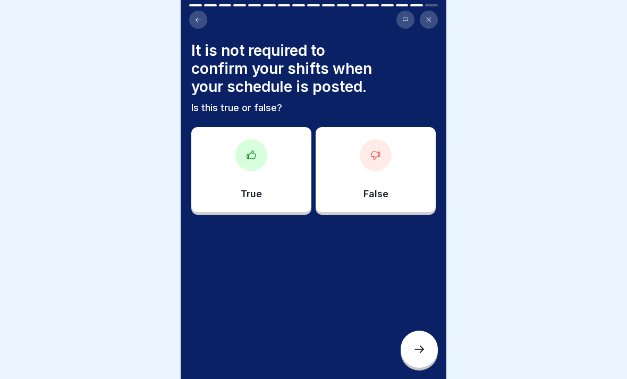
click at [411, 187] on div "False" at bounding box center [376, 169] width 120 height 85
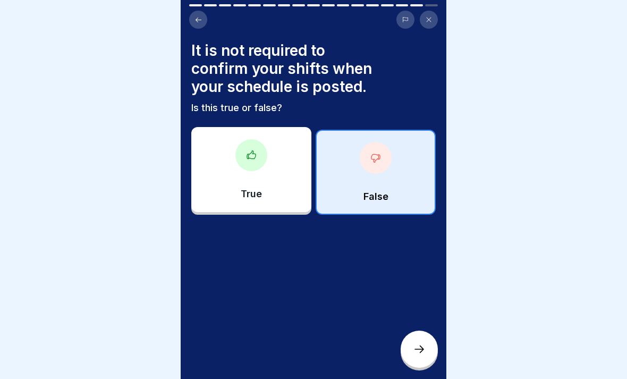
click at [417, 355] on icon at bounding box center [419, 349] width 13 height 13
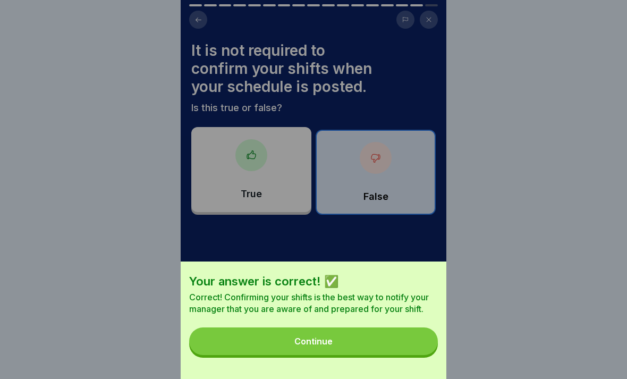
click at [392, 345] on button "Continue" at bounding box center [313, 342] width 249 height 28
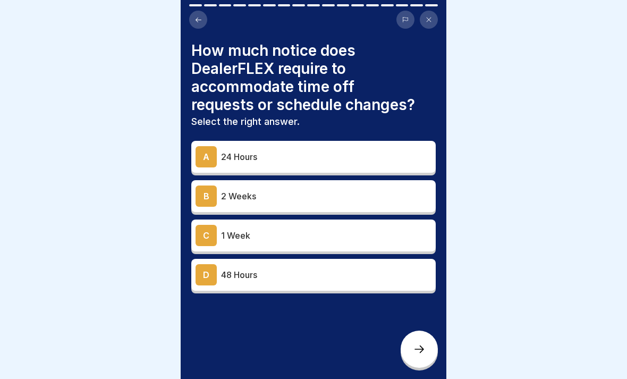
click at [403, 199] on p "2 Weeks" at bounding box center [326, 196] width 211 height 13
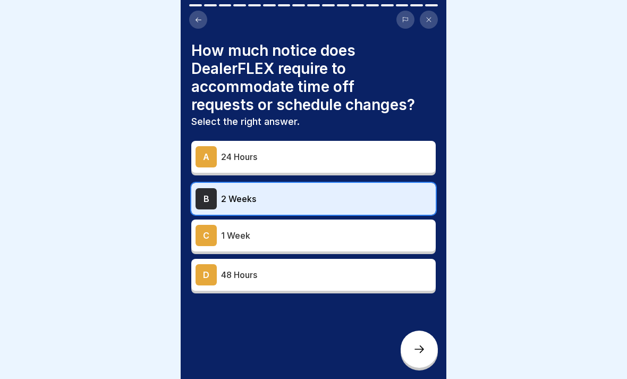
click at [418, 356] on div at bounding box center [419, 349] width 37 height 37
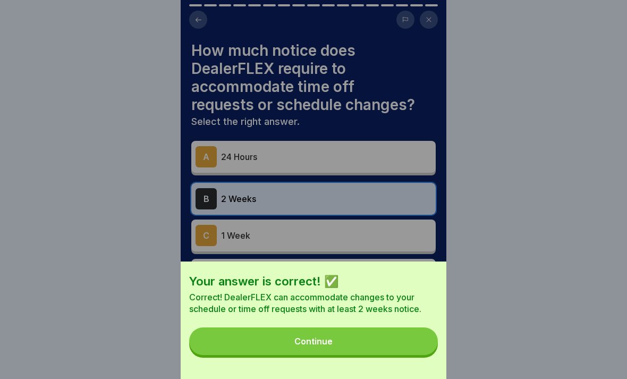
click at [389, 353] on button "Continue" at bounding box center [313, 342] width 249 height 28
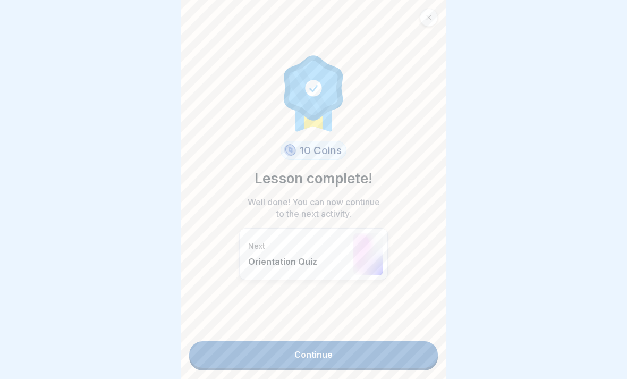
click at [389, 356] on link "Continue" at bounding box center [313, 354] width 249 height 27
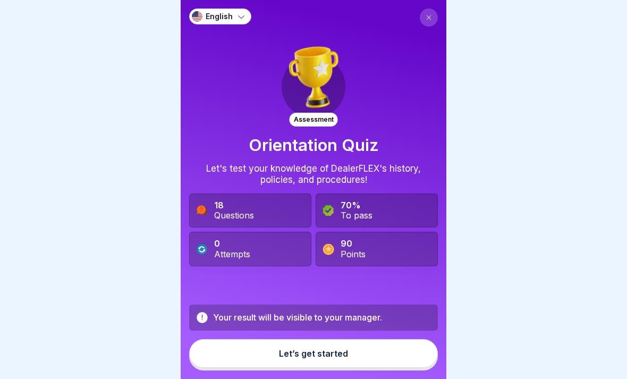
click at [394, 350] on button "Let’s get started" at bounding box center [313, 353] width 249 height 29
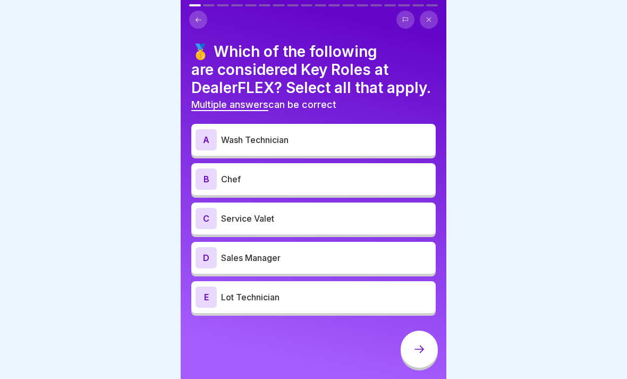
click at [367, 143] on p "Wash Technician" at bounding box center [326, 139] width 211 height 13
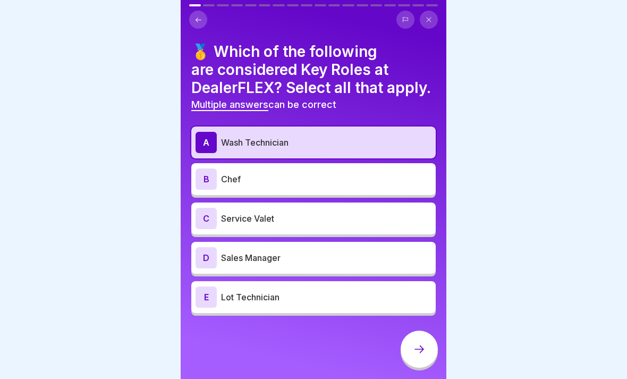
click at [324, 227] on div "C Service Valet" at bounding box center [314, 218] width 236 height 21
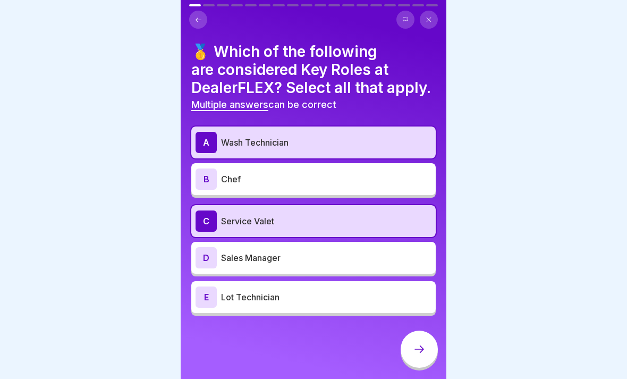
click at [304, 270] on div "D Sales Manager" at bounding box center [313, 258] width 245 height 32
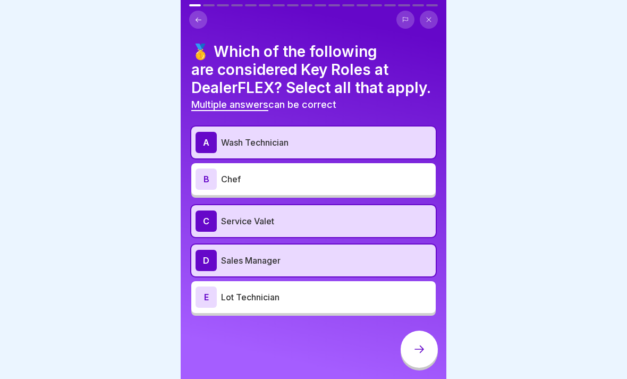
click at [300, 303] on p "Lot Technician" at bounding box center [326, 297] width 211 height 13
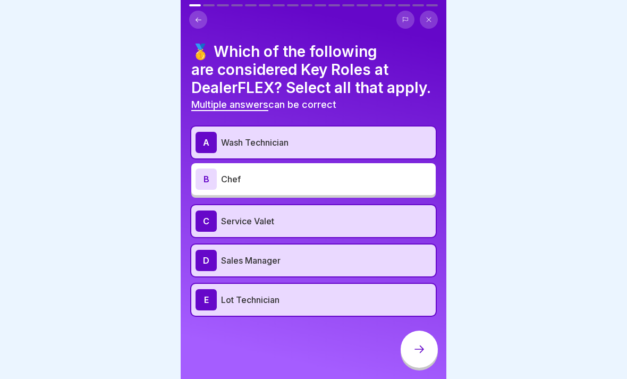
click at [421, 348] on icon at bounding box center [419, 349] width 13 height 13
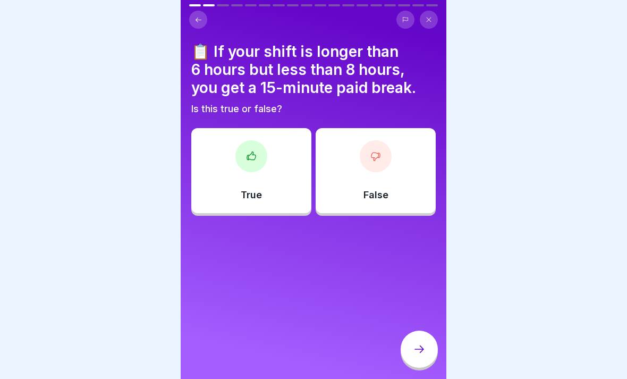
click at [286, 187] on div "True" at bounding box center [251, 170] width 120 height 85
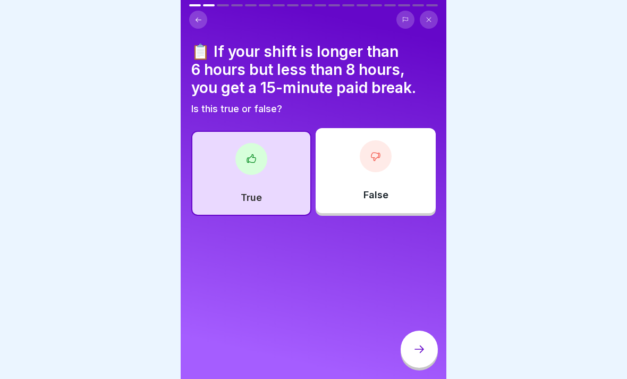
click at [426, 349] on div at bounding box center [419, 349] width 37 height 37
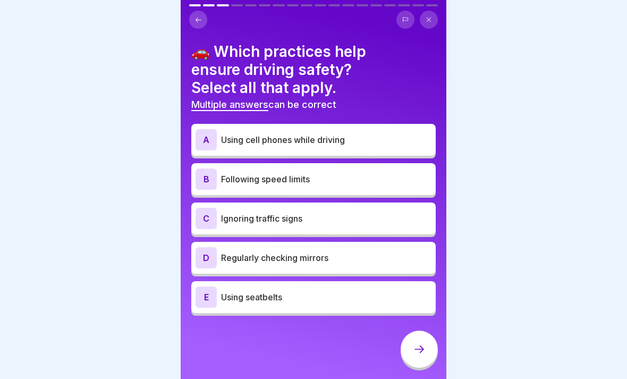
click at [378, 177] on p "Following speed limits" at bounding box center [326, 179] width 211 height 13
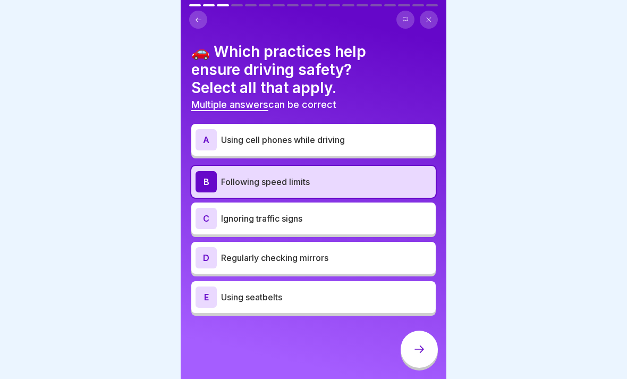
click at [324, 263] on p "Regularly checking mirrors" at bounding box center [326, 258] width 211 height 13
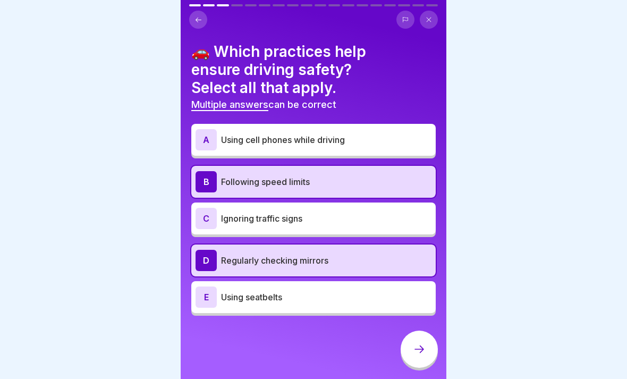
click at [297, 311] on div "E Using seatbelts" at bounding box center [313, 297] width 245 height 32
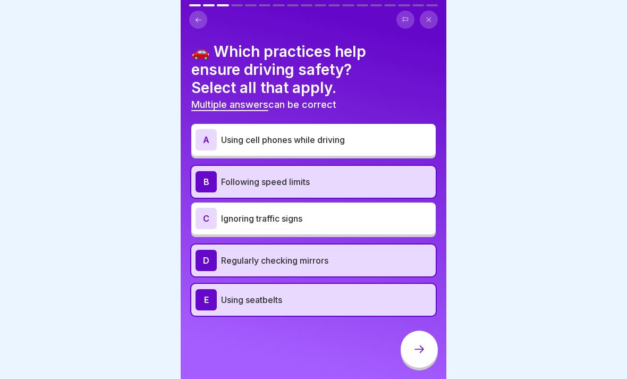
click at [420, 351] on icon at bounding box center [419, 349] width 13 height 13
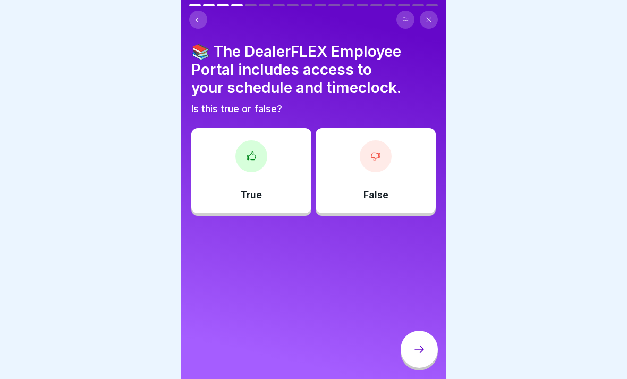
click at [274, 194] on div "True" at bounding box center [251, 170] width 120 height 85
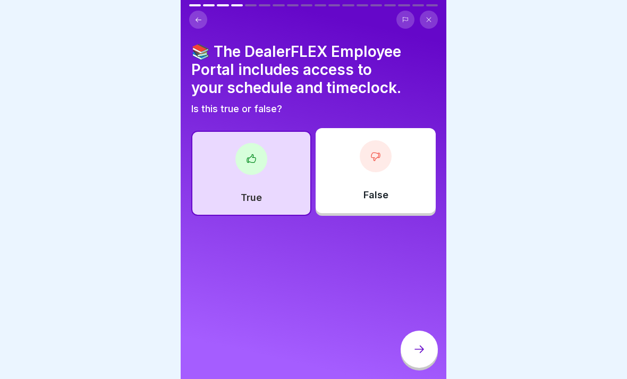
click at [430, 346] on div at bounding box center [419, 349] width 37 height 37
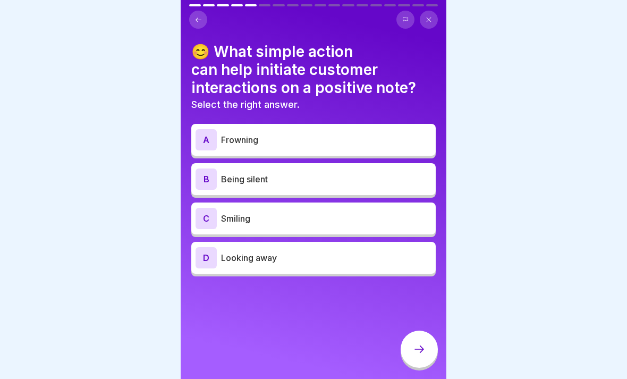
click at [349, 227] on div "C Smiling" at bounding box center [314, 218] width 236 height 21
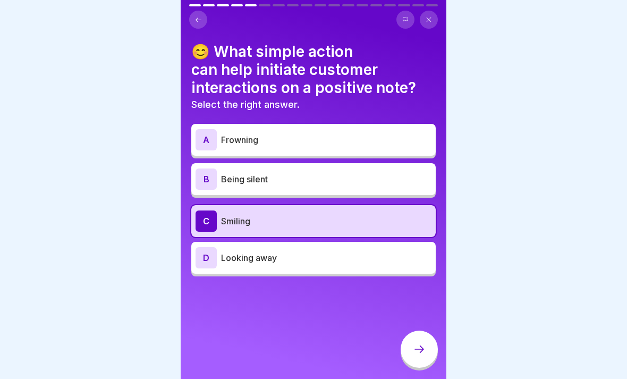
click at [427, 351] on div at bounding box center [419, 349] width 37 height 37
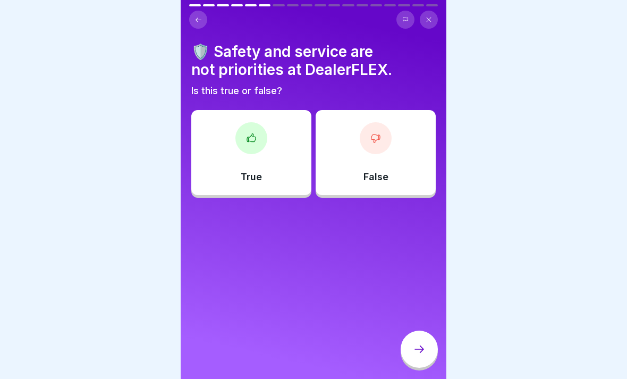
click at [412, 172] on div "False" at bounding box center [376, 152] width 120 height 85
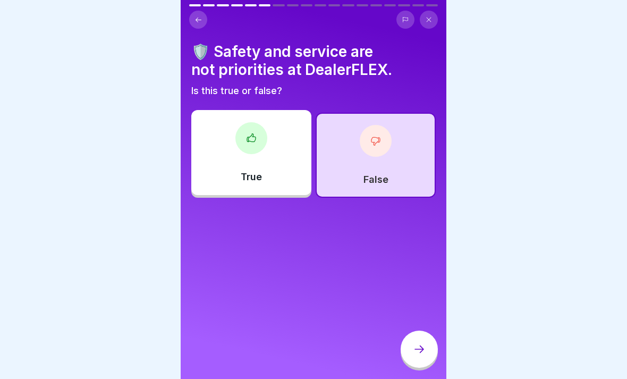
click at [426, 351] on div at bounding box center [419, 349] width 37 height 37
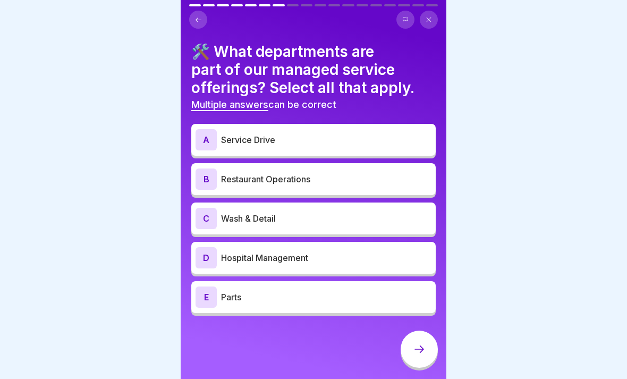
click at [390, 230] on div "C Wash & Detail" at bounding box center [313, 219] width 245 height 32
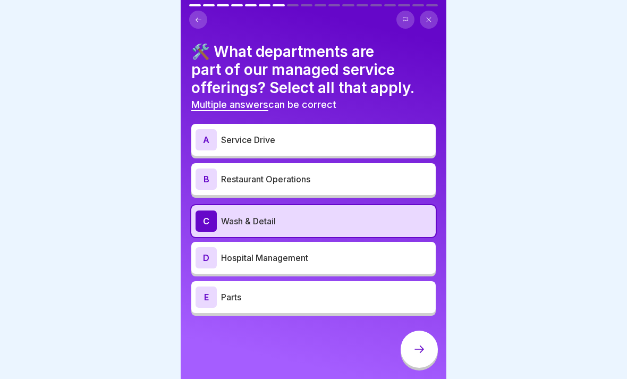
click at [398, 268] on div "D Hospital Management" at bounding box center [313, 258] width 245 height 32
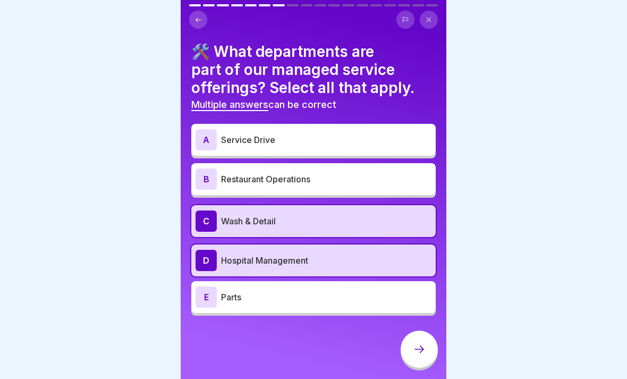
click at [394, 300] on p "Parts" at bounding box center [326, 297] width 211 height 13
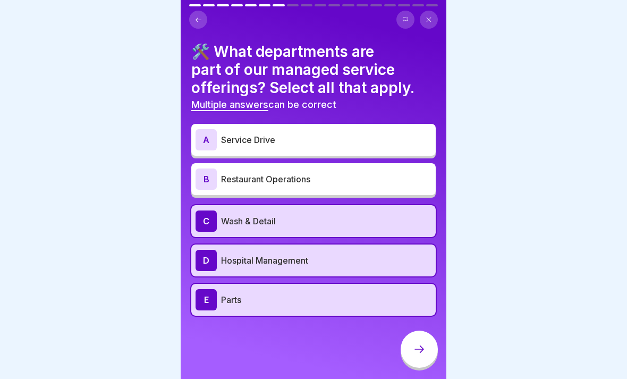
click at [400, 259] on p "Hospital Management" at bounding box center [326, 260] width 211 height 13
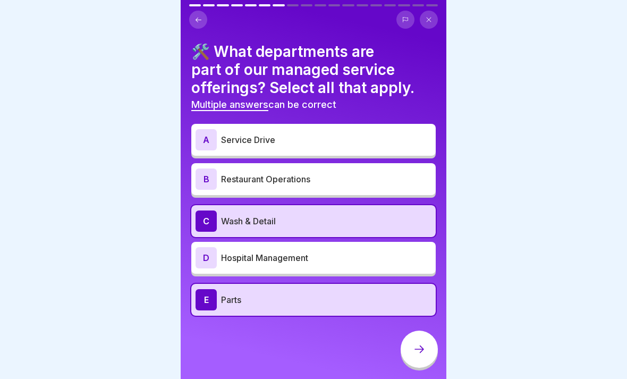
click at [402, 142] on p "Service Drive" at bounding box center [326, 139] width 211 height 13
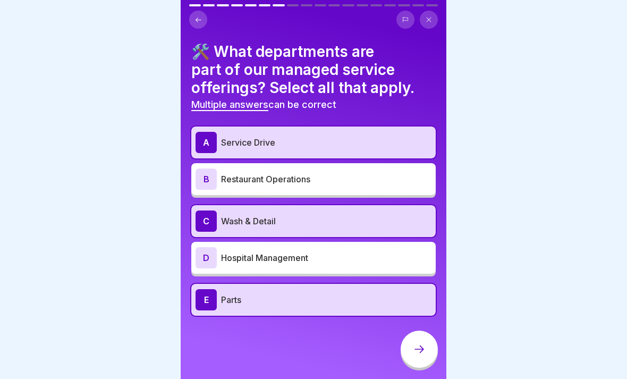
click at [424, 352] on icon at bounding box center [419, 349] width 13 height 13
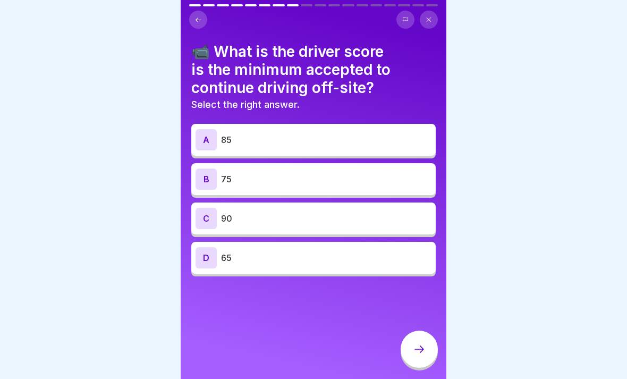
click at [356, 223] on p "90" at bounding box center [326, 218] width 211 height 13
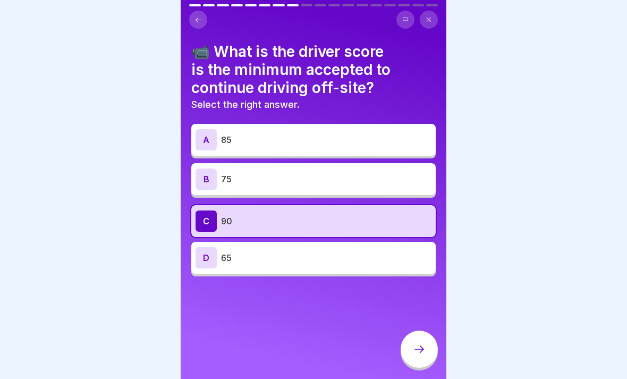
click at [419, 351] on icon at bounding box center [419, 349] width 13 height 13
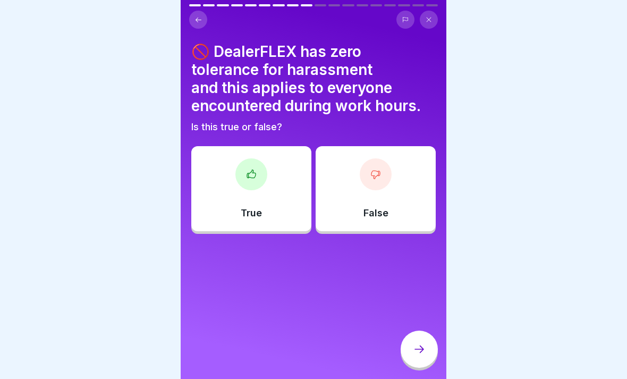
click at [279, 209] on div "True" at bounding box center [251, 188] width 120 height 85
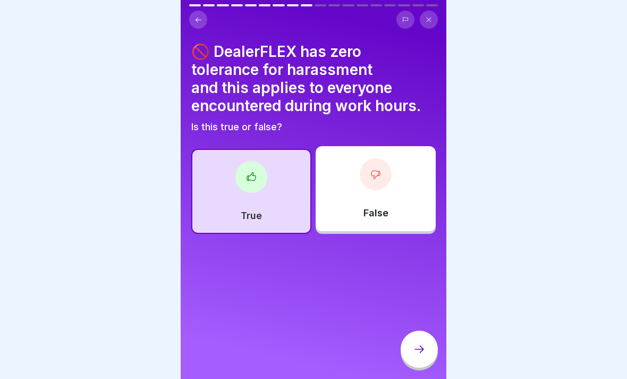
click at [419, 353] on icon at bounding box center [419, 349] width 13 height 13
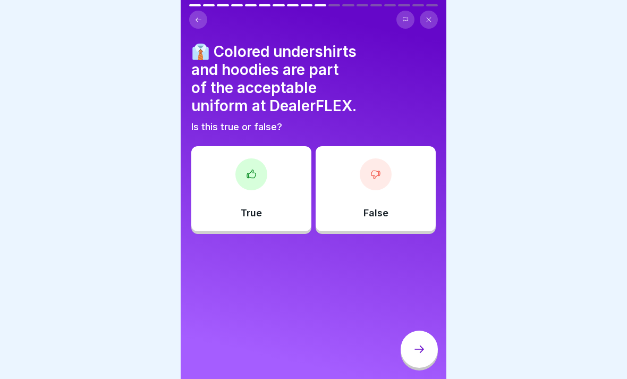
click at [398, 205] on div "False" at bounding box center [376, 188] width 120 height 85
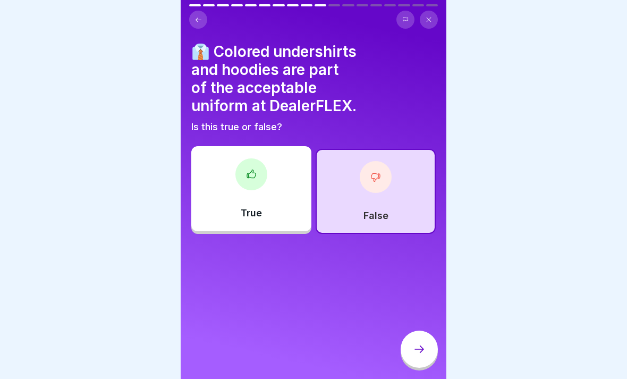
click at [424, 360] on div at bounding box center [419, 349] width 37 height 37
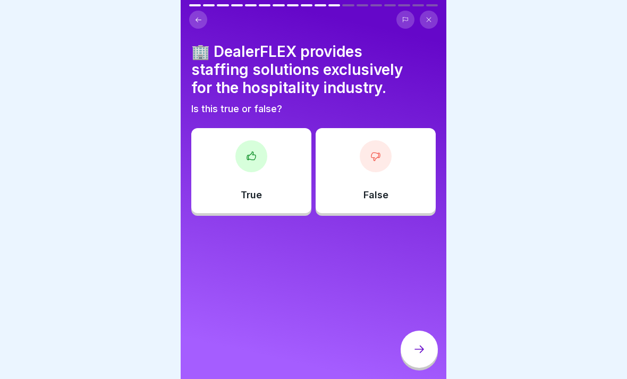
click at [297, 187] on div "True" at bounding box center [251, 170] width 120 height 85
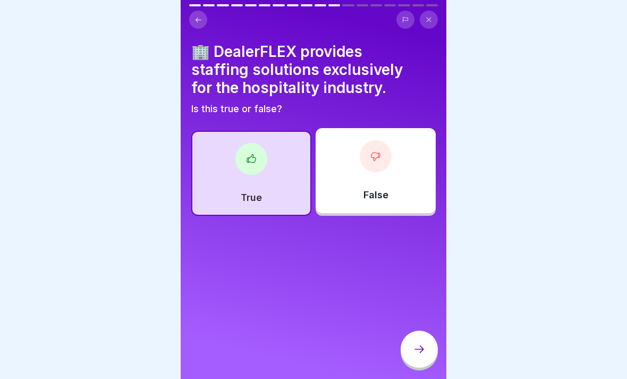
click at [422, 353] on icon at bounding box center [419, 349] width 13 height 13
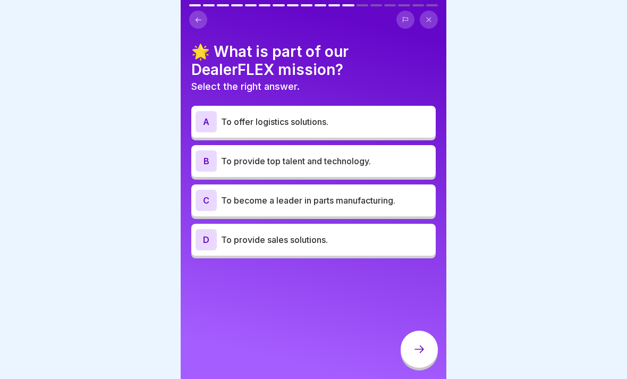
click at [195, 22] on icon at bounding box center [199, 20] width 8 height 8
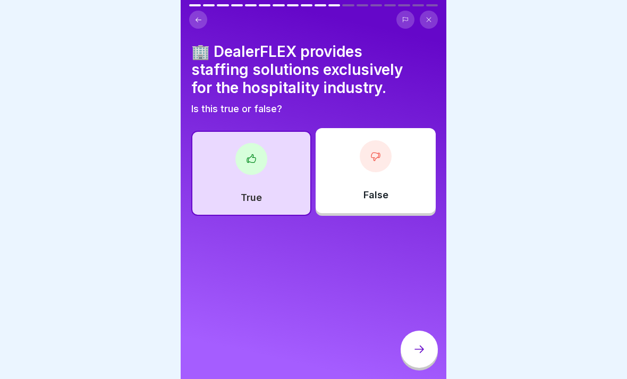
click at [409, 178] on div "False" at bounding box center [376, 170] width 120 height 85
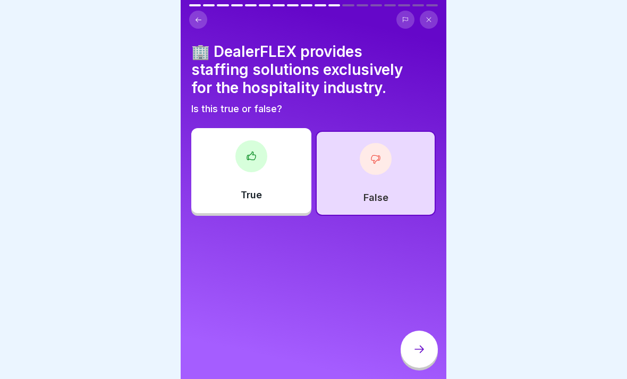
click at [410, 194] on div "False" at bounding box center [376, 173] width 120 height 85
click at [389, 196] on div "False" at bounding box center [376, 173] width 120 height 85
click at [425, 346] on icon at bounding box center [419, 349] width 13 height 13
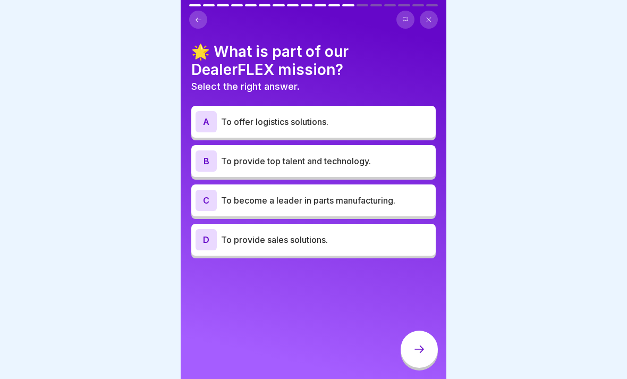
click at [403, 169] on div "B To provide top talent and technology." at bounding box center [314, 160] width 236 height 21
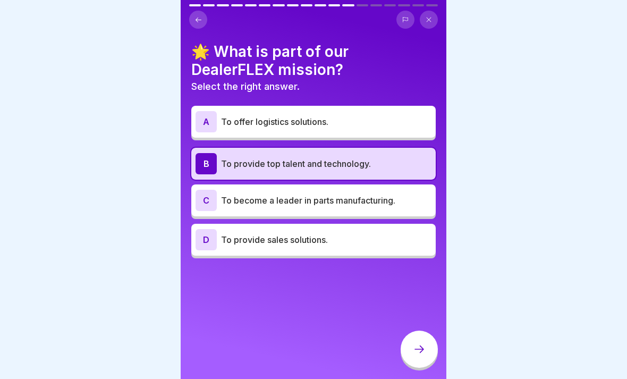
click at [367, 249] on div "D To provide sales solutions." at bounding box center [314, 239] width 236 height 21
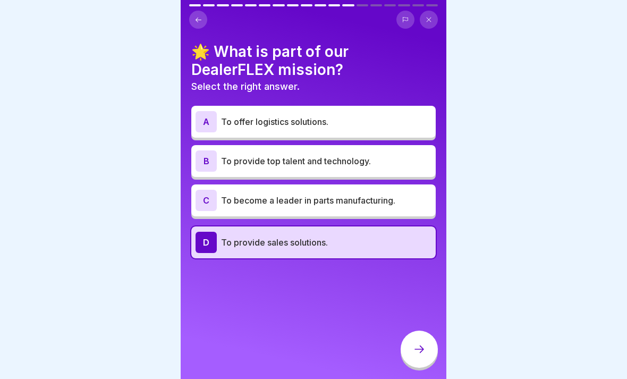
click at [386, 167] on div "B To provide top talent and technology." at bounding box center [314, 160] width 236 height 21
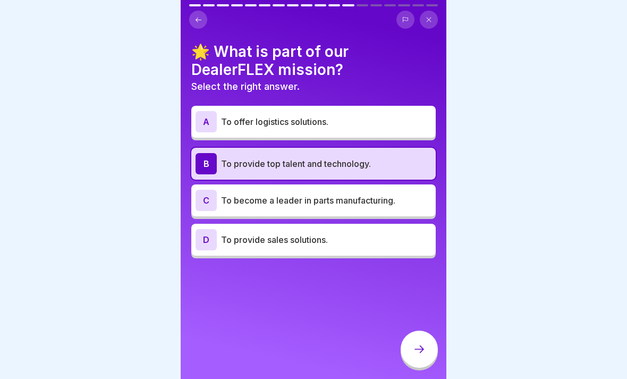
click at [420, 349] on icon at bounding box center [419, 349] width 13 height 13
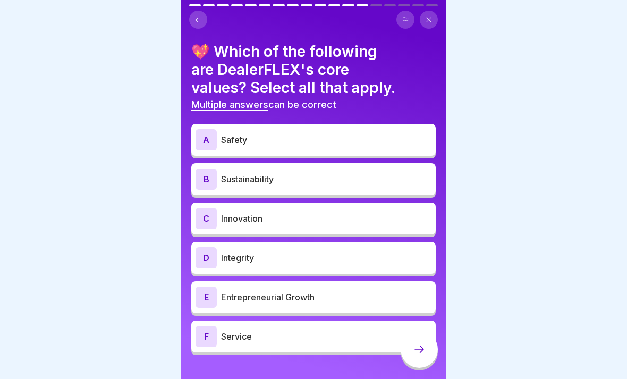
click at [388, 127] on div "A Safety" at bounding box center [313, 140] width 245 height 32
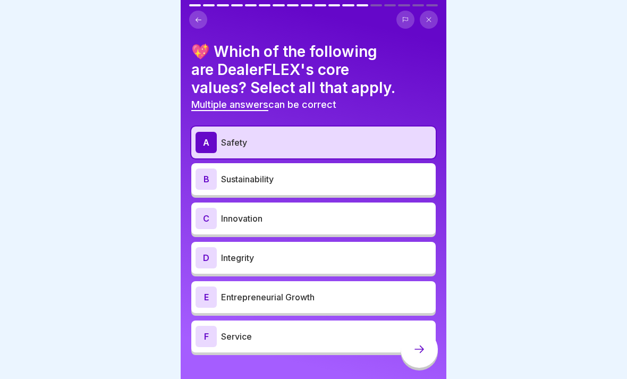
click at [356, 261] on p "Integrity" at bounding box center [326, 258] width 211 height 13
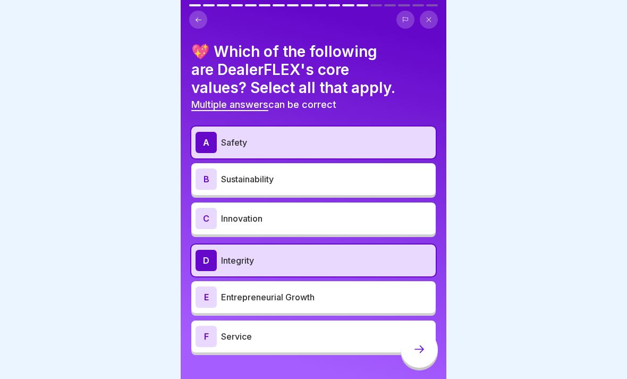
click at [350, 340] on p "Service" at bounding box center [326, 336] width 211 height 13
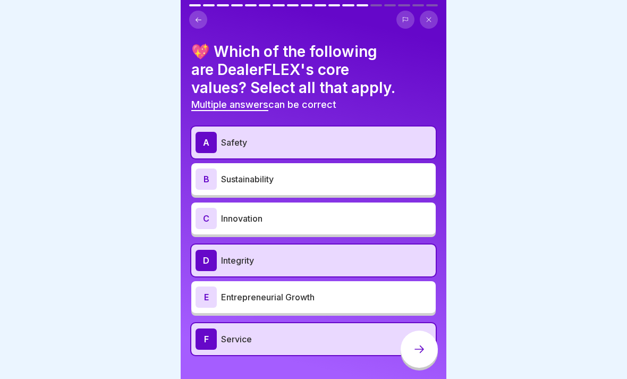
click at [376, 304] on div "E Entrepreneurial Growth" at bounding box center [314, 297] width 236 height 21
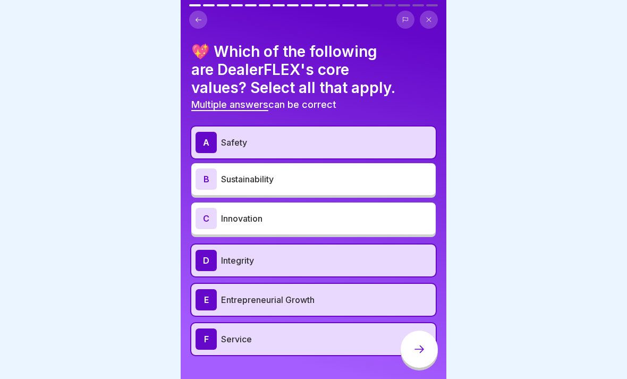
click at [399, 180] on p "Sustainability" at bounding box center [326, 179] width 211 height 13
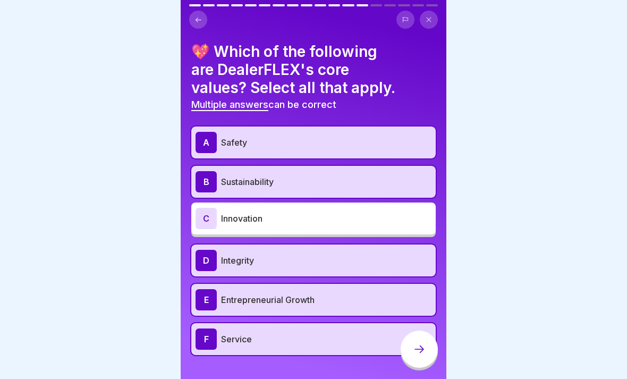
click at [367, 178] on p "Sustainability" at bounding box center [326, 181] width 211 height 13
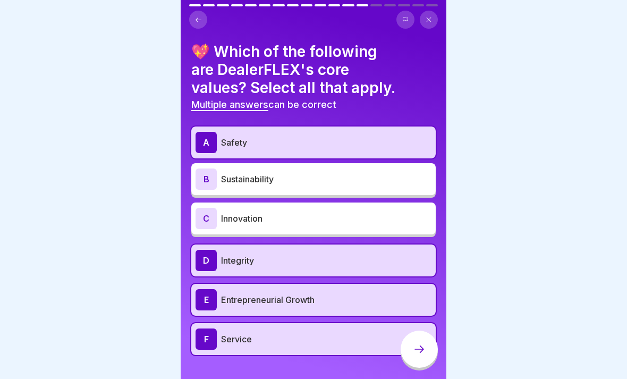
click at [347, 304] on p "Entrepreneurial Growth" at bounding box center [326, 300] width 211 height 13
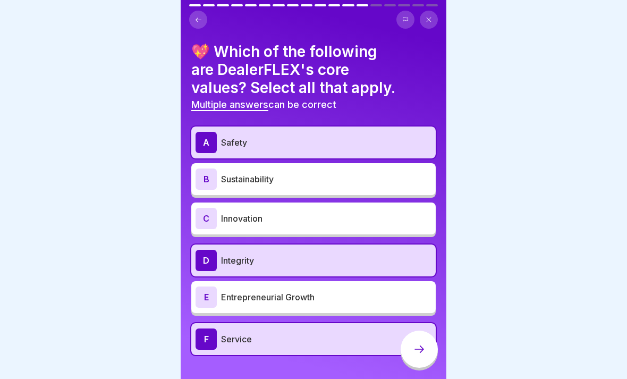
click at [326, 306] on div "E Entrepreneurial Growth" at bounding box center [314, 297] width 236 height 21
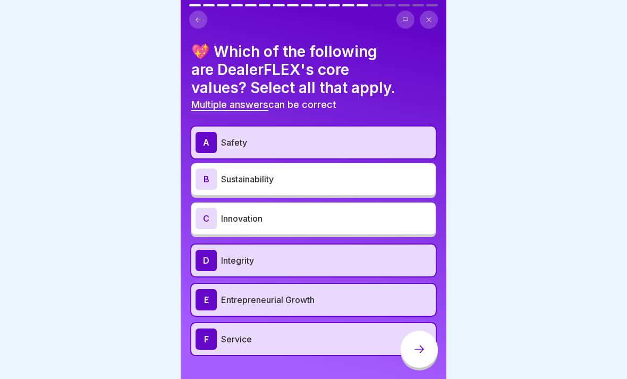
click at [334, 297] on p "Entrepreneurial Growth" at bounding box center [326, 300] width 211 height 13
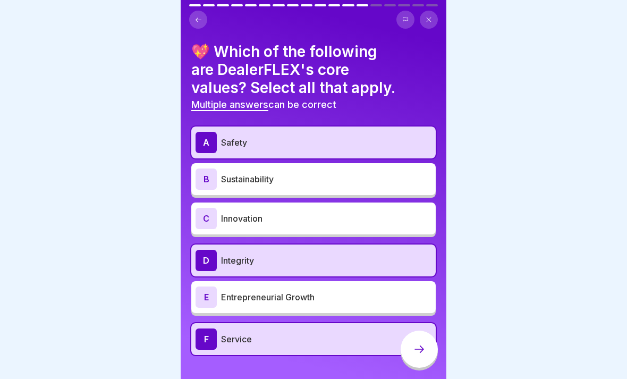
click at [424, 356] on div at bounding box center [419, 349] width 37 height 37
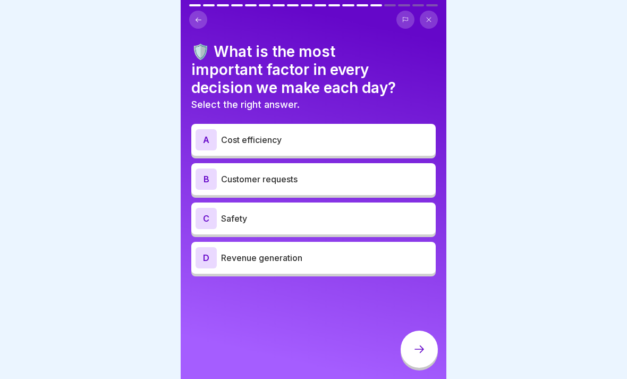
click at [385, 220] on p "Safety" at bounding box center [326, 218] width 211 height 13
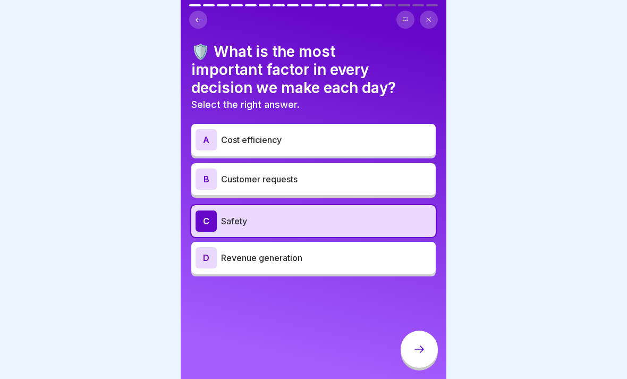
click at [424, 353] on icon at bounding box center [419, 349] width 13 height 13
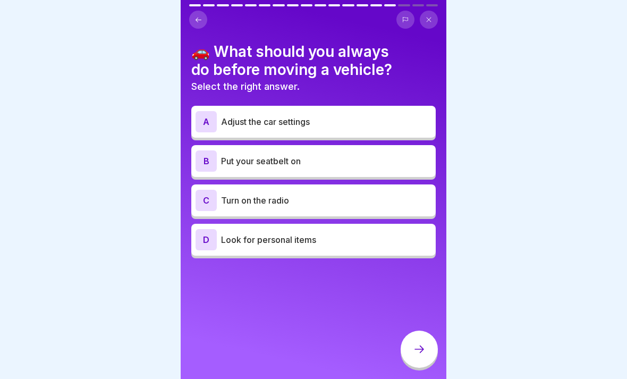
click at [382, 163] on p "Put your seatbelt on" at bounding box center [326, 161] width 211 height 13
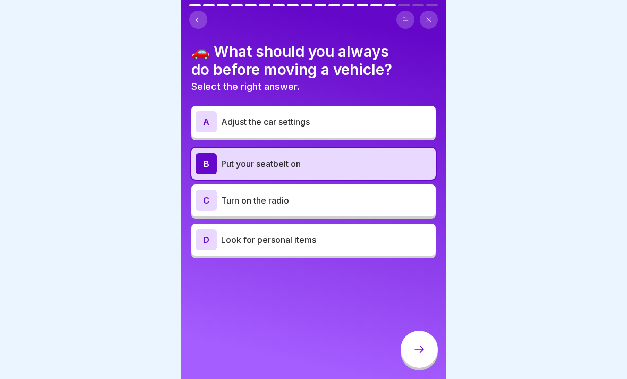
click at [419, 355] on icon at bounding box center [419, 349] width 13 height 13
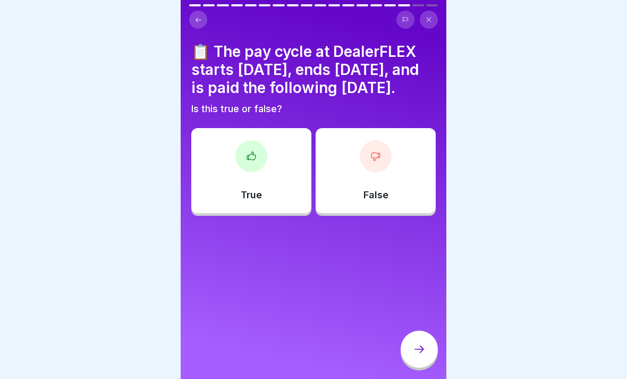
click at [278, 210] on div "True" at bounding box center [251, 170] width 120 height 85
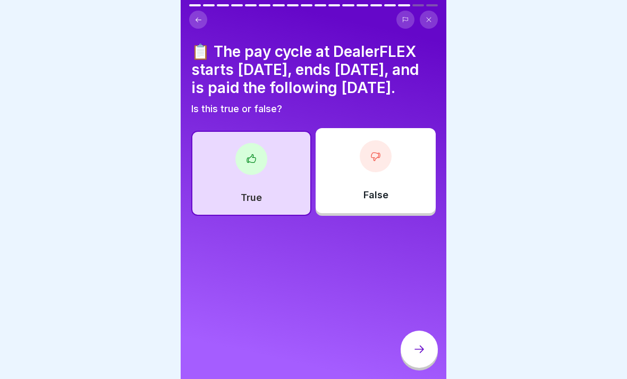
click at [419, 351] on icon at bounding box center [419, 349] width 13 height 13
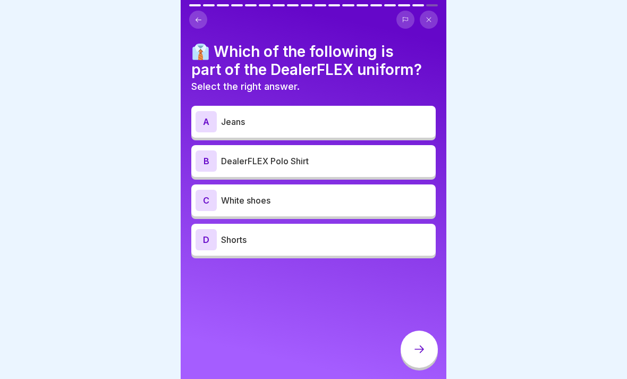
click at [388, 160] on p "DealerFLEX Polo Shirt" at bounding box center [326, 161] width 211 height 13
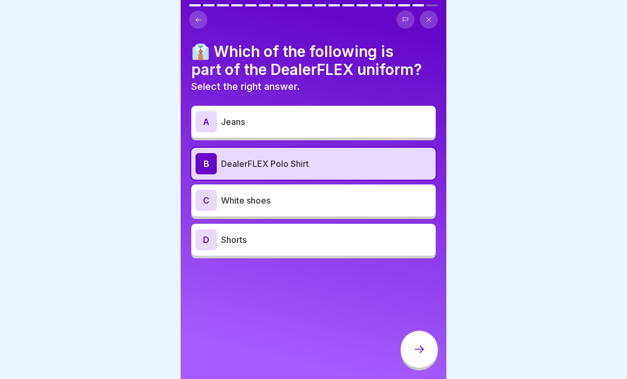
click at [431, 349] on div at bounding box center [419, 349] width 37 height 37
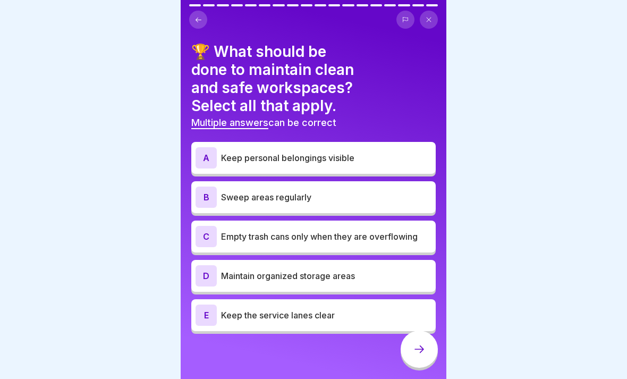
click at [363, 191] on p "Sweep areas regularly" at bounding box center [326, 197] width 211 height 13
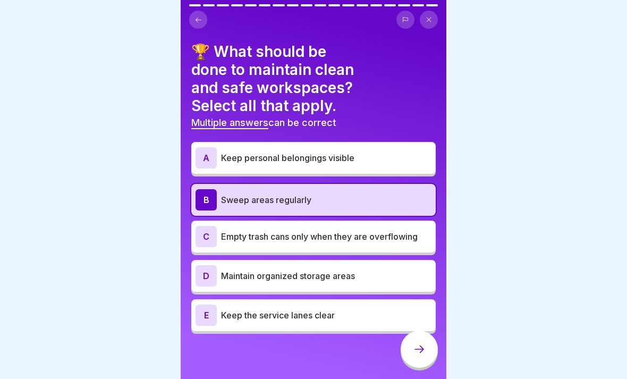
click at [428, 230] on p "Empty trash cans only when they are overflowing" at bounding box center [326, 236] width 211 height 13
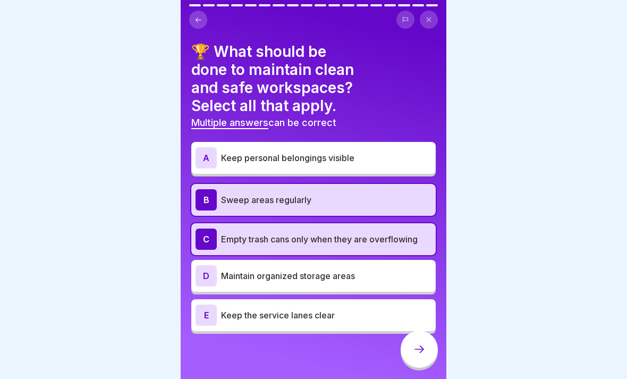
click at [409, 233] on p "Empty trash cans only when they are overflowing" at bounding box center [326, 239] width 211 height 13
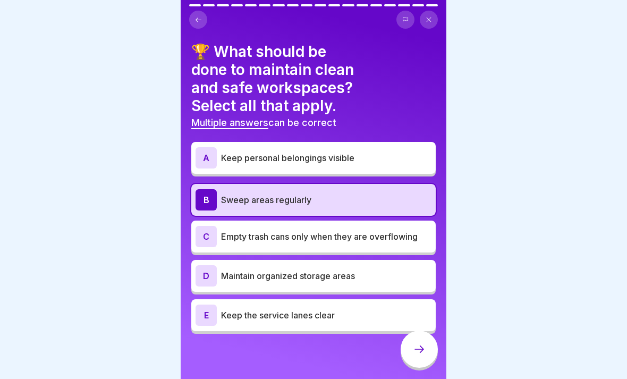
click at [385, 270] on p "Maintain organized storage areas" at bounding box center [326, 276] width 211 height 13
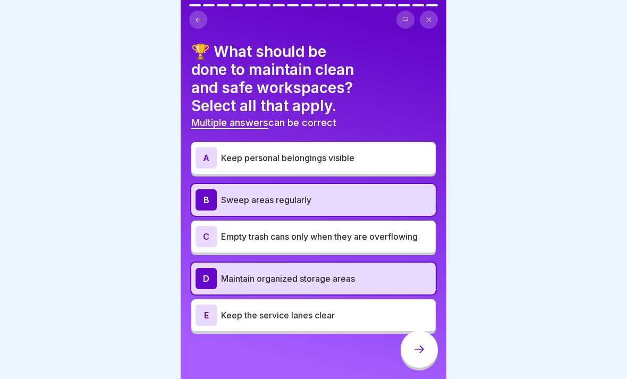
click at [336, 310] on div "E Keep the service lanes clear" at bounding box center [313, 315] width 245 height 32
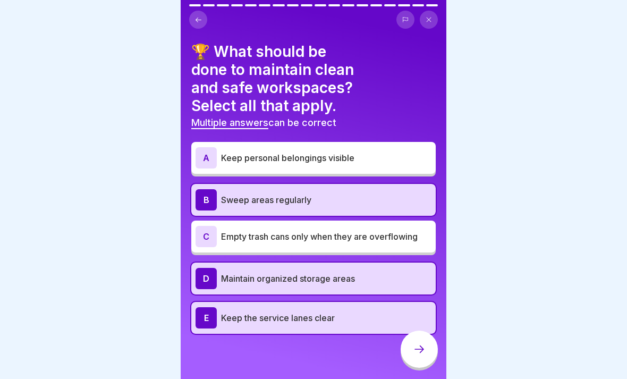
click at [416, 355] on icon at bounding box center [419, 349] width 13 height 13
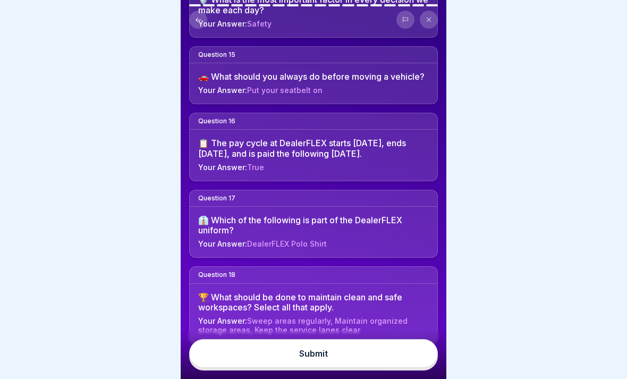
scroll to position [1141, 0]
click at [389, 353] on button "Submit" at bounding box center [313, 353] width 249 height 29
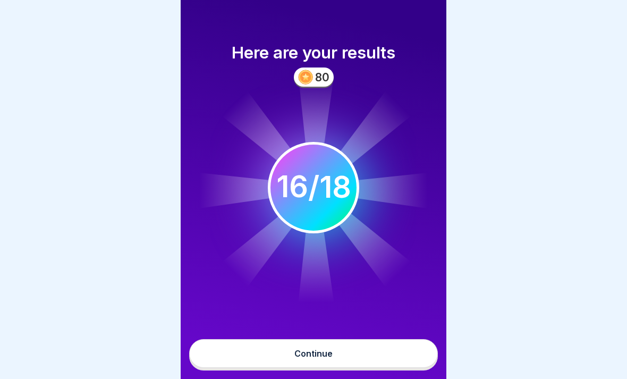
click at [404, 345] on button "Continue" at bounding box center [313, 353] width 249 height 29
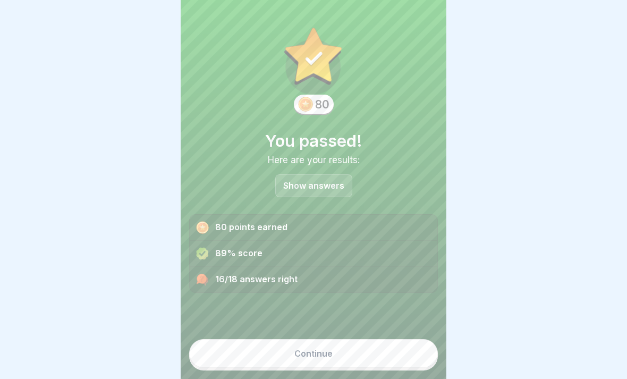
click at [343, 181] on p "Show answers" at bounding box center [313, 185] width 61 height 9
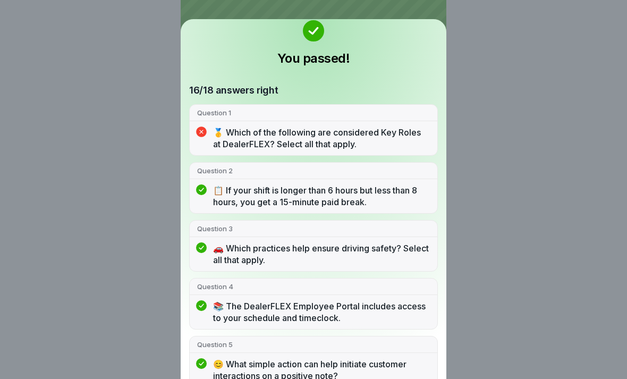
scroll to position [7, 0]
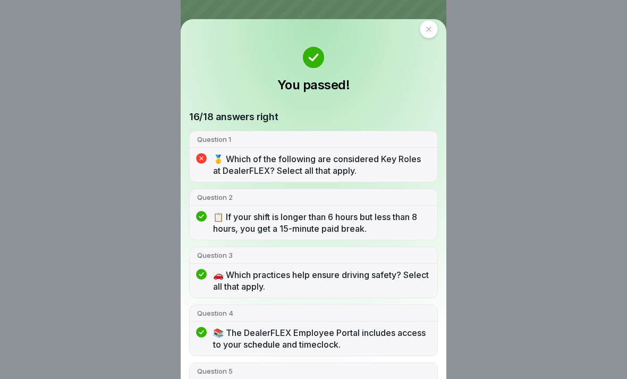
click at [389, 165] on p "🥇 Which of the following are considered Key Roles at DealerFLEX? Select all tha…" at bounding box center [321, 164] width 217 height 23
click at [390, 163] on p "🥇 Which of the following are considered Key Roles at DealerFLEX? Select all tha…" at bounding box center [321, 164] width 217 height 23
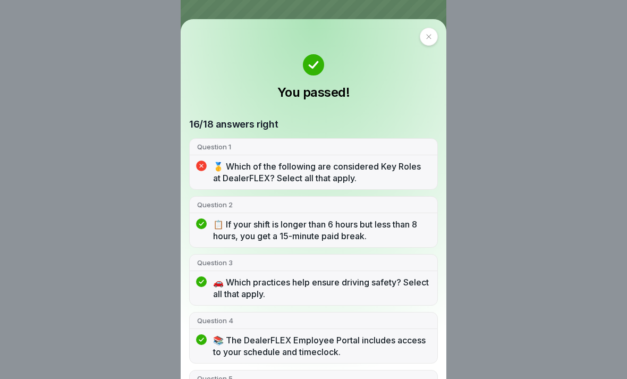
scroll to position [0, 0]
click at [426, 36] on icon at bounding box center [429, 36] width 6 height 6
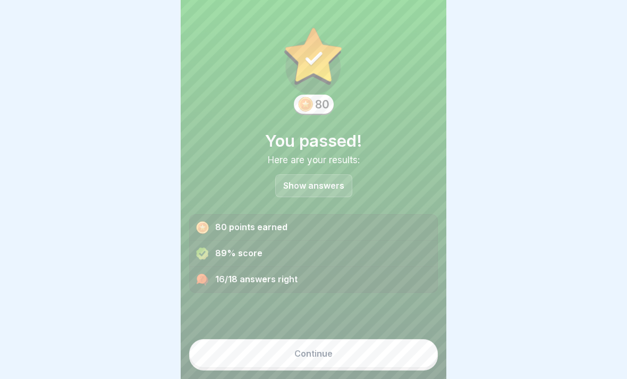
click at [393, 342] on button "Continue" at bounding box center [313, 353] width 249 height 29
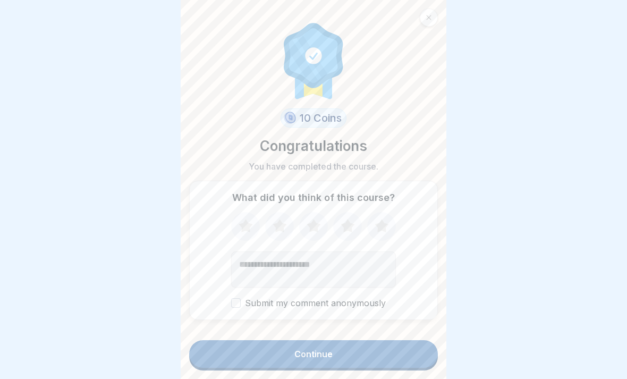
click at [373, 237] on icon at bounding box center [382, 227] width 28 height 28
click at [359, 358] on button "Continue" at bounding box center [313, 354] width 249 height 28
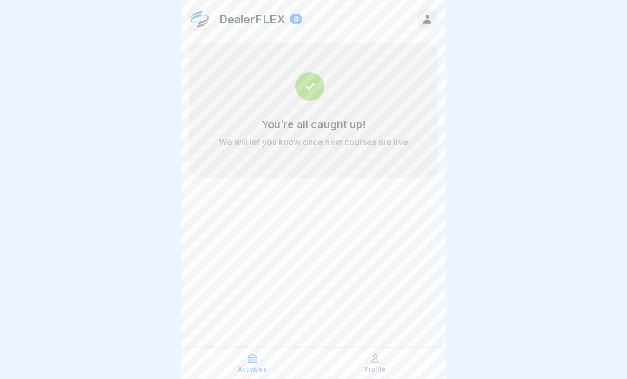
click at [417, 336] on div "DealerFLEX 0 You’re all caught up! We will let you know once new courses are li…" at bounding box center [314, 189] width 266 height 379
click at [383, 364] on div "Profile" at bounding box center [375, 363] width 118 height 20
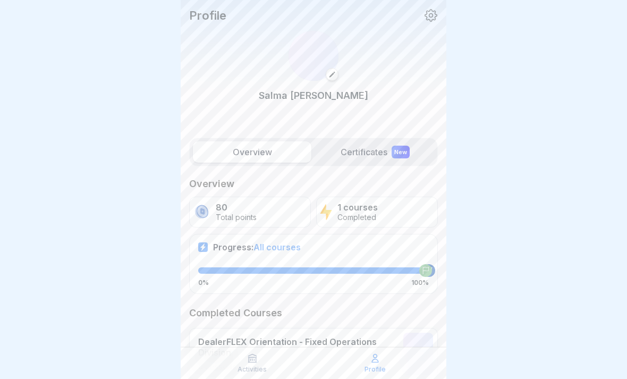
click at [255, 357] on icon at bounding box center [252, 358] width 11 height 11
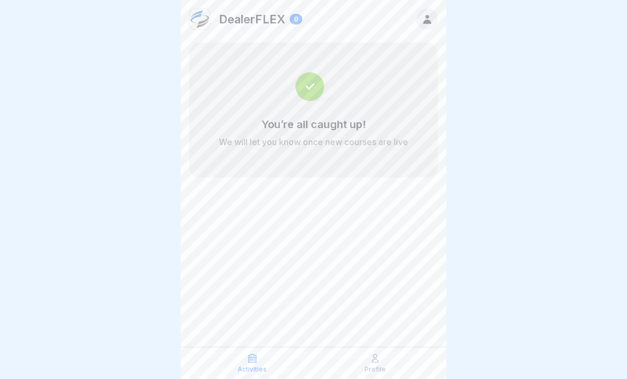
click at [382, 370] on p "Profile" at bounding box center [375, 369] width 21 height 7
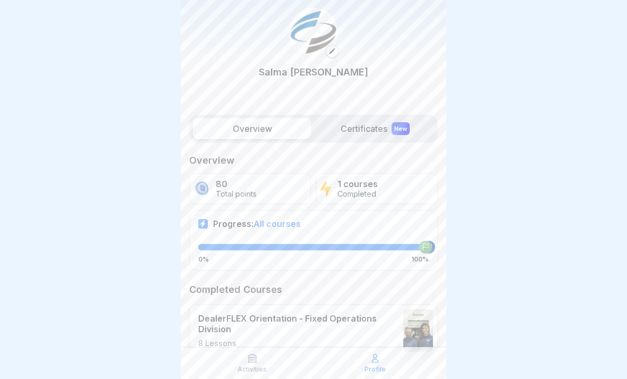
scroll to position [30, 0]
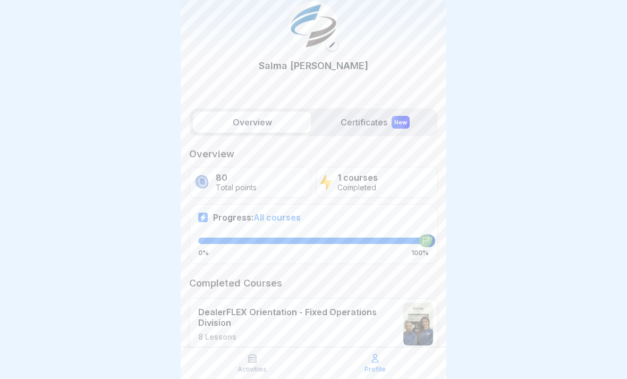
click at [425, 244] on div at bounding box center [426, 240] width 13 height 13
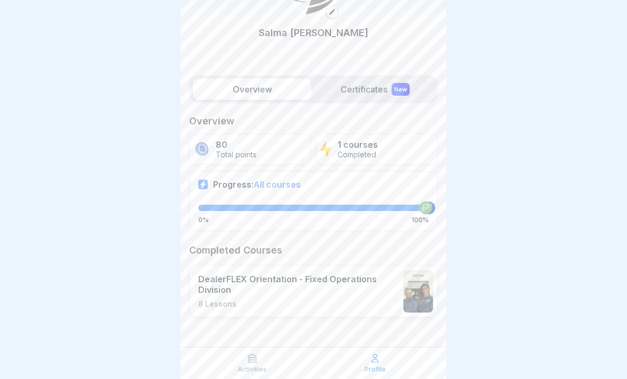
scroll to position [62, 0]
click at [409, 148] on div "1 courses Completed" at bounding box center [377, 150] width 122 height 31
click at [408, 86] on div "New" at bounding box center [401, 90] width 18 height 13
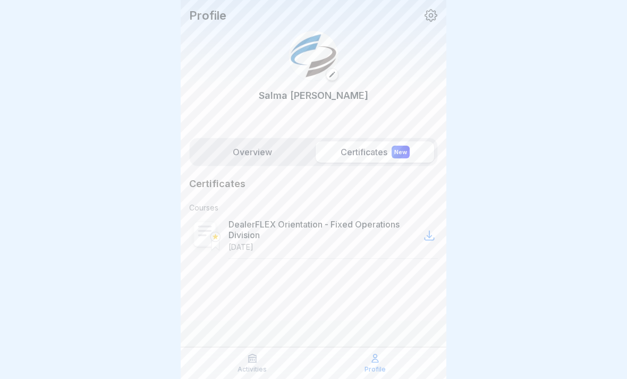
click at [335, 238] on p "DealerFLEX Orientation - Fixed Operations Division" at bounding box center [325, 229] width 192 height 21
click at [427, 234] on icon at bounding box center [429, 235] width 13 height 13
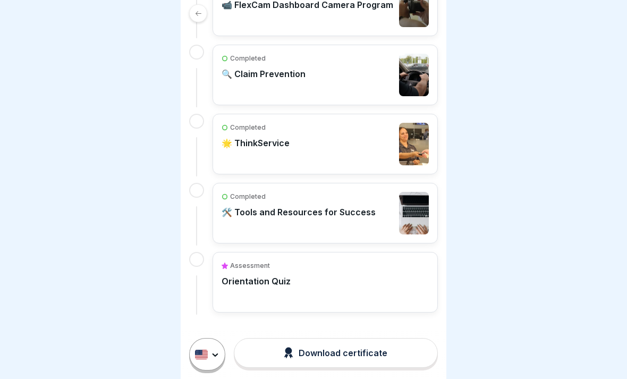
scroll to position [680, 0]
click at [407, 356] on button "Download certificate" at bounding box center [336, 353] width 204 height 30
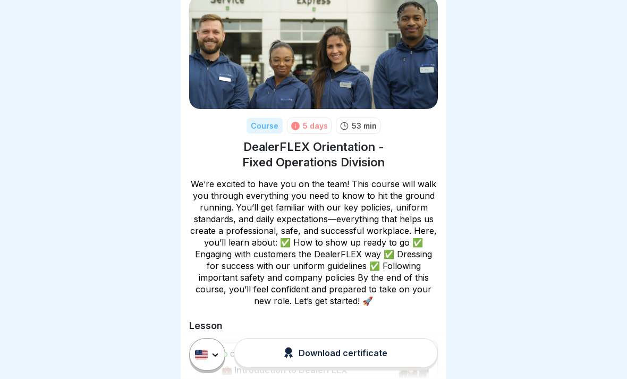
scroll to position [37, 0]
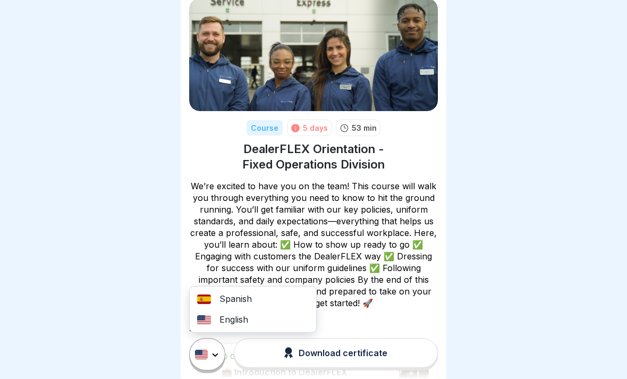
click at [383, 249] on html "Course 5 days 53 min DealerFLEX Orientation - Fixed Operations Division We’re e…" at bounding box center [313, 189] width 627 height 379
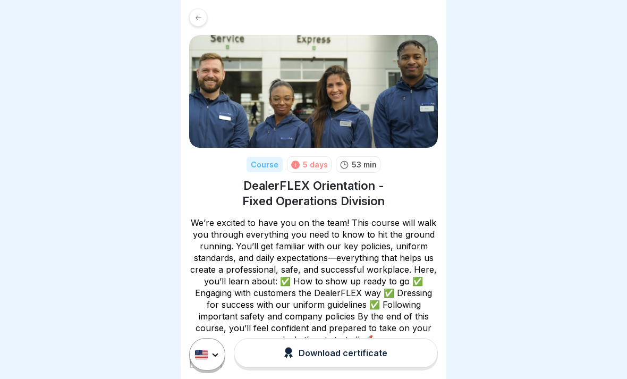
scroll to position [0, 0]
click at [205, 19] on div at bounding box center [198, 18] width 18 height 18
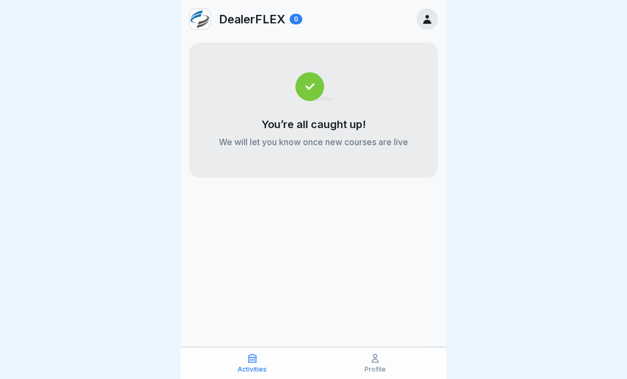
click at [431, 22] on icon at bounding box center [427, 19] width 8 height 9
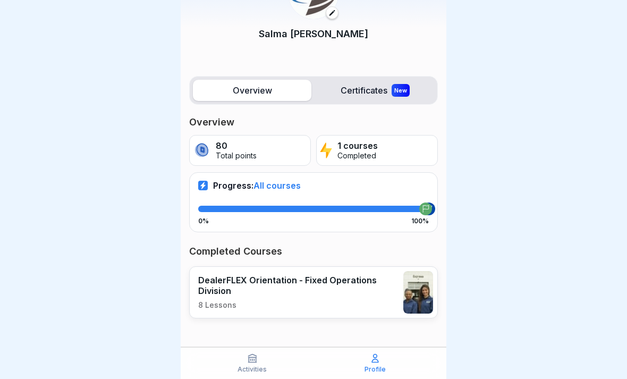
scroll to position [62, 0]
